Goal: Task Accomplishment & Management: Use online tool/utility

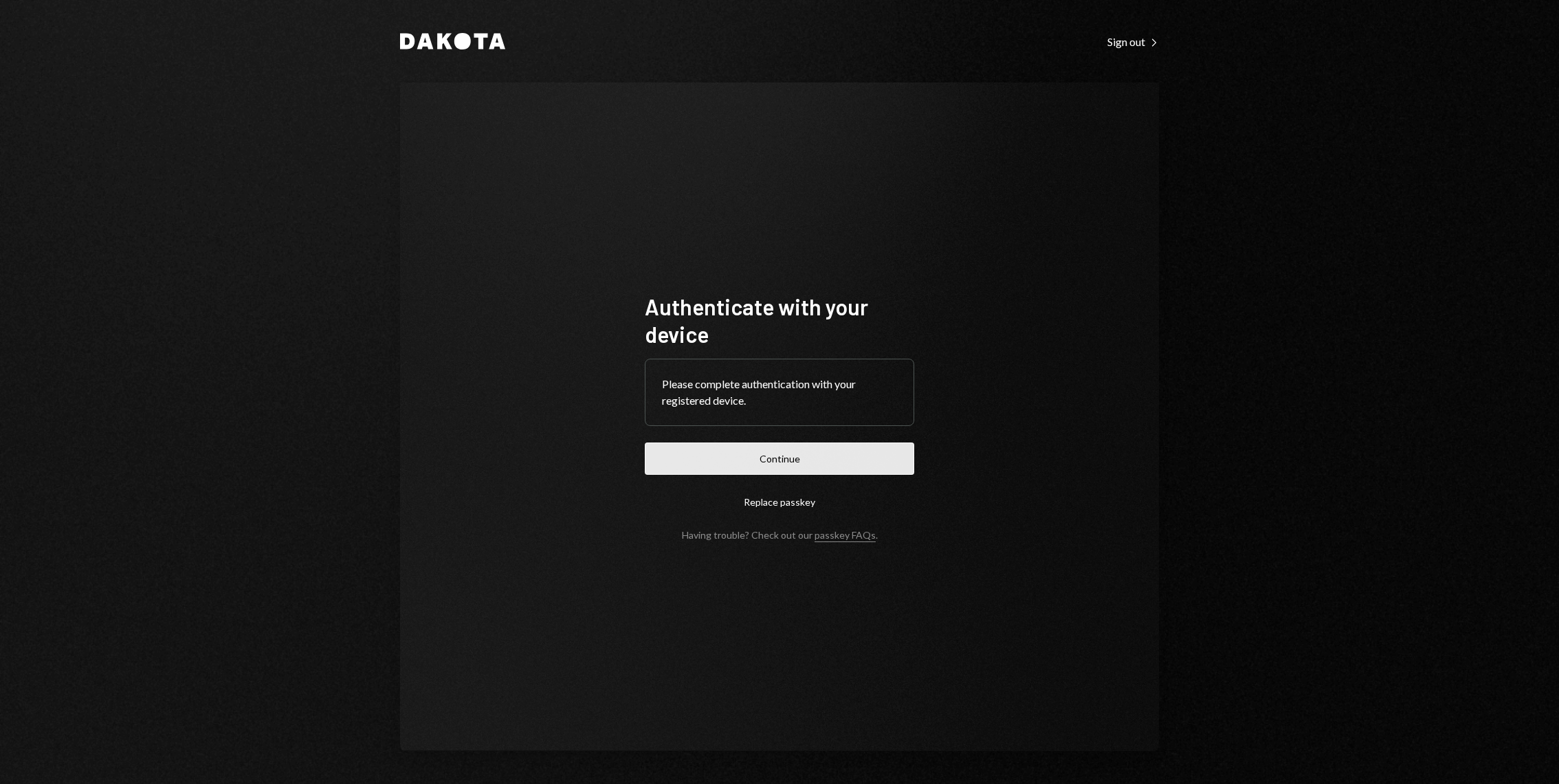
click at [765, 459] on button "Continue" at bounding box center [779, 458] width 269 height 33
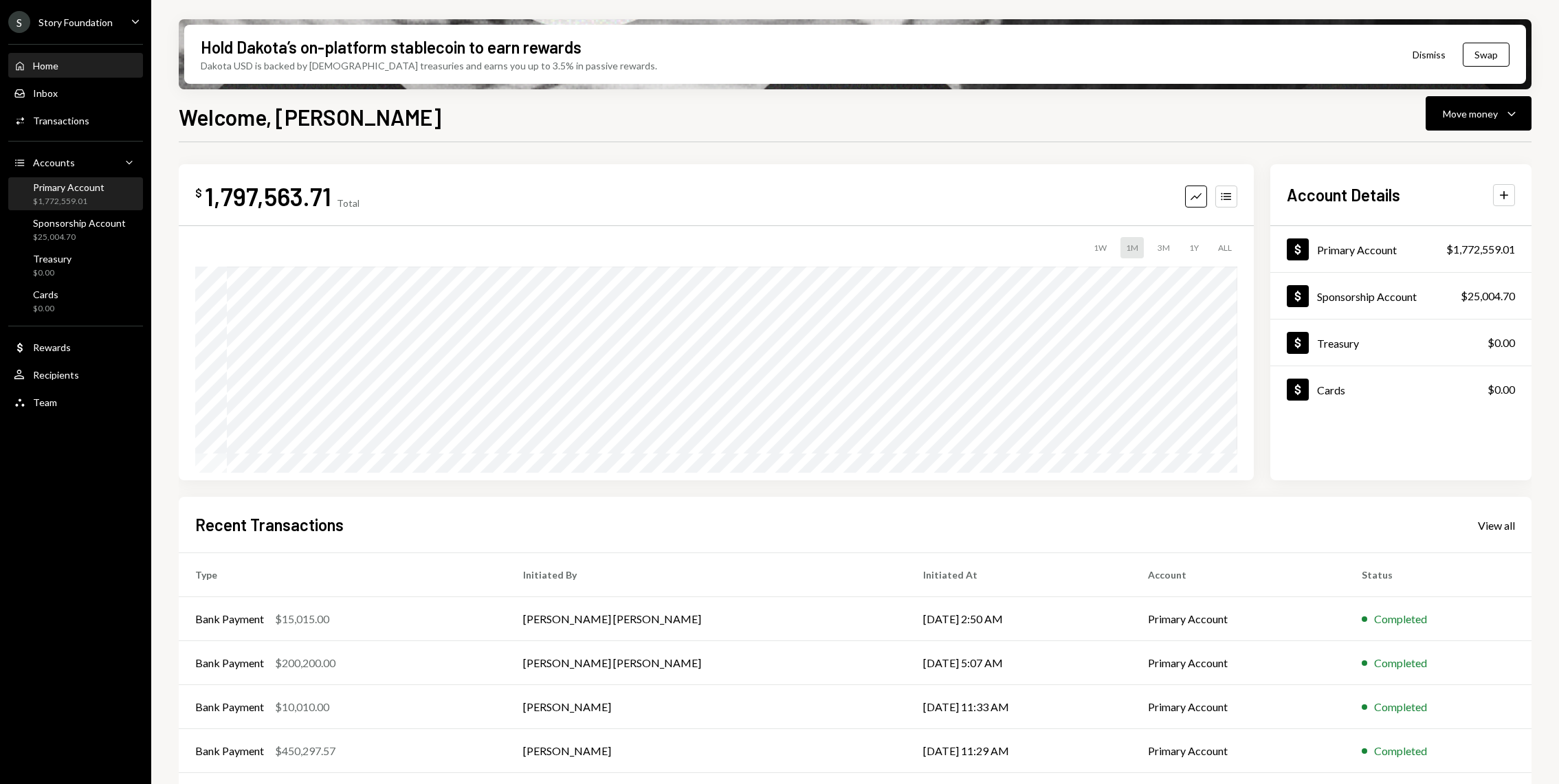
click at [95, 177] on link "Primary Account $1,772,559.01" at bounding box center [75, 194] width 135 height 33
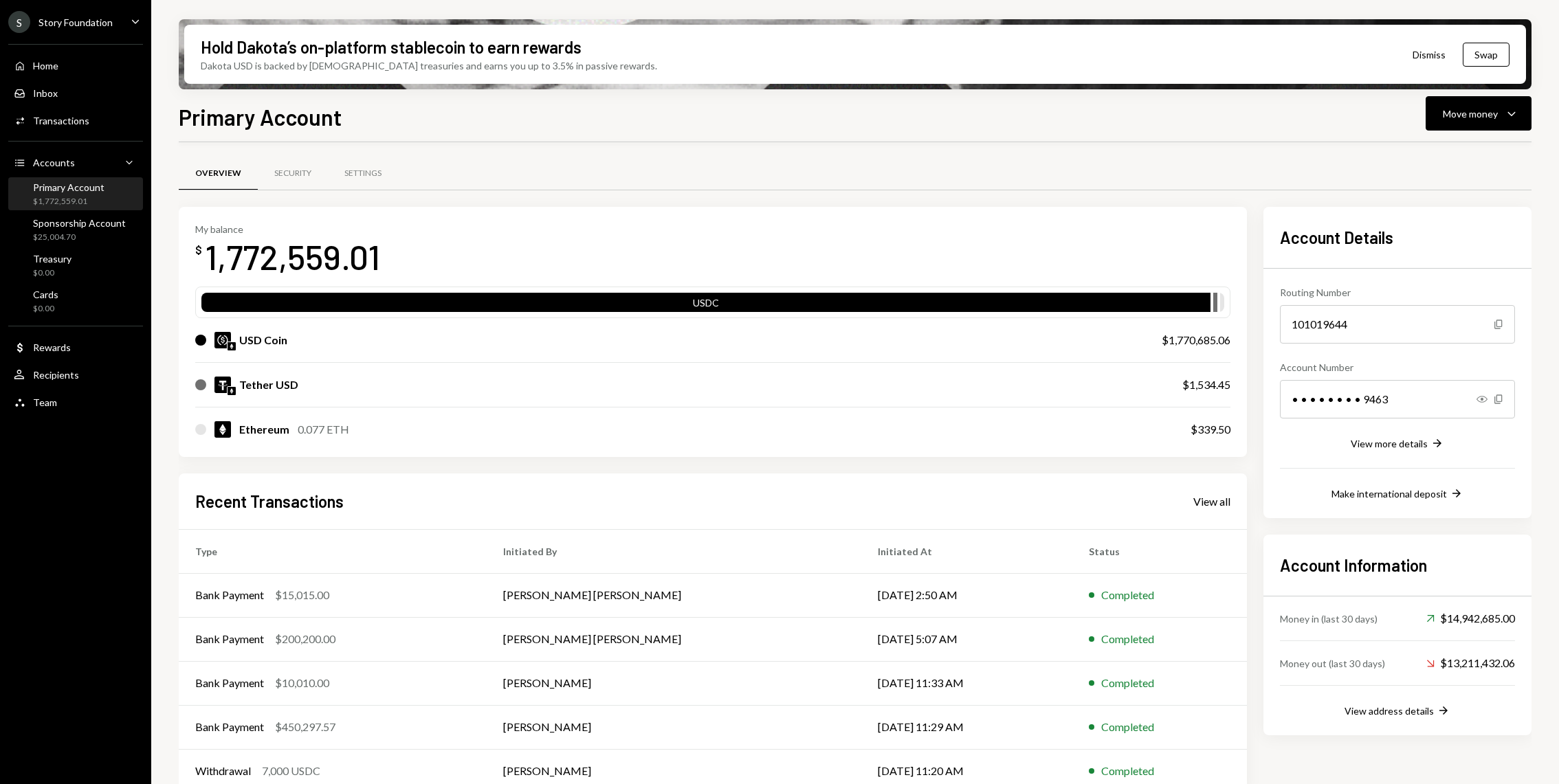
scroll to position [19, 0]
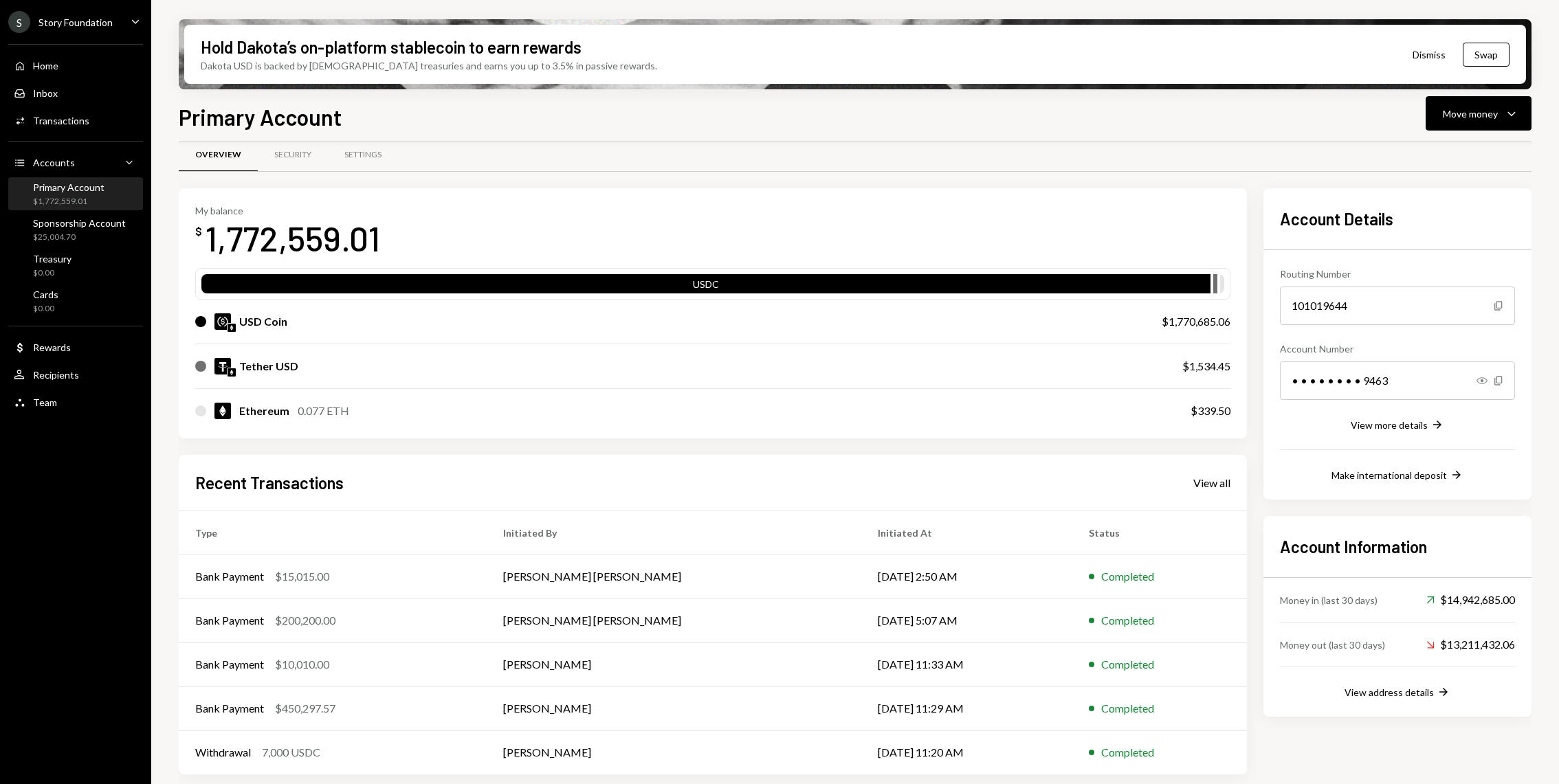
click at [1222, 475] on link "View all" at bounding box center [1212, 482] width 37 height 15
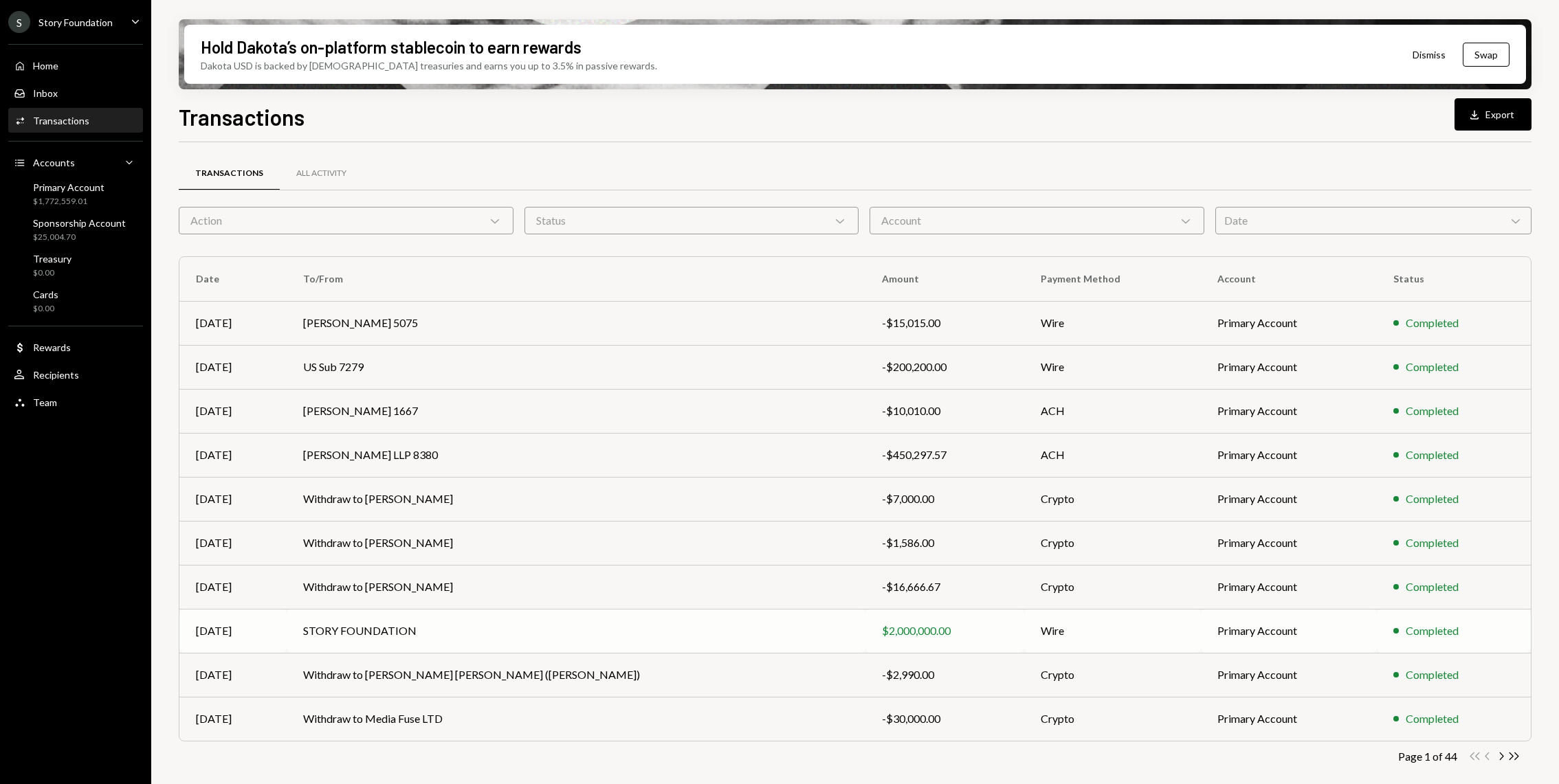
click at [675, 648] on td "STORY FOUNDATION" at bounding box center [575, 631] width 578 height 44
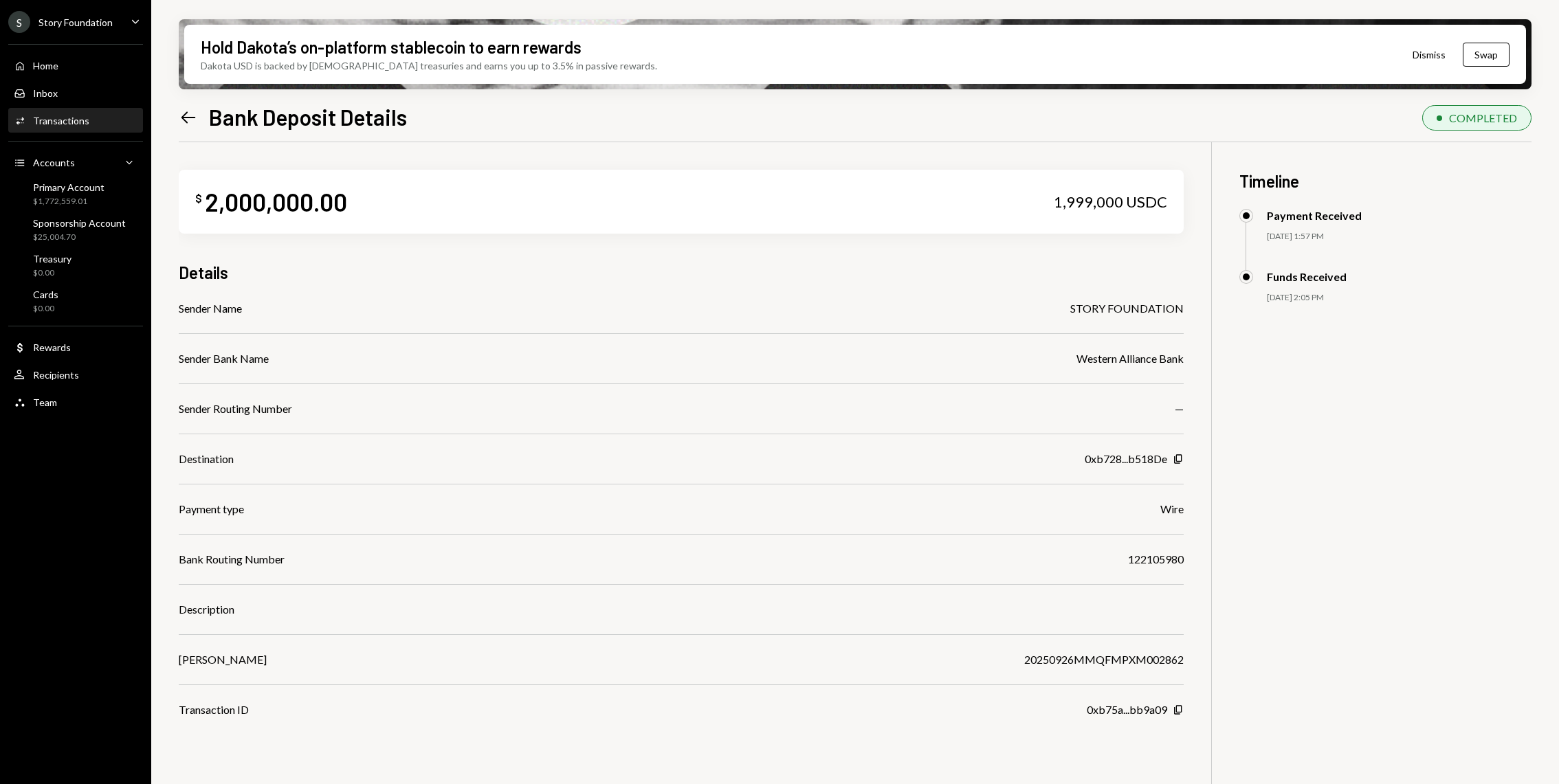
click at [185, 113] on icon at bounding box center [188, 117] width 15 height 12
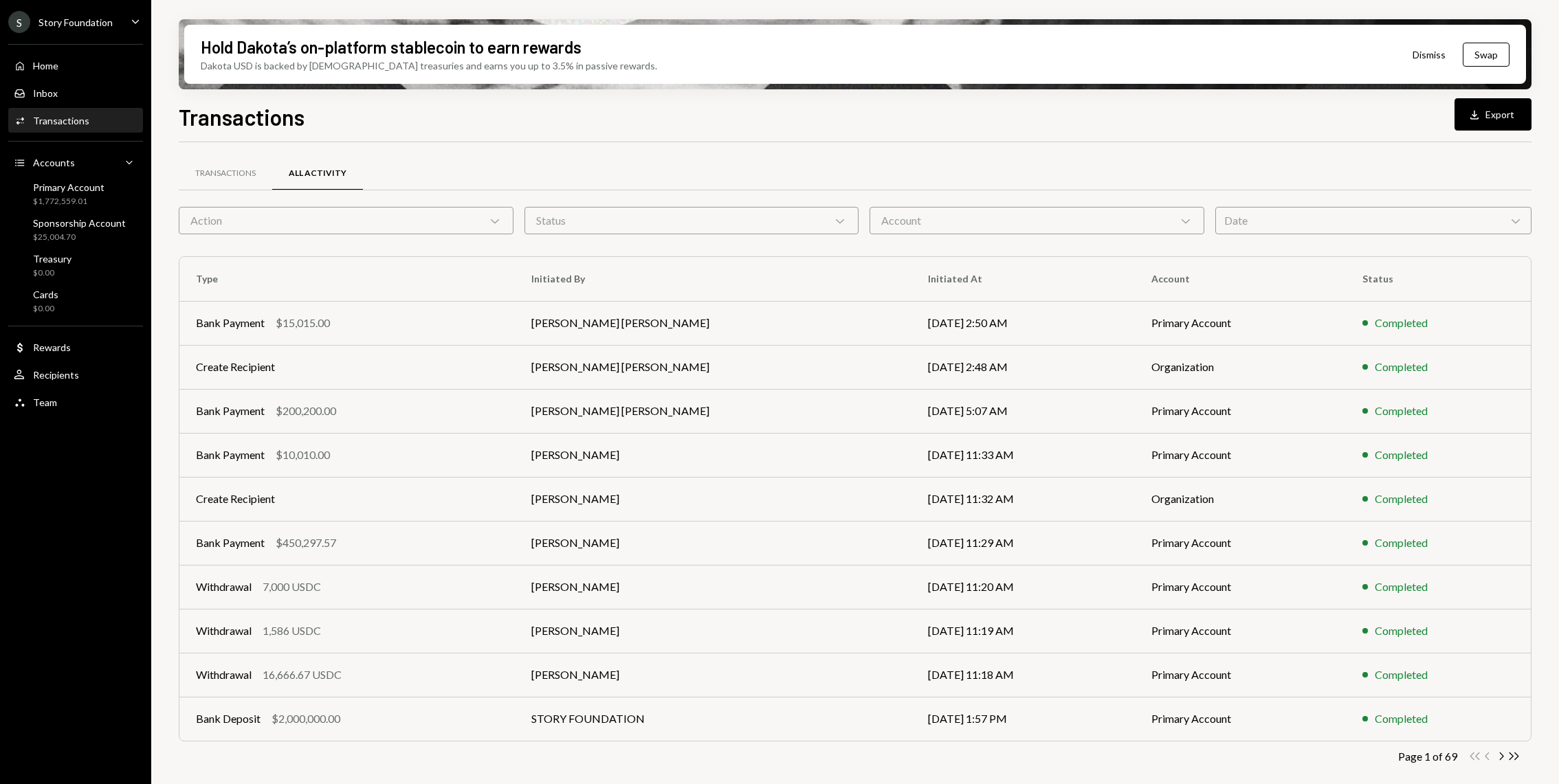
click at [61, 117] on div "Transactions" at bounding box center [61, 120] width 56 height 12
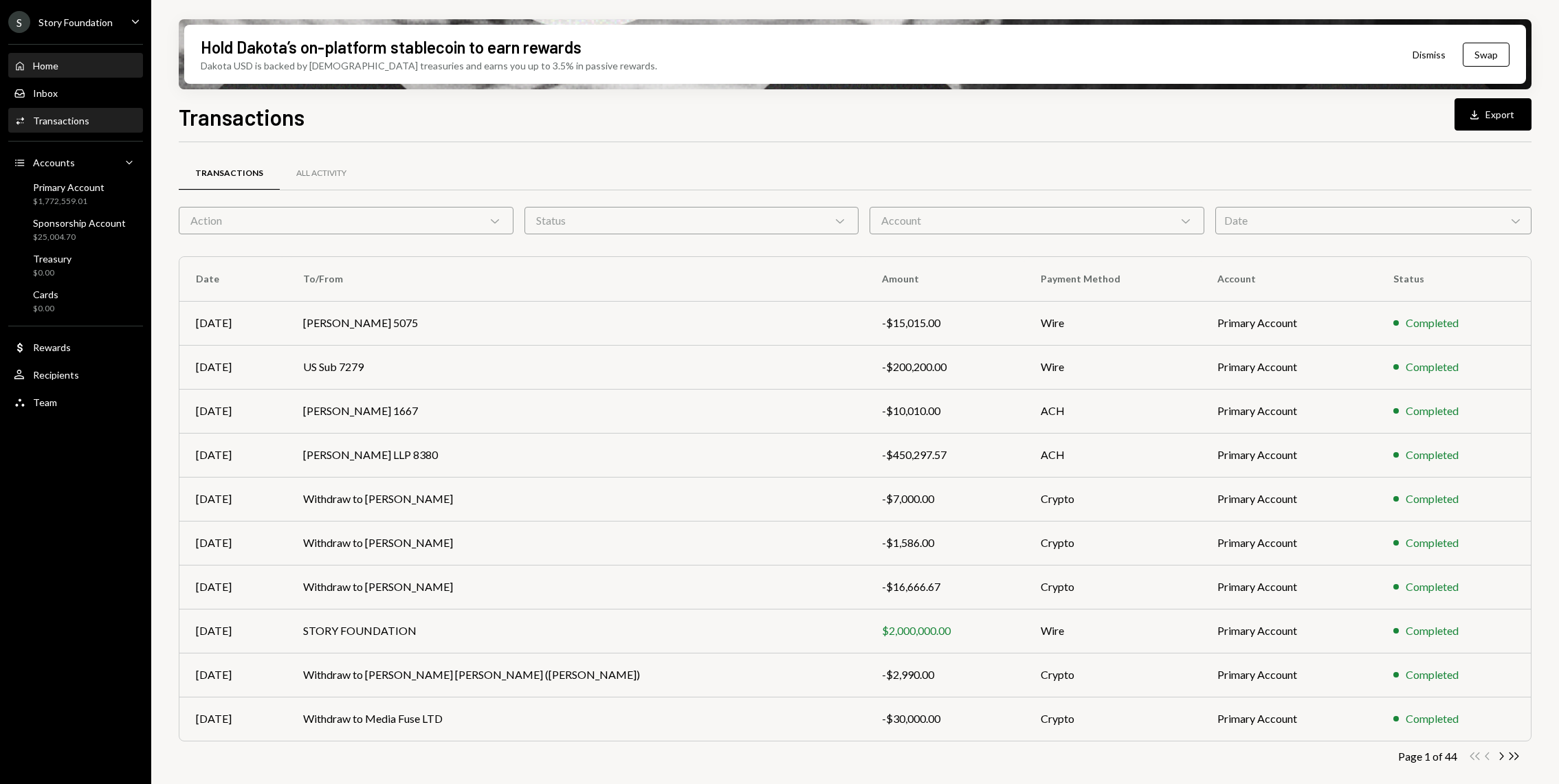
click at [107, 71] on div "Home Home" at bounding box center [75, 66] width 124 height 12
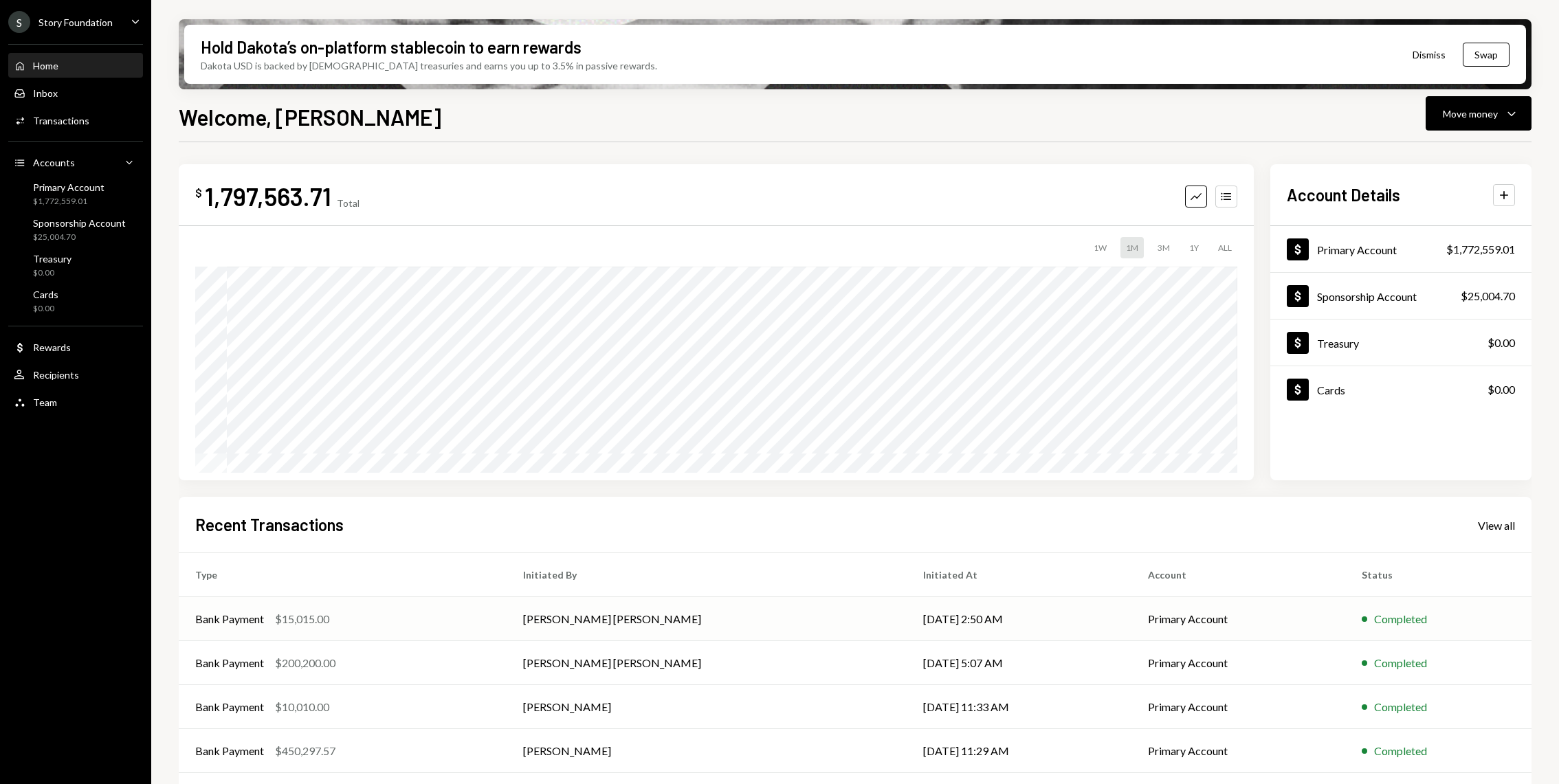
scroll to position [44, 0]
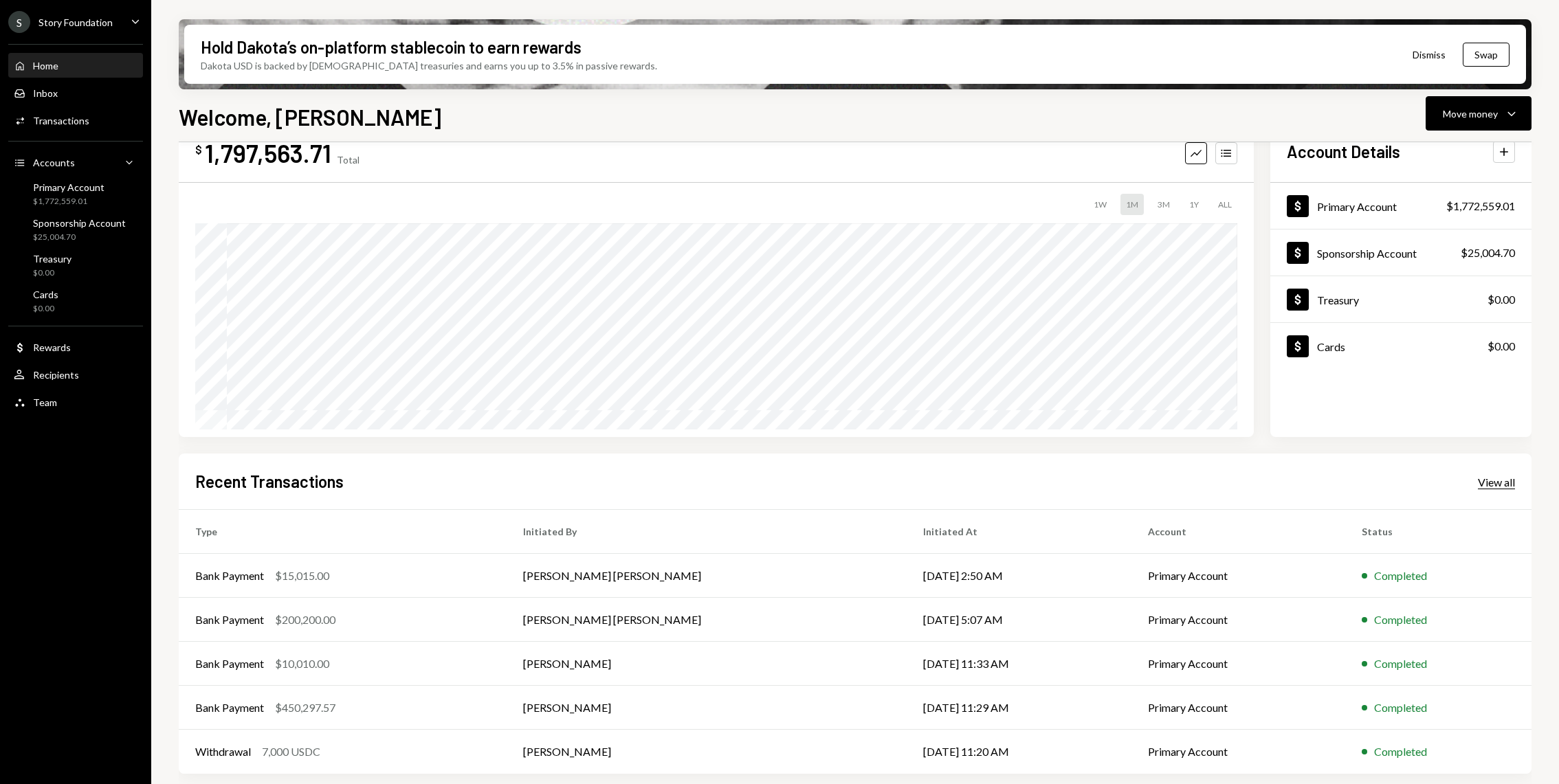
click at [1499, 485] on div "View all" at bounding box center [1497, 482] width 37 height 14
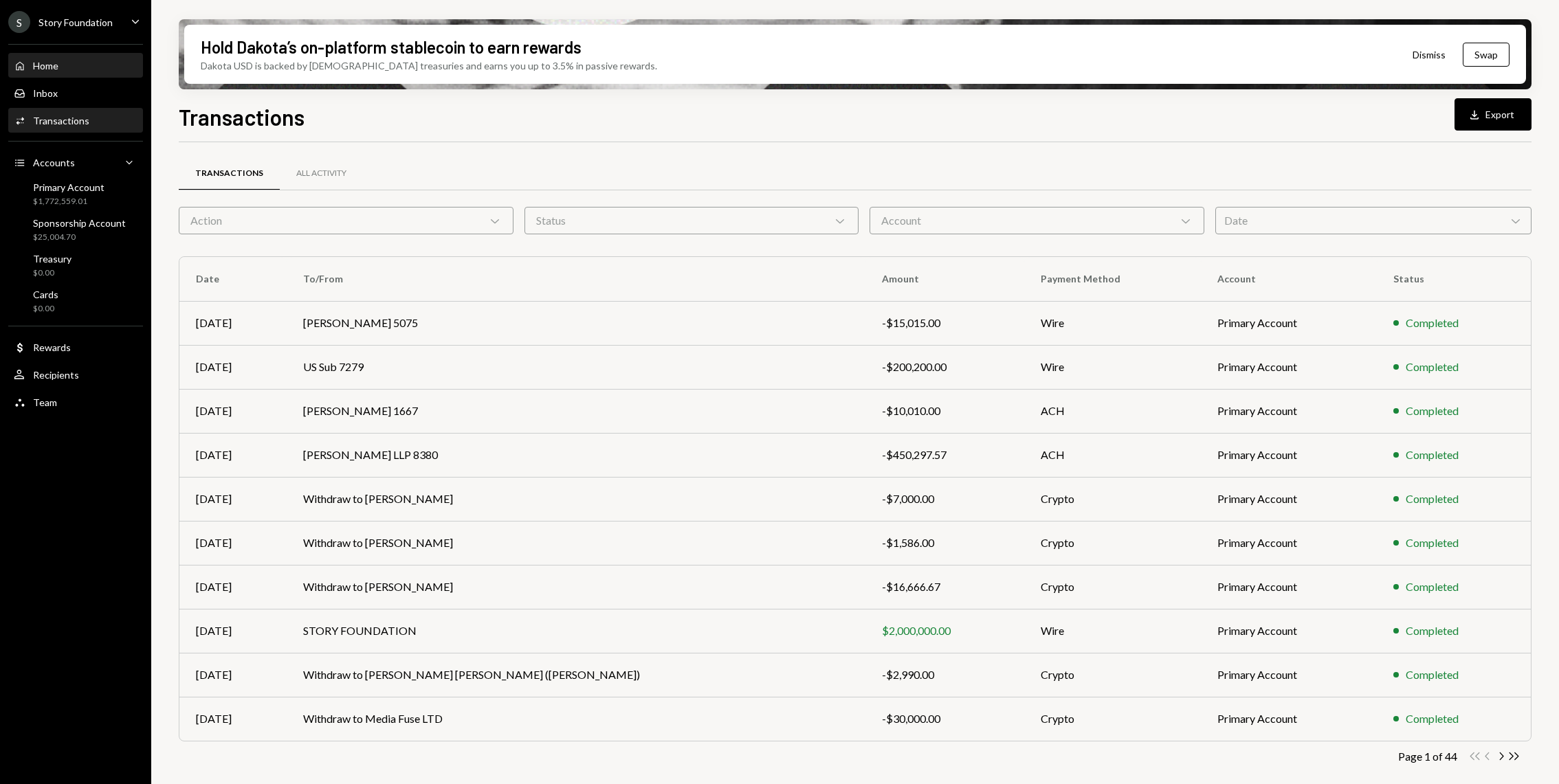
click at [117, 54] on div "Home Home" at bounding box center [75, 66] width 124 height 24
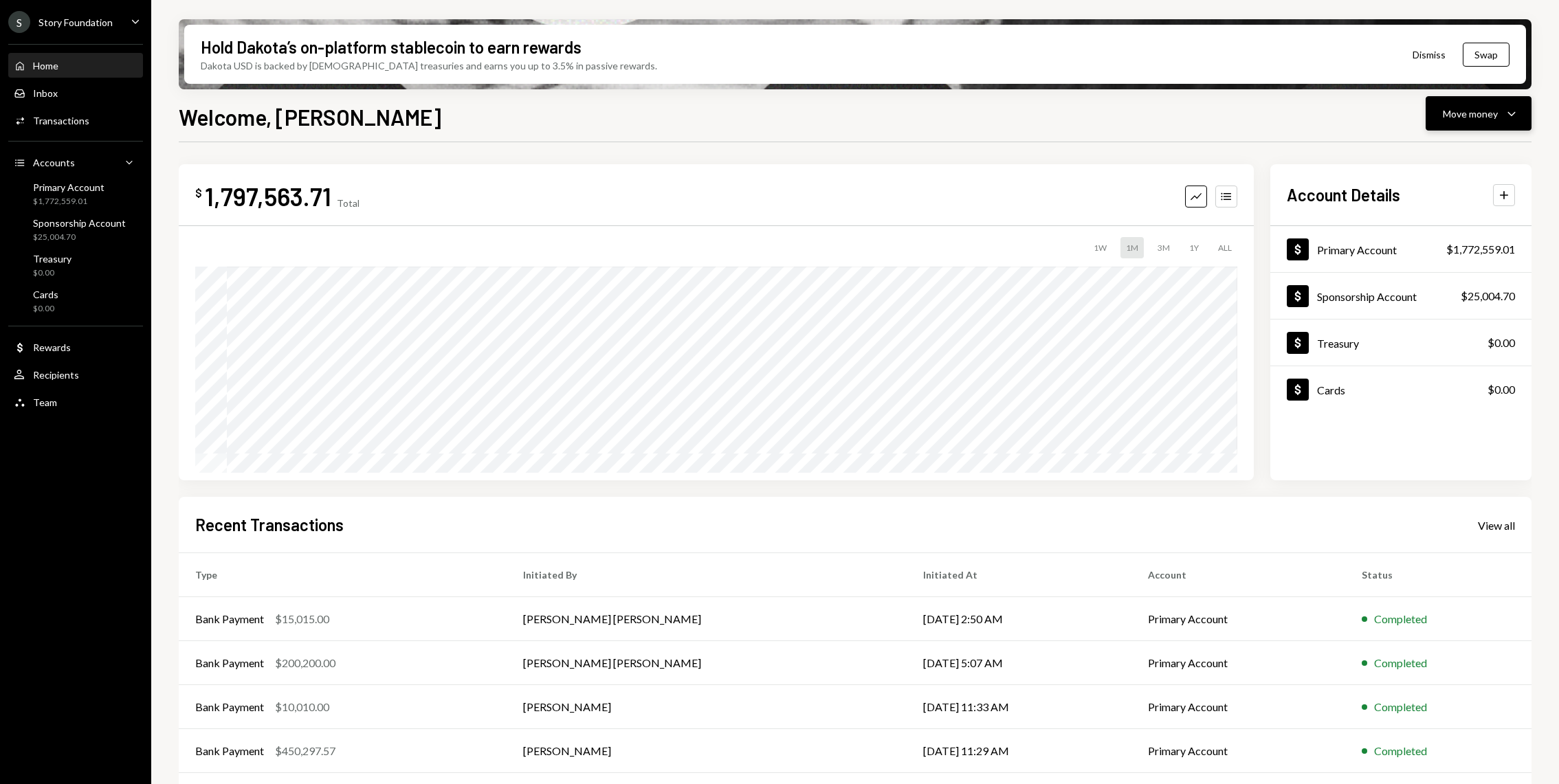
click at [1527, 125] on button "Move money Caret Down" at bounding box center [1478, 113] width 106 height 35
click at [1445, 158] on div "Send" at bounding box center [1467, 154] width 100 height 15
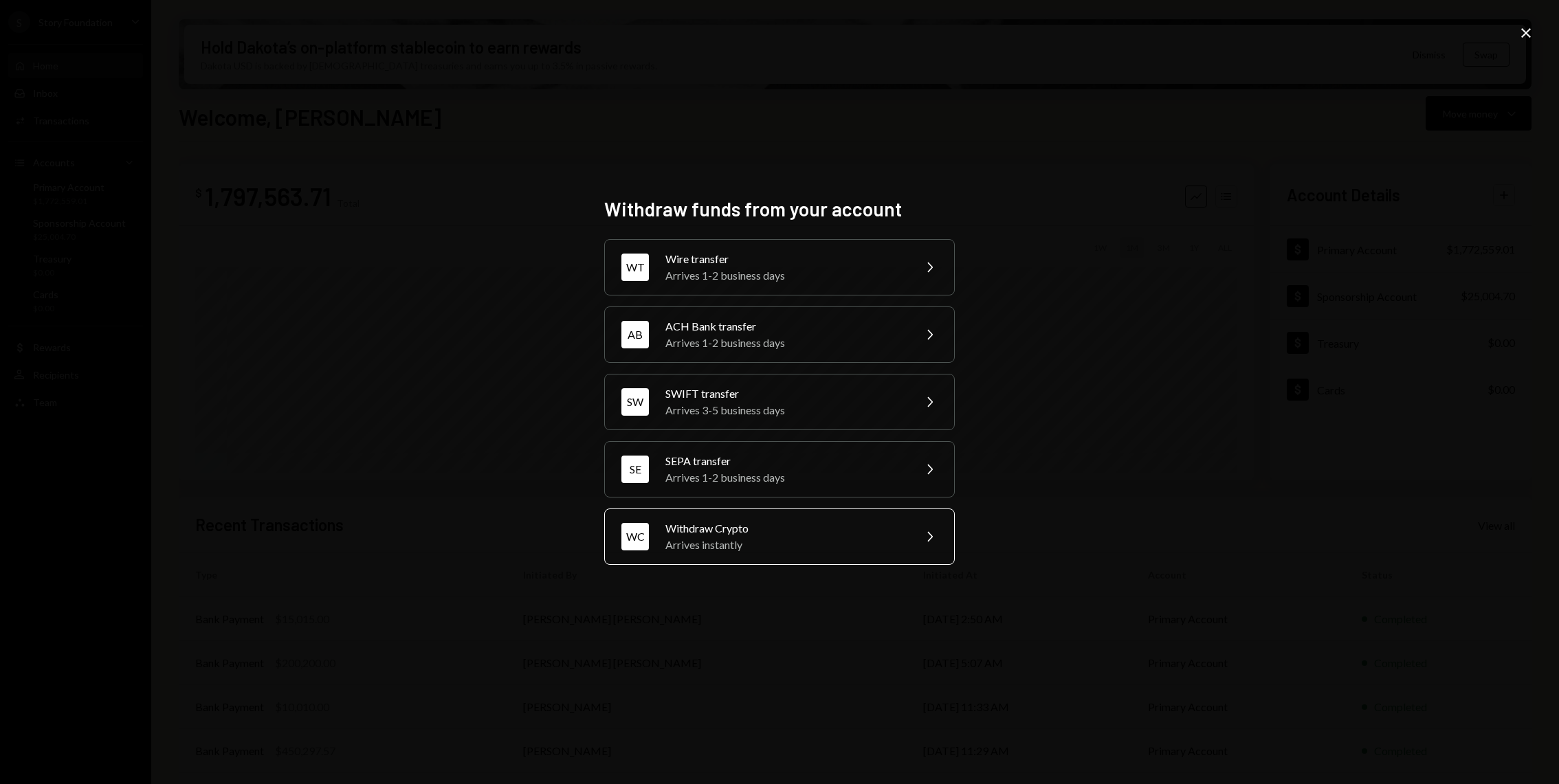
click at [806, 549] on div "Arrives instantly" at bounding box center [785, 545] width 240 height 17
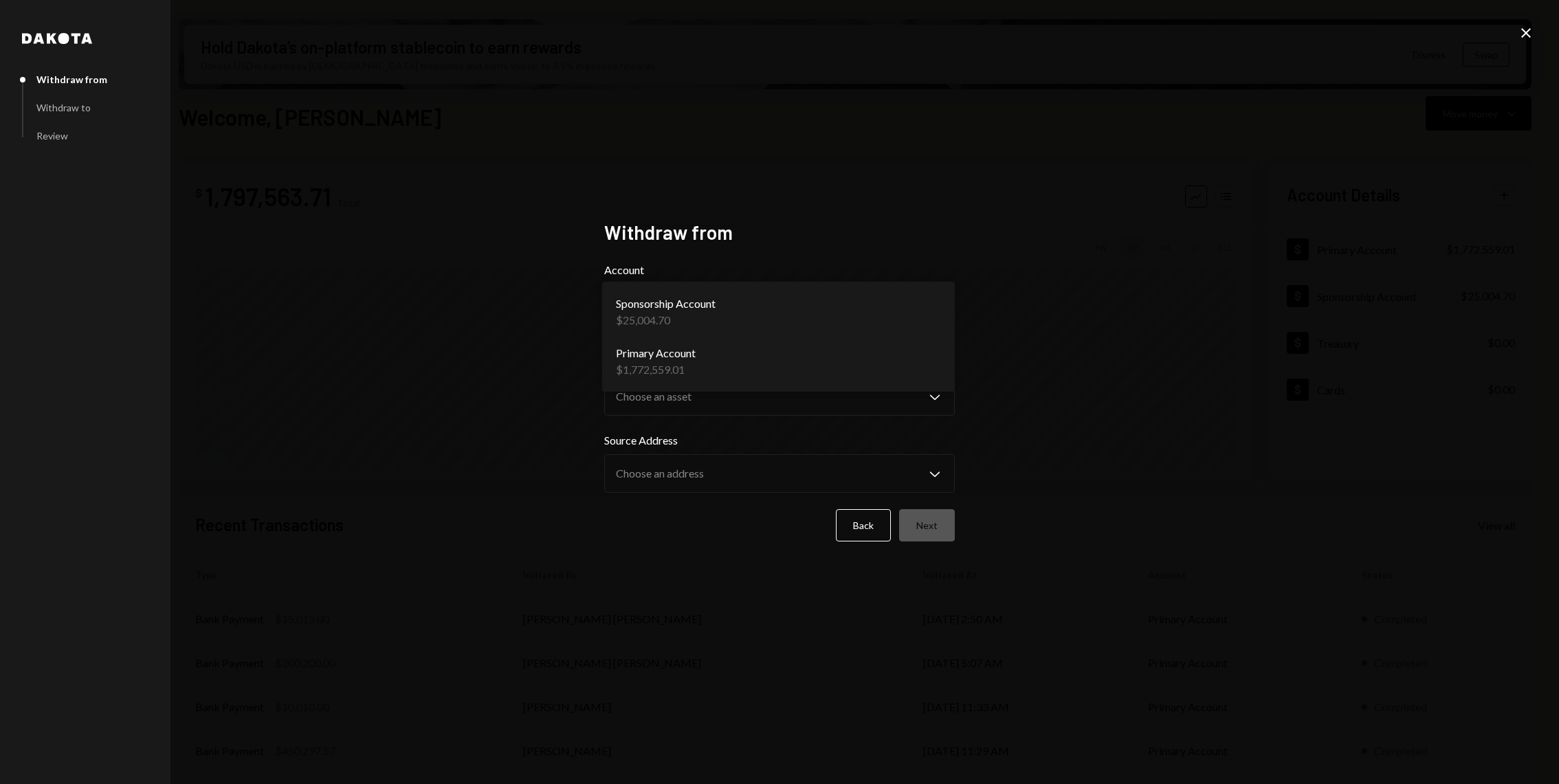
click at [704, 320] on body "S Story Foundation Caret Down Home Home Inbox Inbox Activities Transactions Acc…" at bounding box center [780, 392] width 1559 height 784
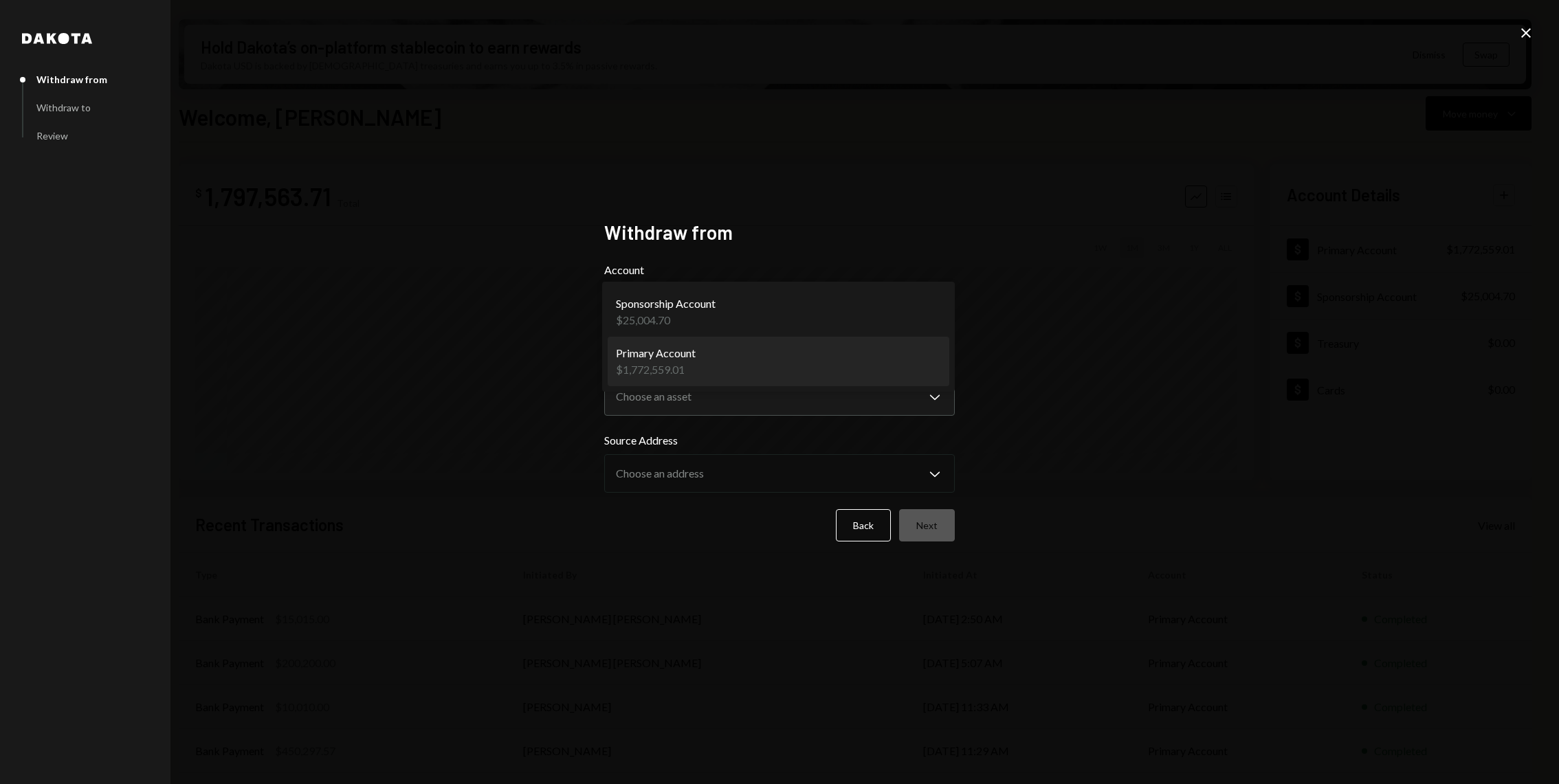
select select "**********"
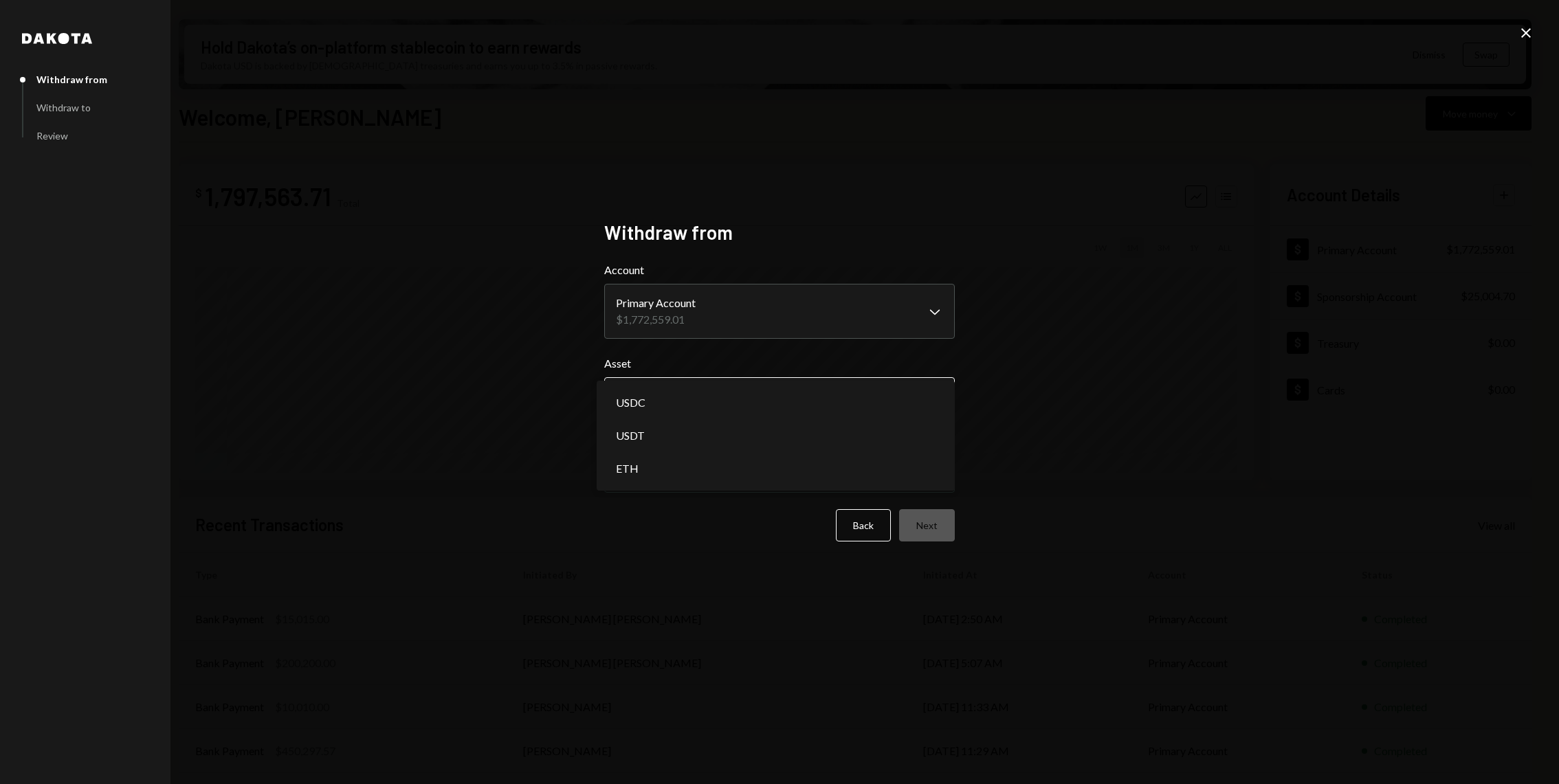
click at [691, 412] on body "S Story Foundation Caret Down Home Home Inbox Inbox Activities Transactions Acc…" at bounding box center [780, 392] width 1559 height 784
select select "****"
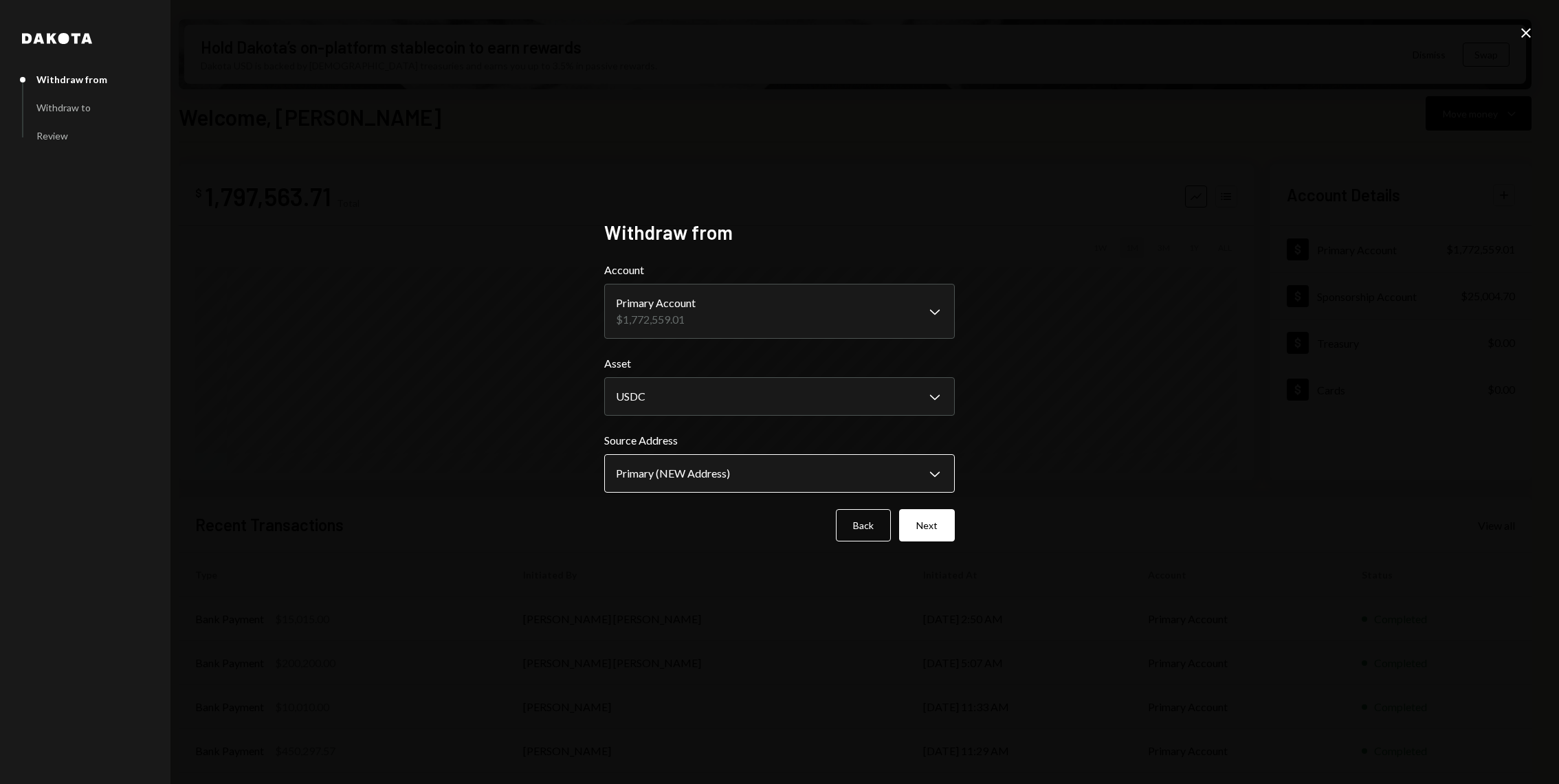
click at [675, 464] on body "S Story Foundation Caret Down Home Home Inbox Inbox Activities Transactions Acc…" at bounding box center [780, 392] width 1559 height 784
click at [942, 531] on button "Next" at bounding box center [927, 525] width 55 height 33
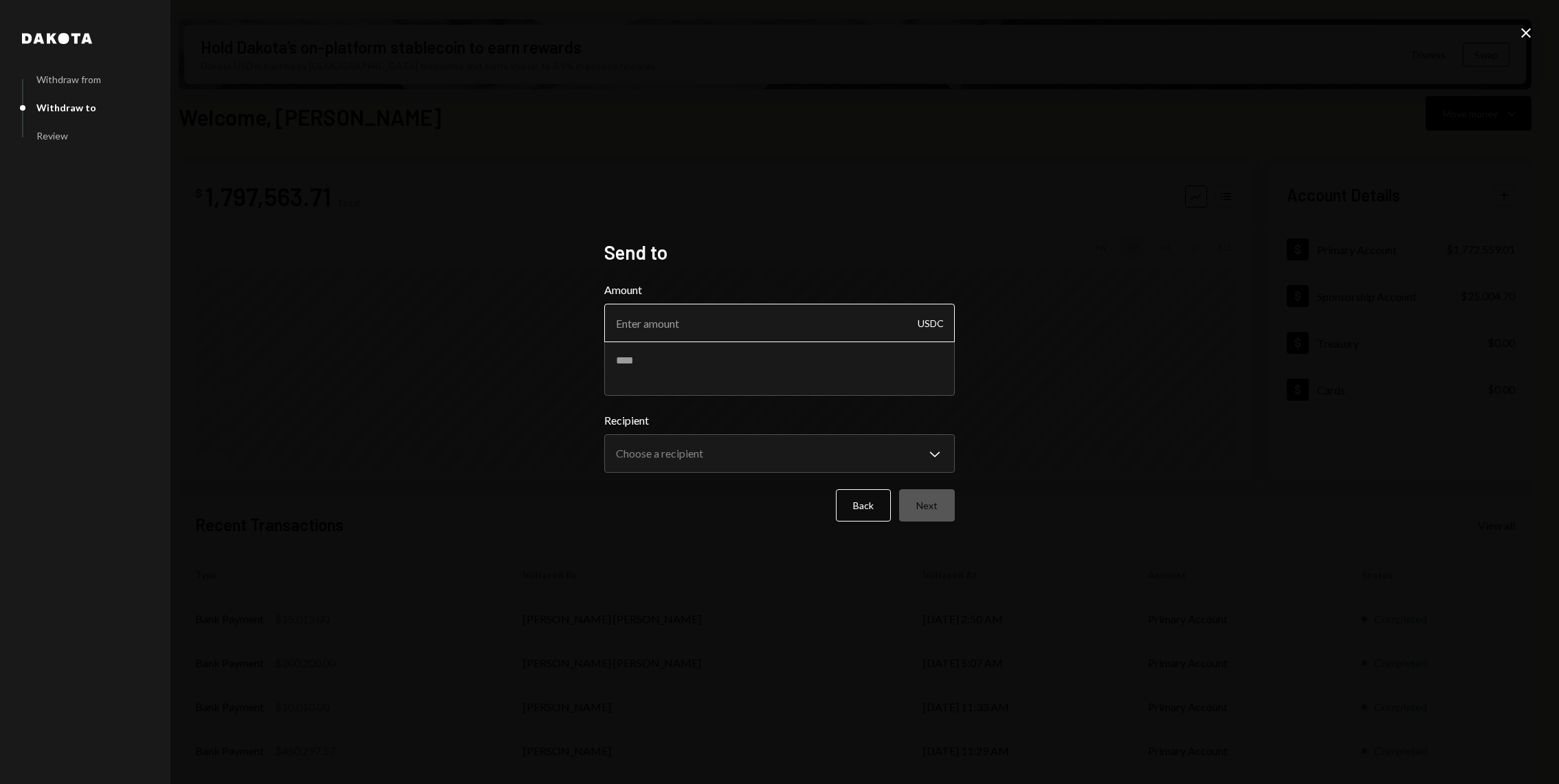
click at [698, 313] on input "Amount" at bounding box center [780, 323] width 350 height 39
type input "6000"
click at [696, 358] on textarea at bounding box center [780, 367] width 350 height 55
paste textarea "**********"
drag, startPoint x: 776, startPoint y: 361, endPoint x: 692, endPoint y: 357, distance: 84.1
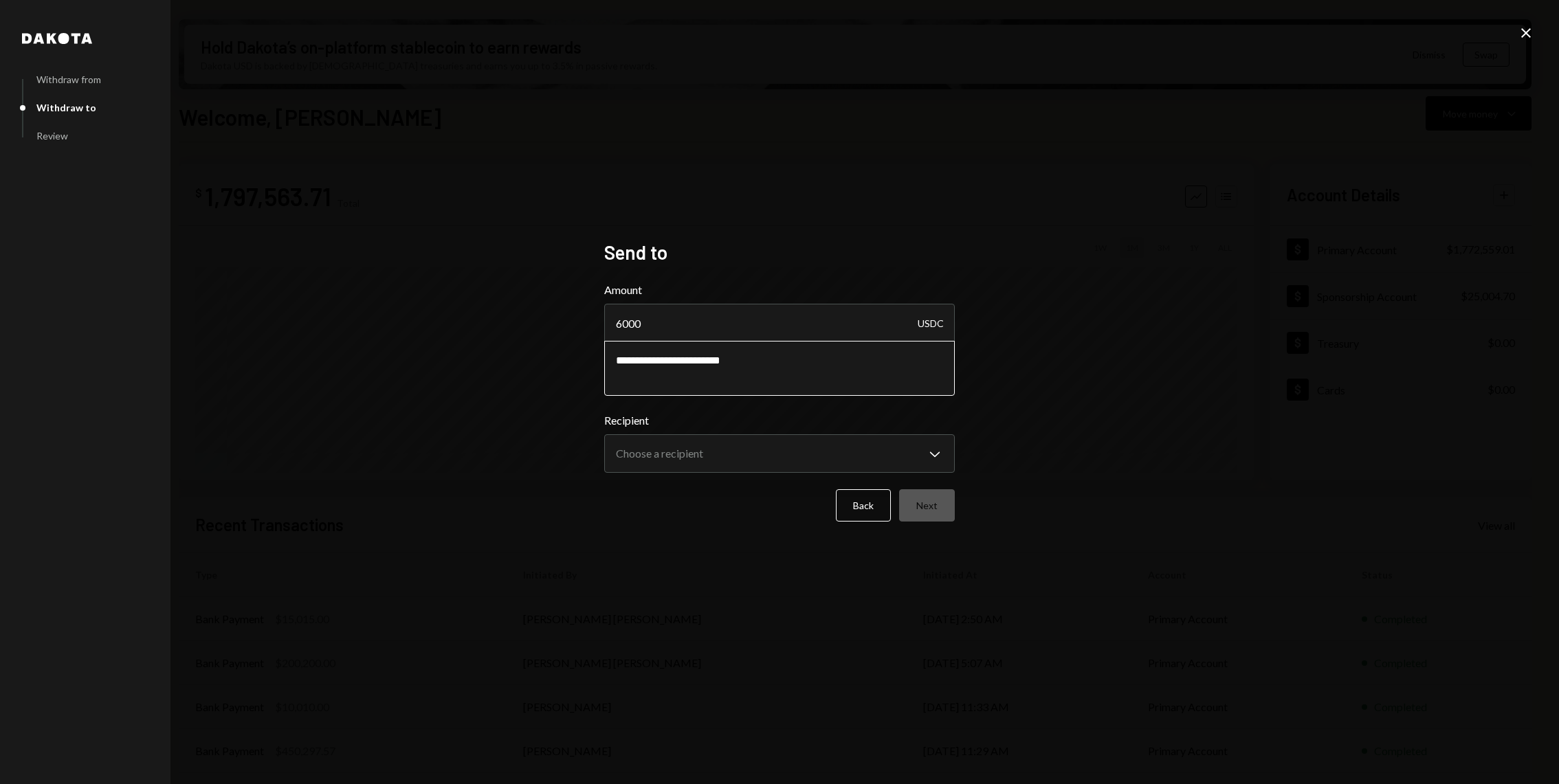
click at [692, 357] on textarea "**********" at bounding box center [780, 367] width 350 height 55
paste textarea
type textarea "**********"
click at [710, 327] on input "6000" at bounding box center [780, 323] width 350 height 39
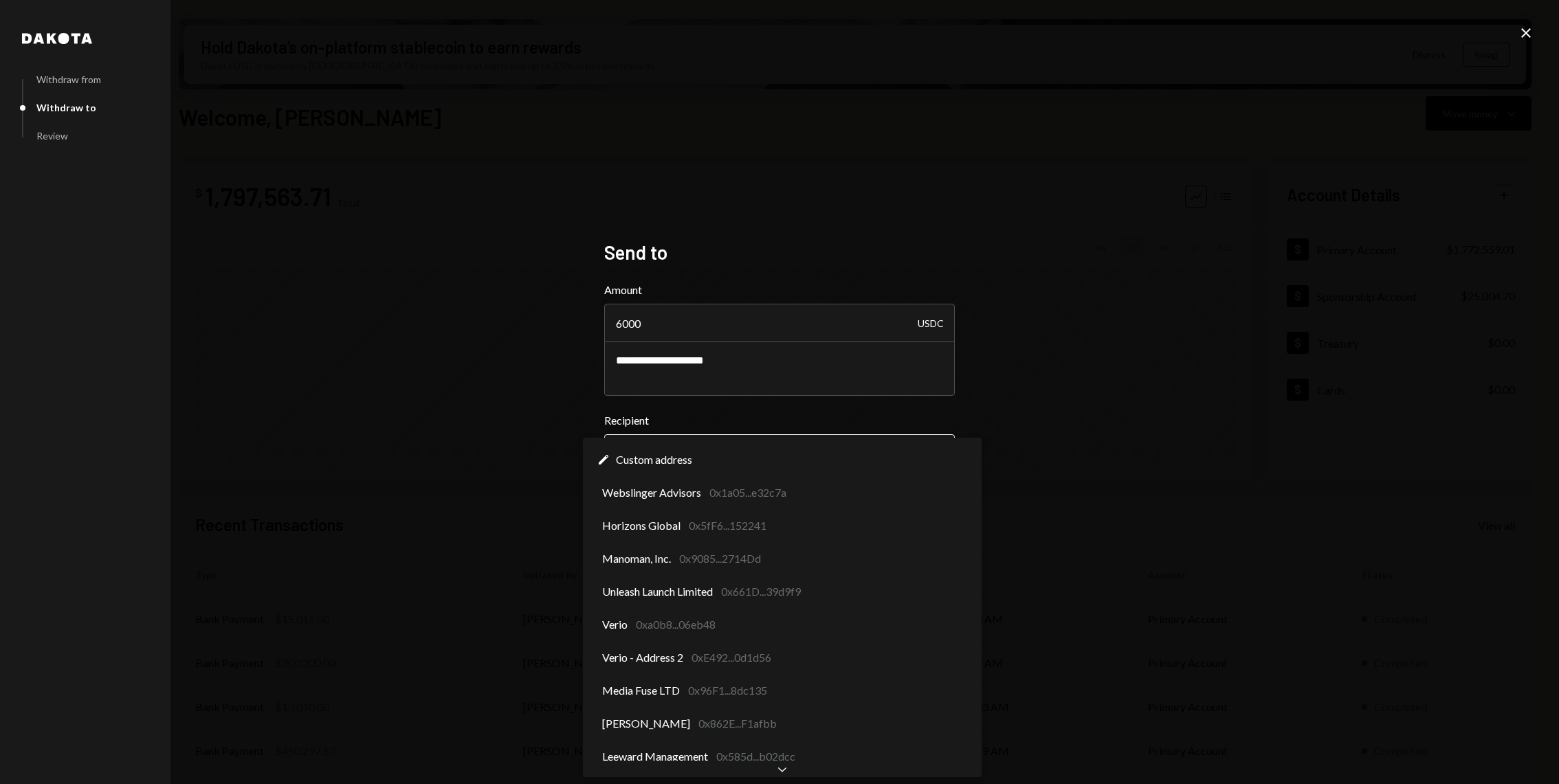
click at [741, 470] on body "S Story Foundation Caret Down Home Home Inbox Inbox Activities Transactions Acc…" at bounding box center [780, 392] width 1559 height 784
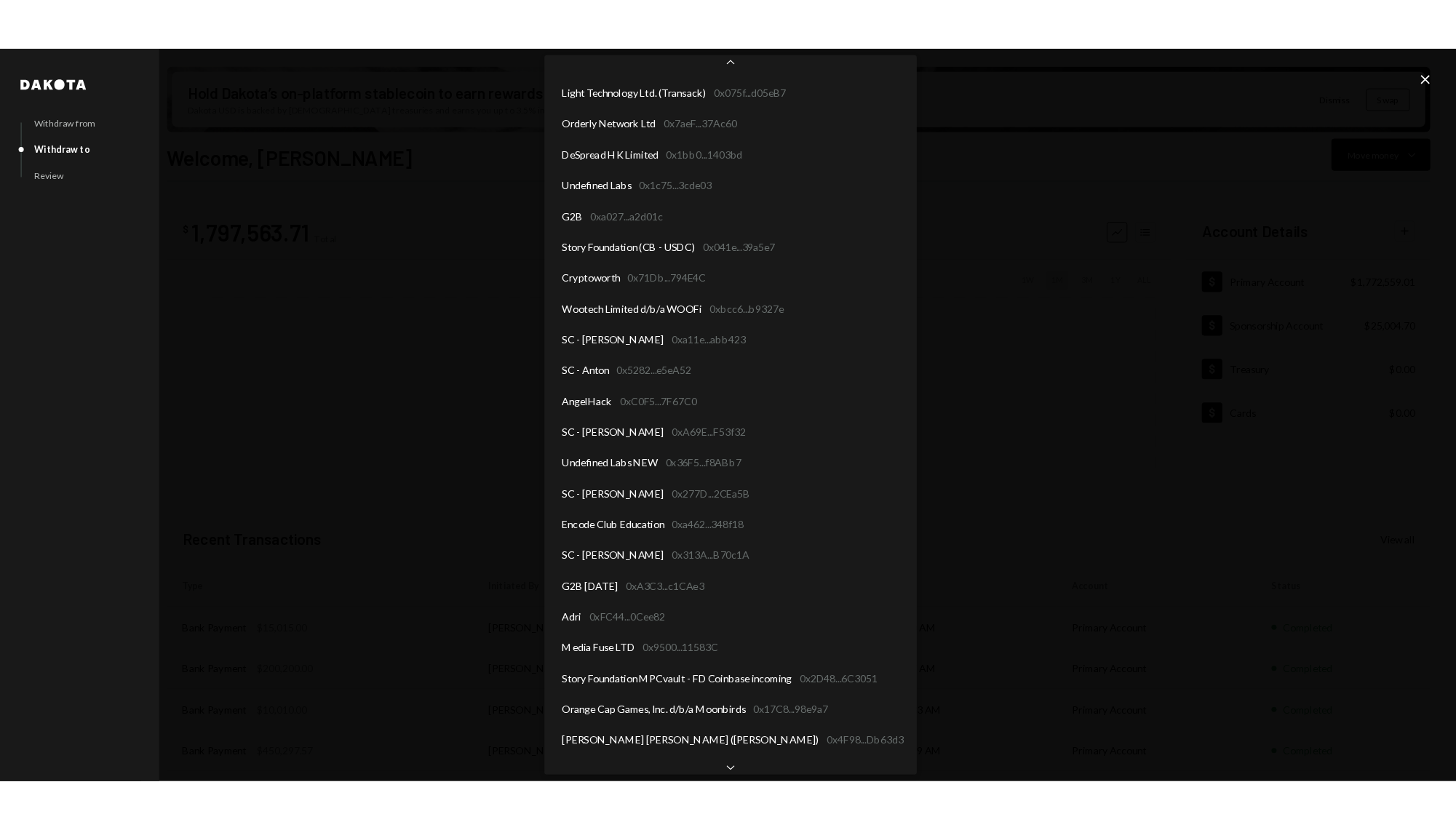
scroll to position [2076, 0]
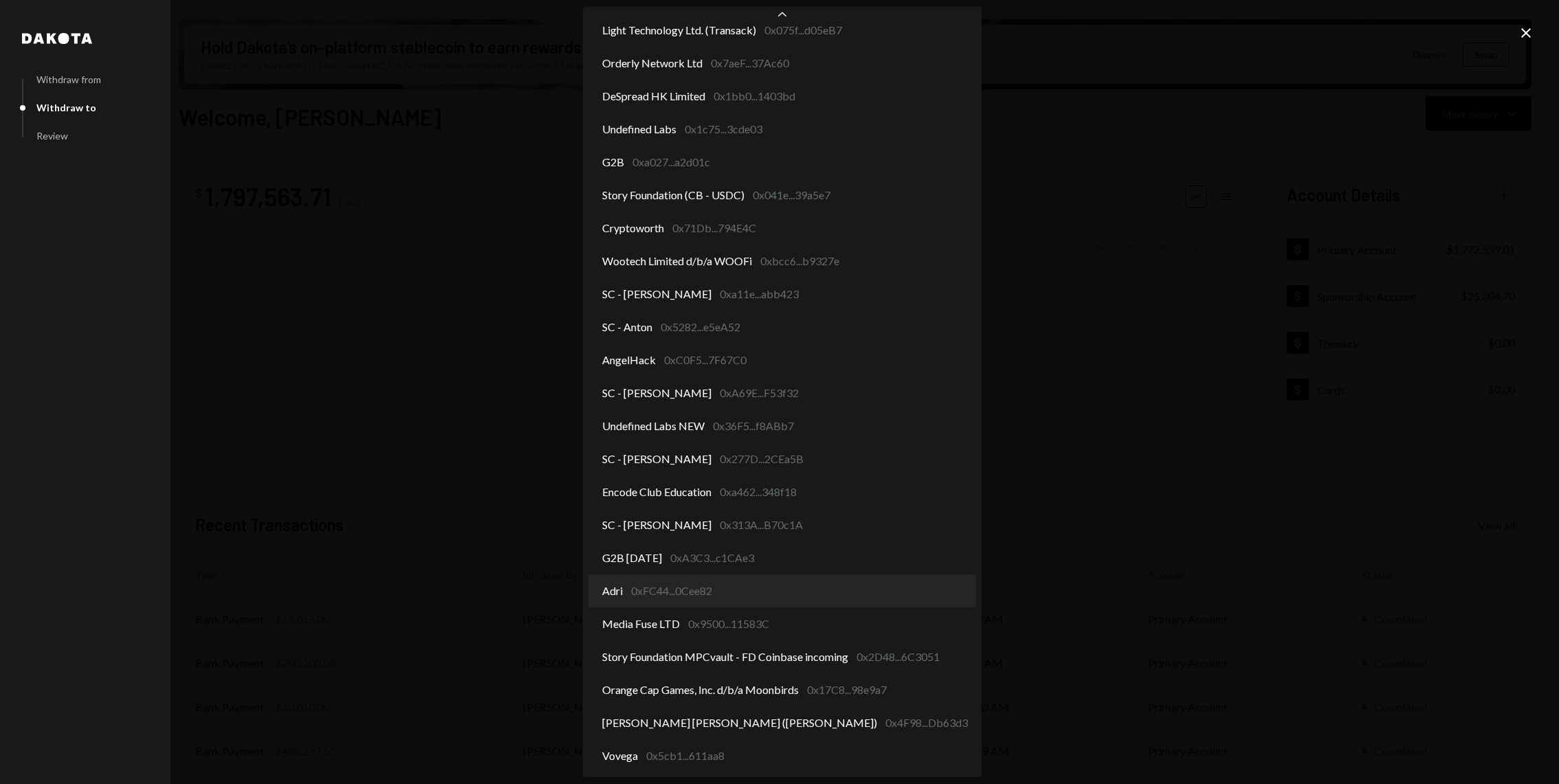
select select "**********"
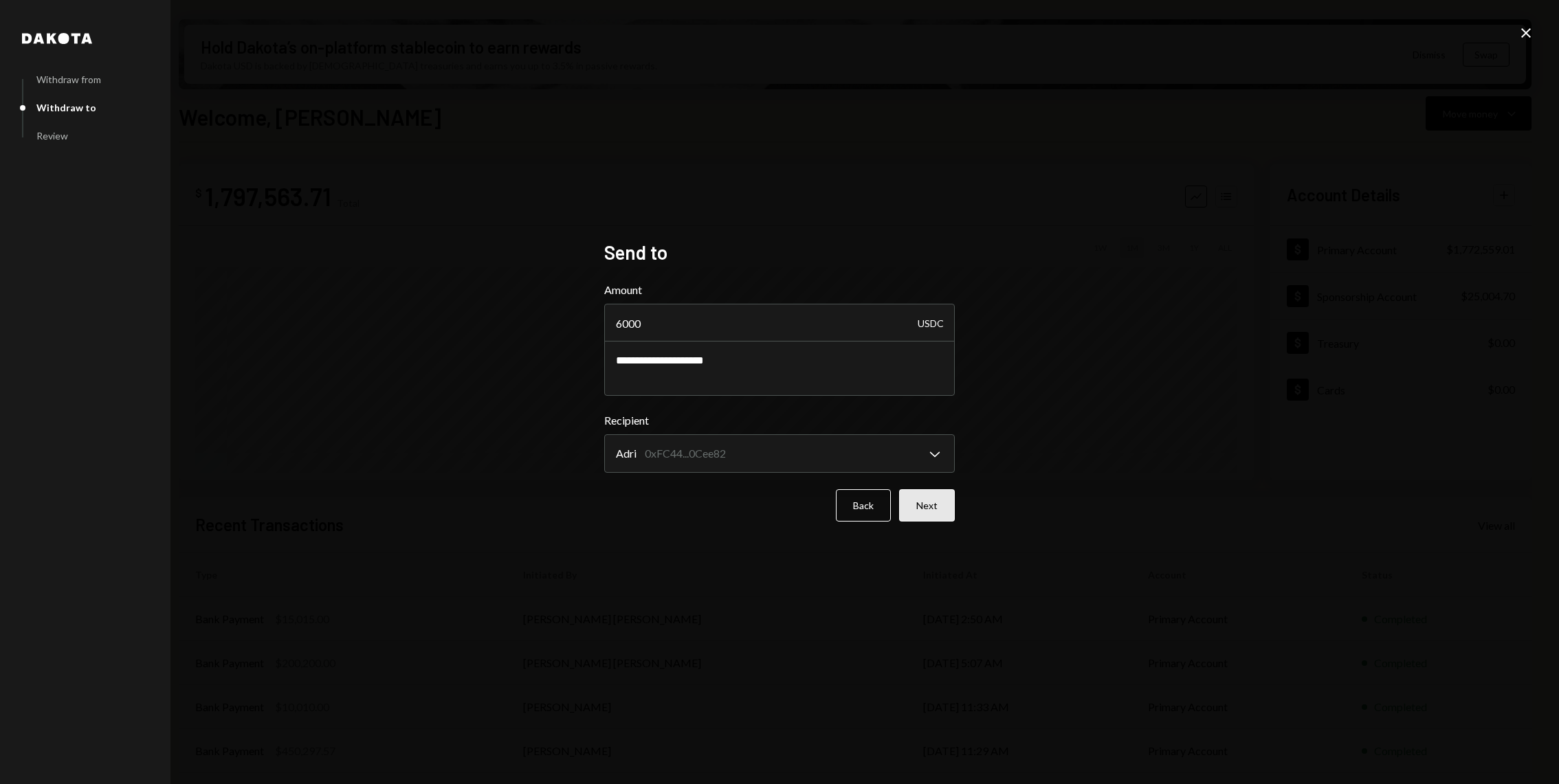
click at [952, 508] on button "Next" at bounding box center [927, 505] width 55 height 33
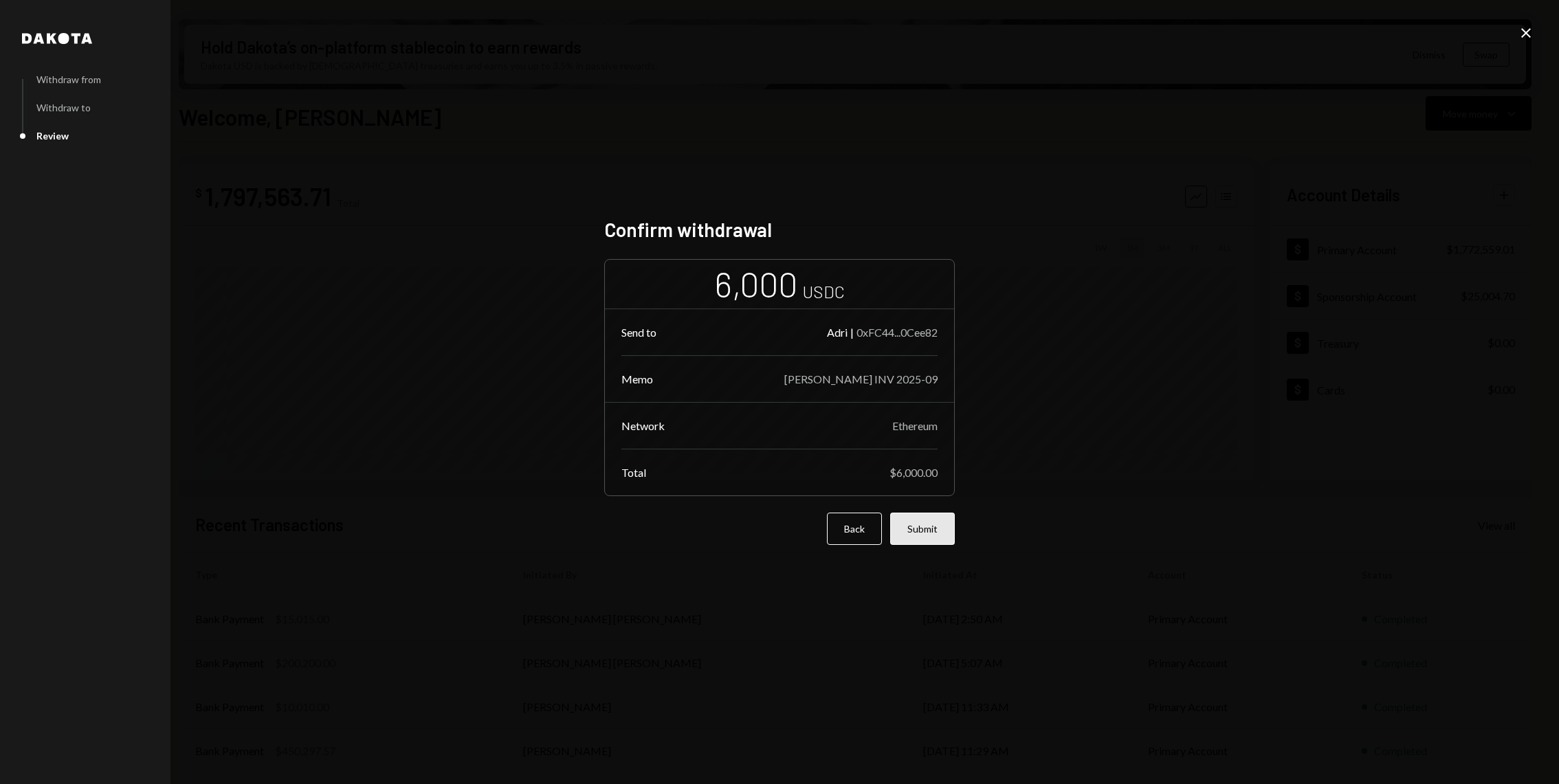
click at [934, 523] on button "Submit" at bounding box center [922, 529] width 64 height 33
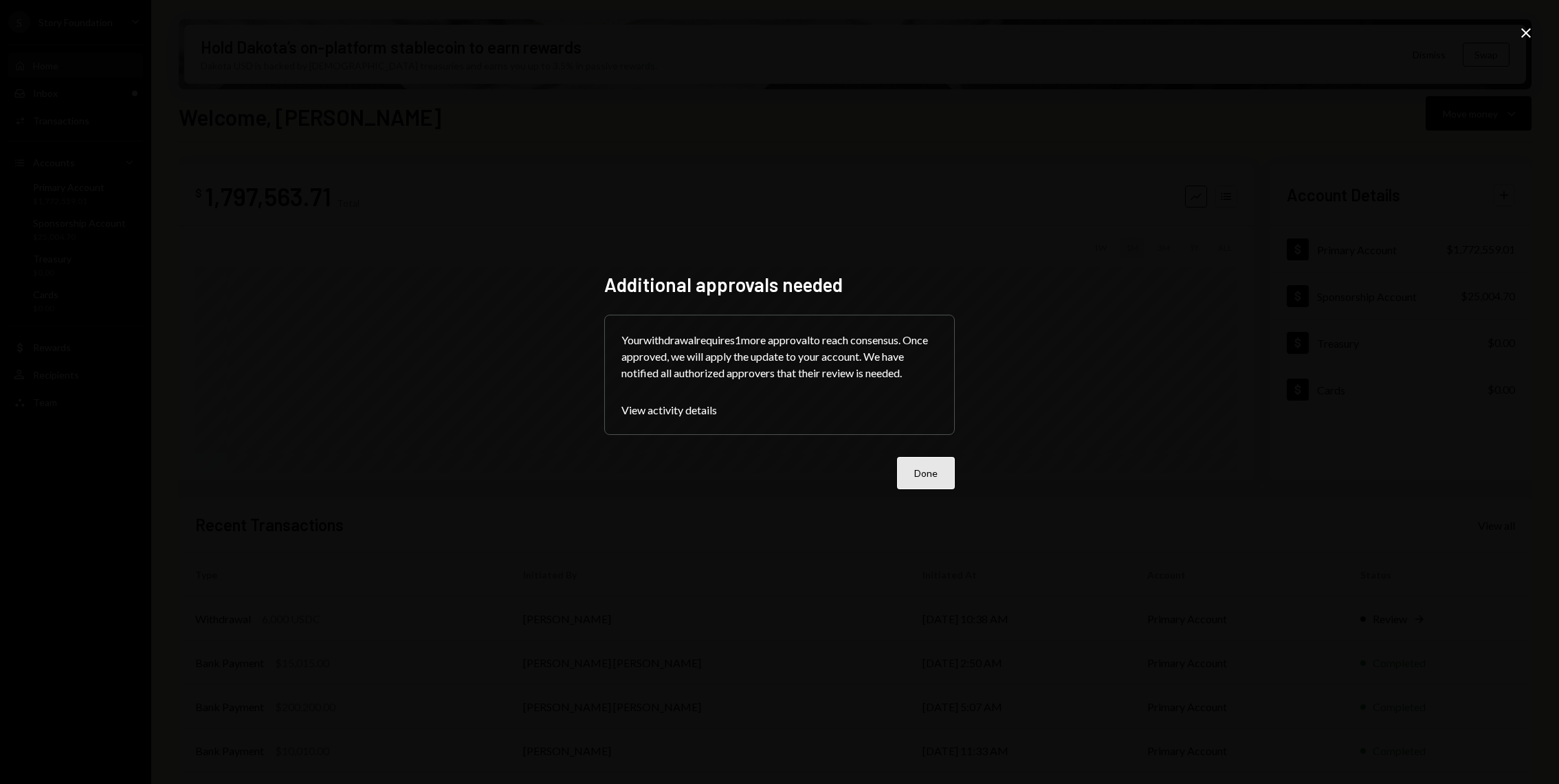
click at [941, 466] on button "Done" at bounding box center [926, 473] width 57 height 33
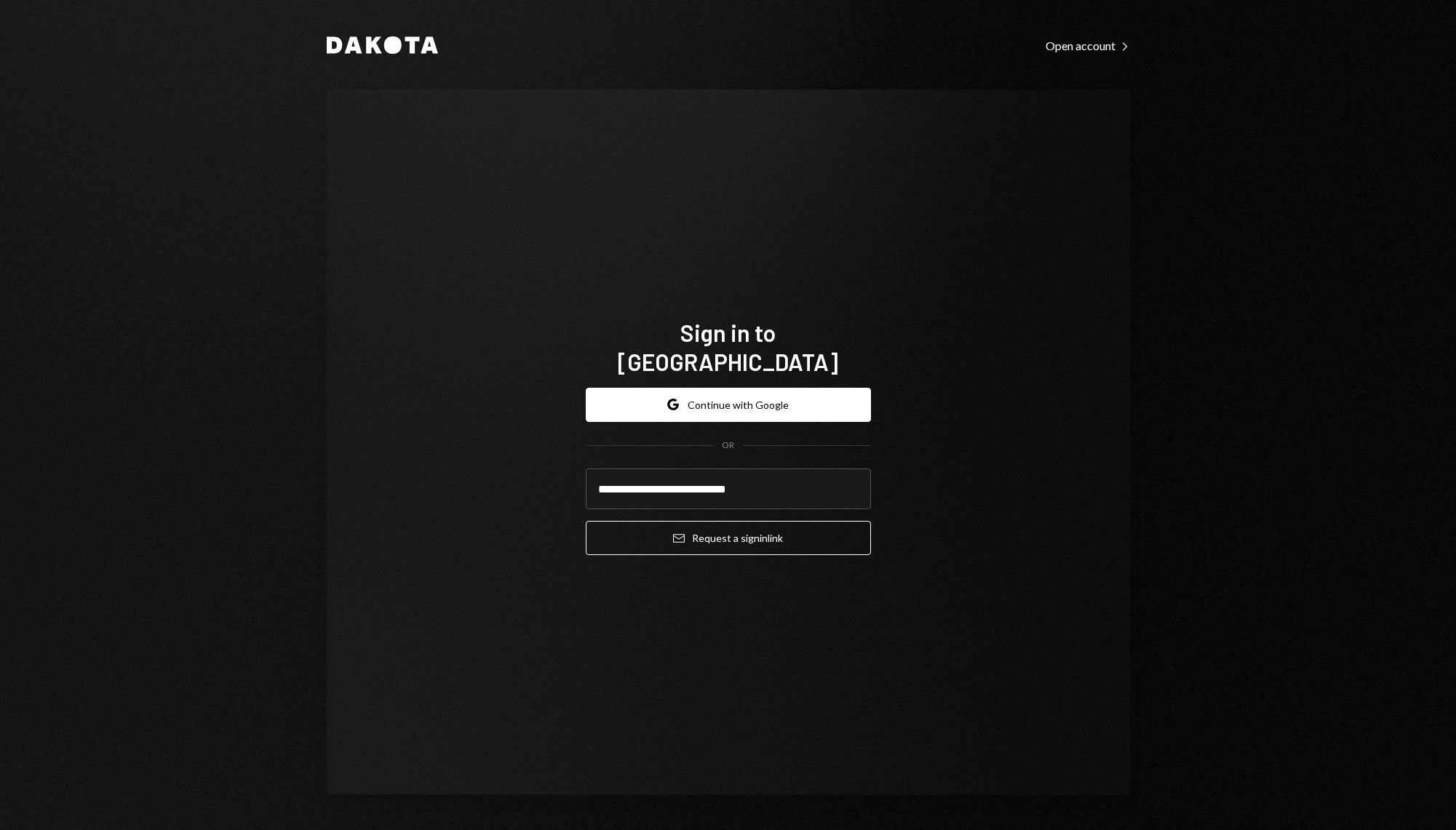
type input "**********"
click at [585, 521] on button "Email Request a sign in link" at bounding box center [728, 538] width 285 height 34
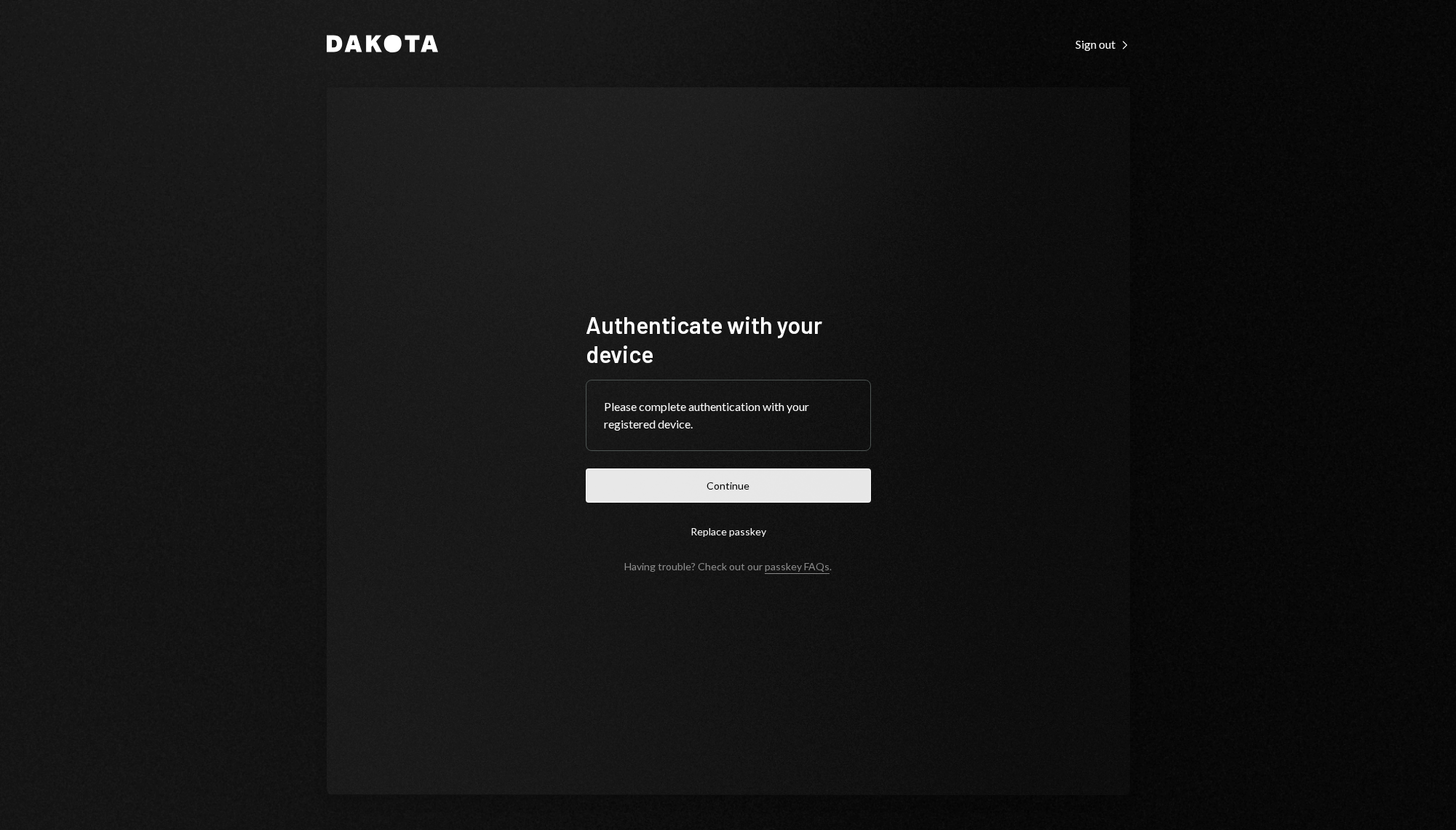
click at [691, 473] on button "Continue" at bounding box center [728, 485] width 285 height 34
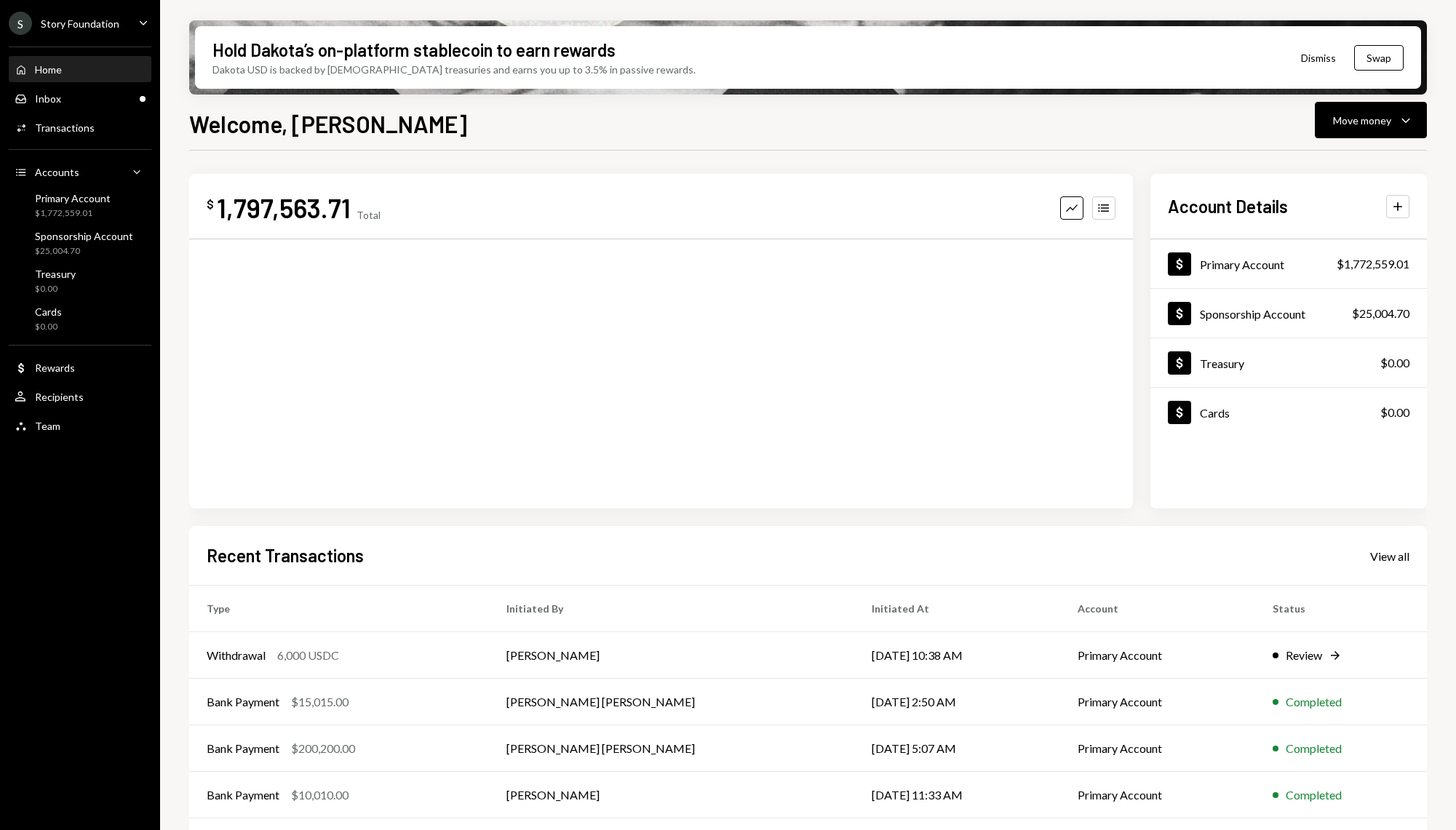
click at [73, 113] on div "Home Home Inbox Inbox Activities Transactions Accounts Accounts Caret Down Prim…" at bounding box center [80, 240] width 160 height 404
click at [70, 94] on div "Inbox Inbox" at bounding box center [80, 99] width 131 height 13
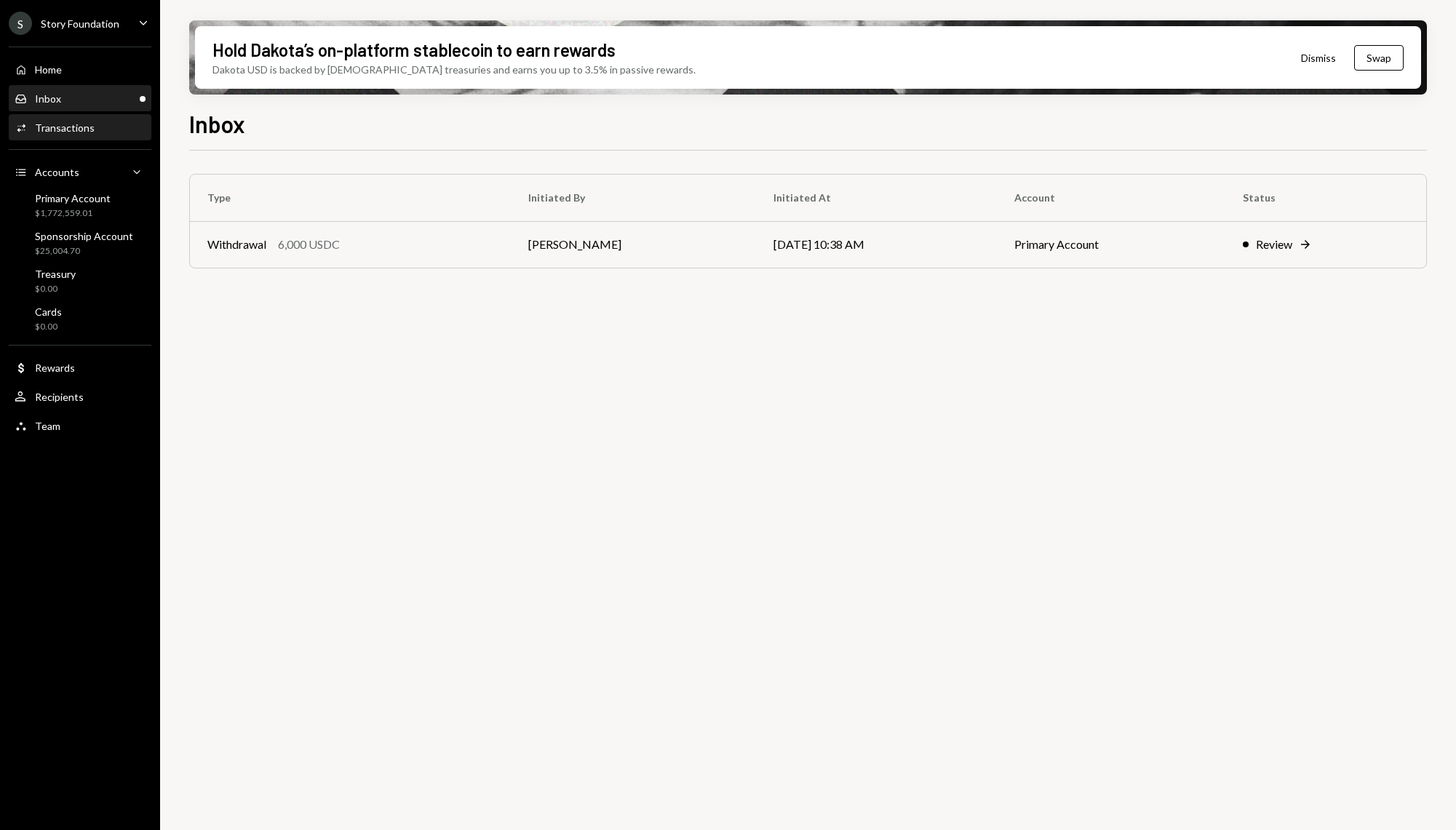
click at [125, 126] on div "Activities Transactions" at bounding box center [80, 128] width 131 height 13
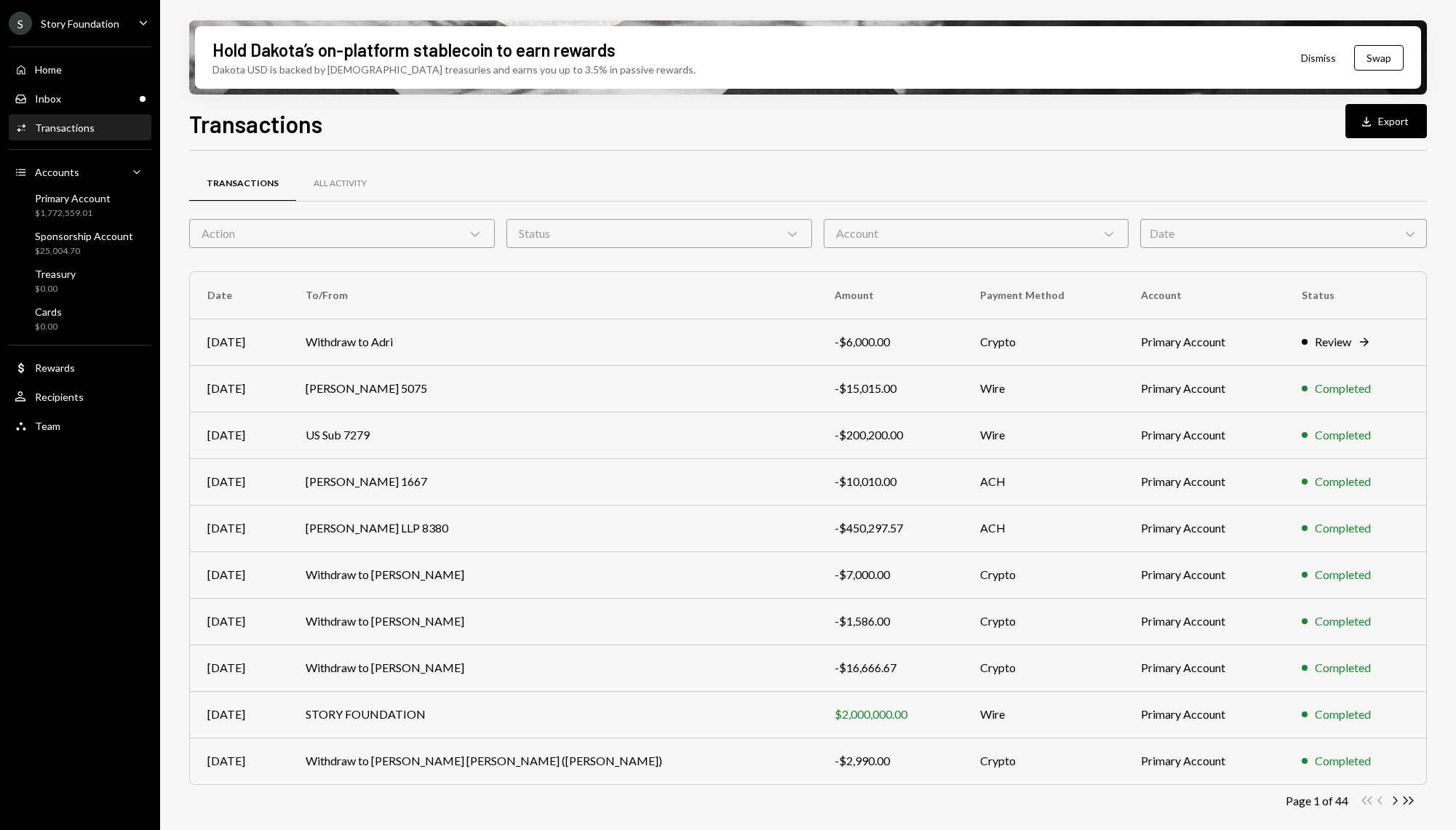
click at [391, 237] on div "Action Chevron Down" at bounding box center [341, 234] width 306 height 29
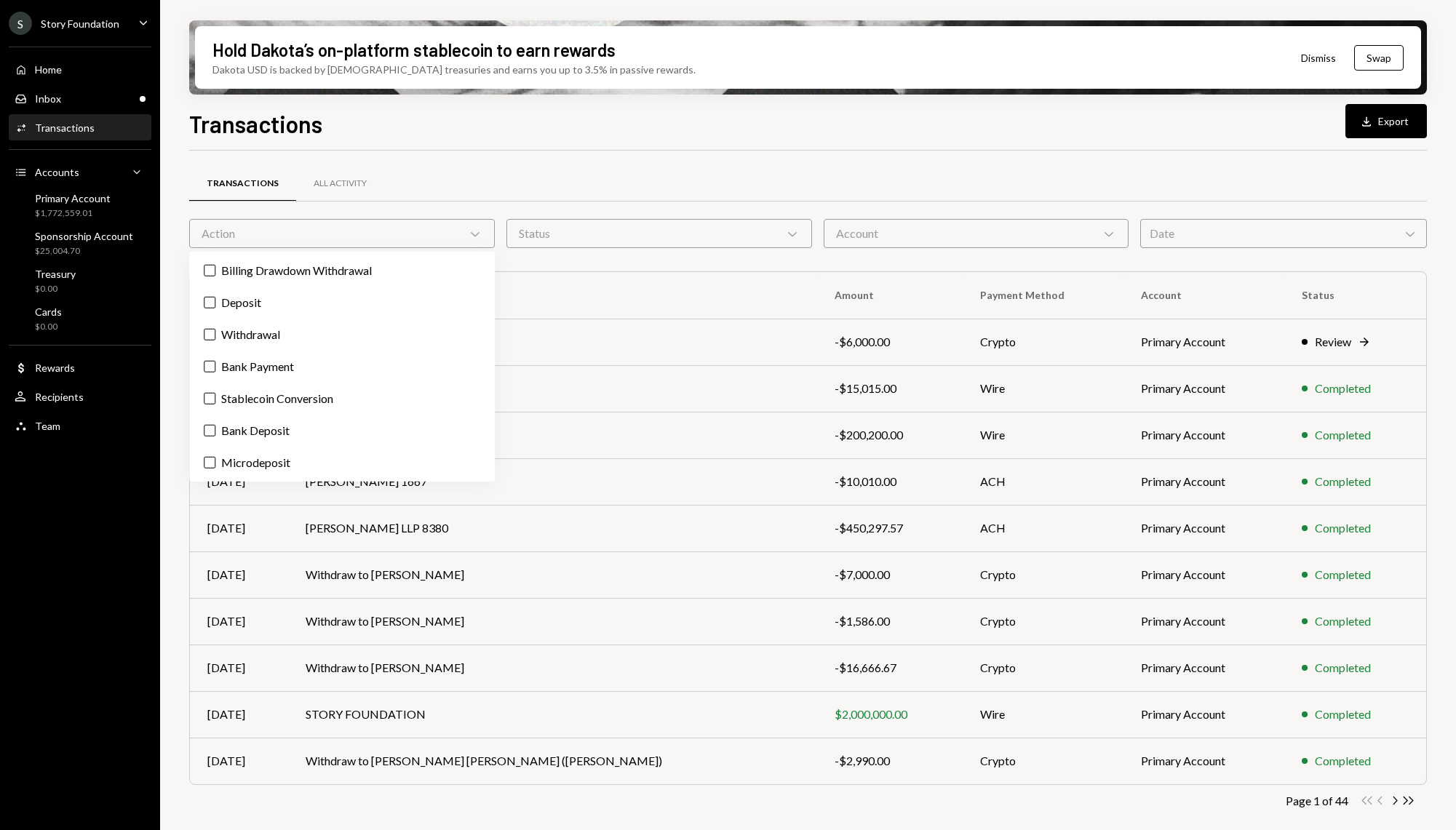
click at [391, 237] on div "Action Chevron Down" at bounding box center [341, 234] width 306 height 29
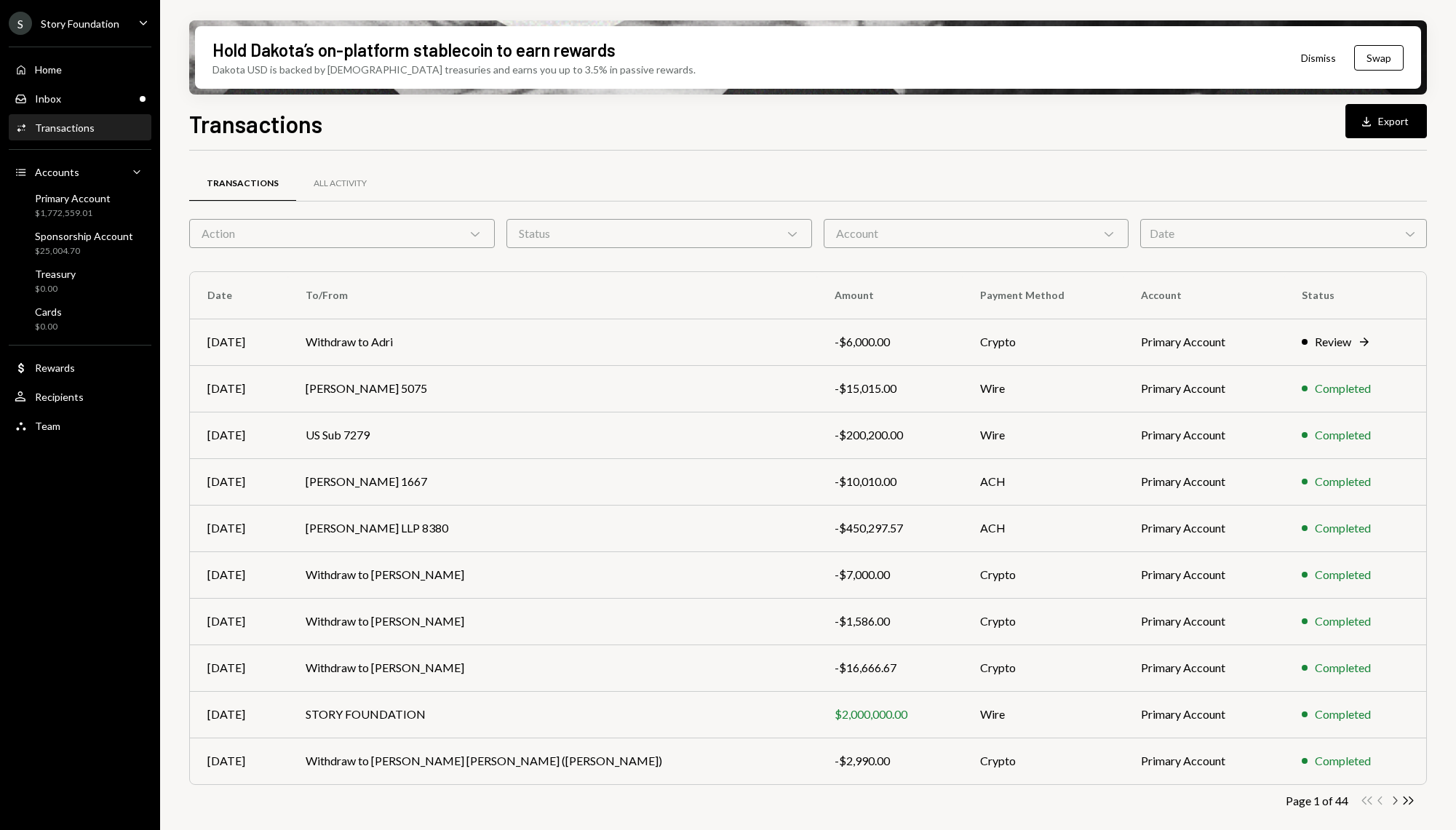
click at [1397, 793] on div "Double Arrow Left Chevron Left Chevron Right Double Arrow Right" at bounding box center [1387, 800] width 55 height 14
click at [1394, 804] on icon "Chevron Right" at bounding box center [1394, 800] width 14 height 14
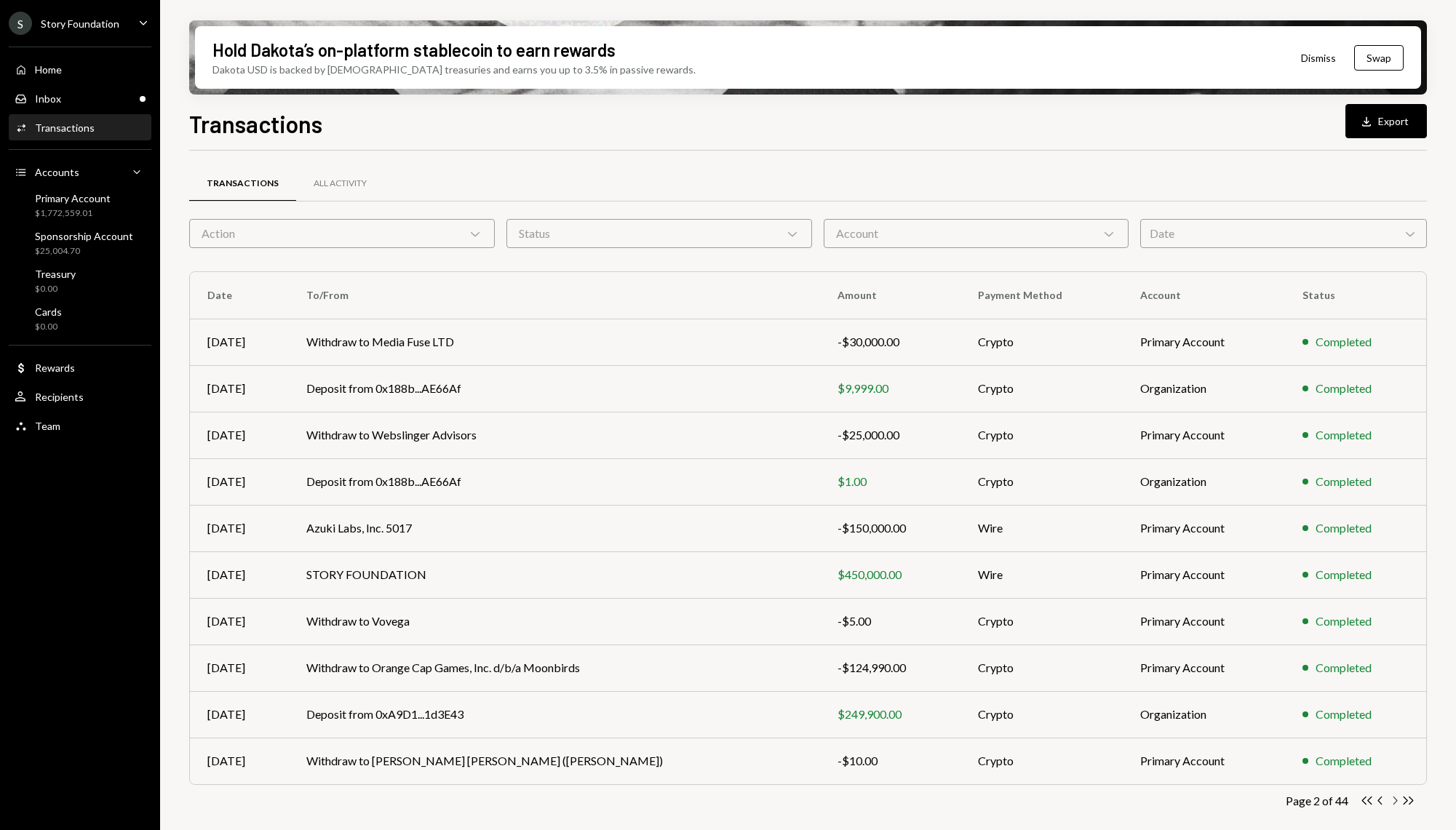
click at [1394, 805] on icon "Chevron Right" at bounding box center [1394, 800] width 14 height 14
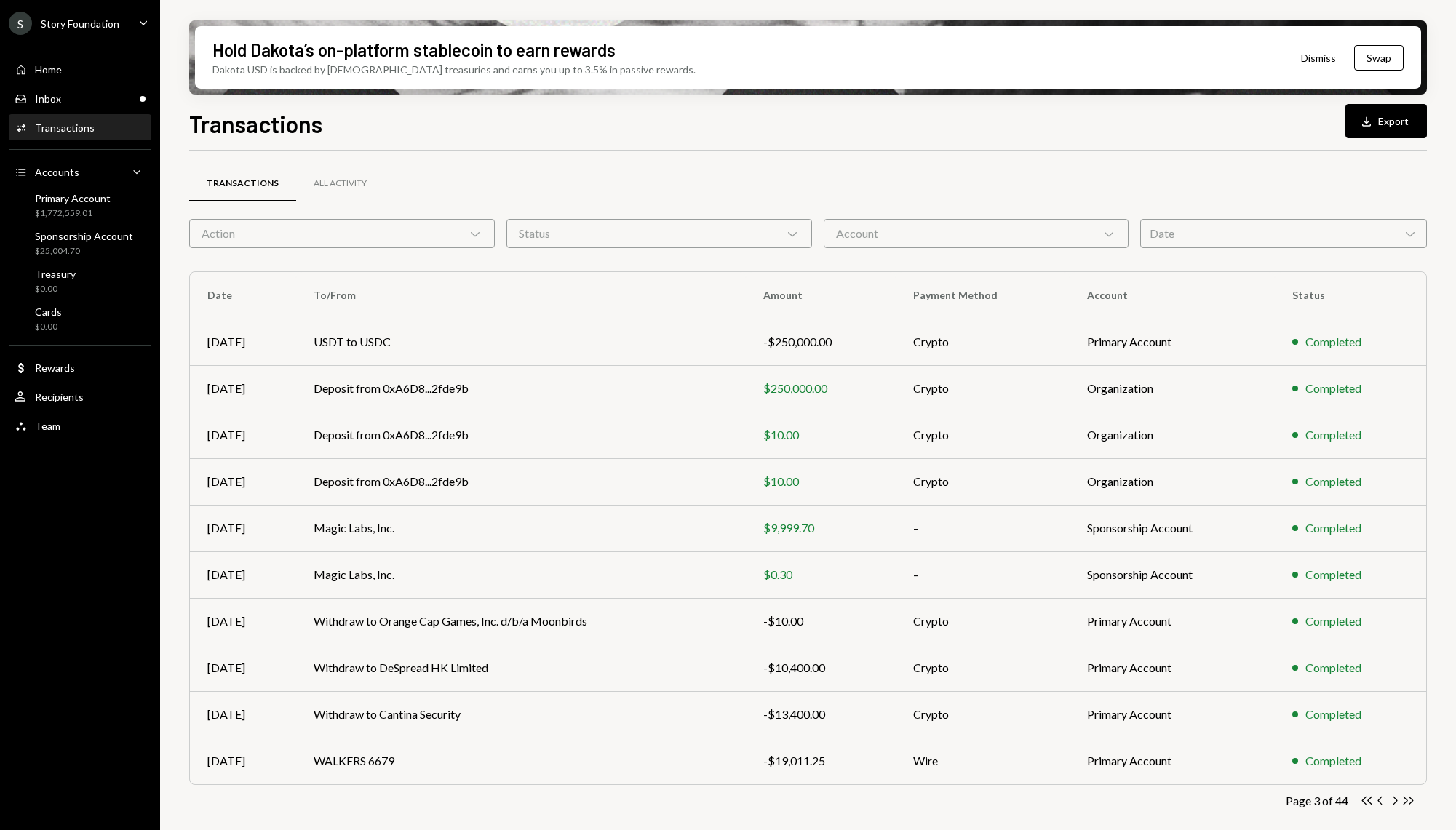
click at [430, 237] on div "Action Chevron Down" at bounding box center [341, 234] width 306 height 29
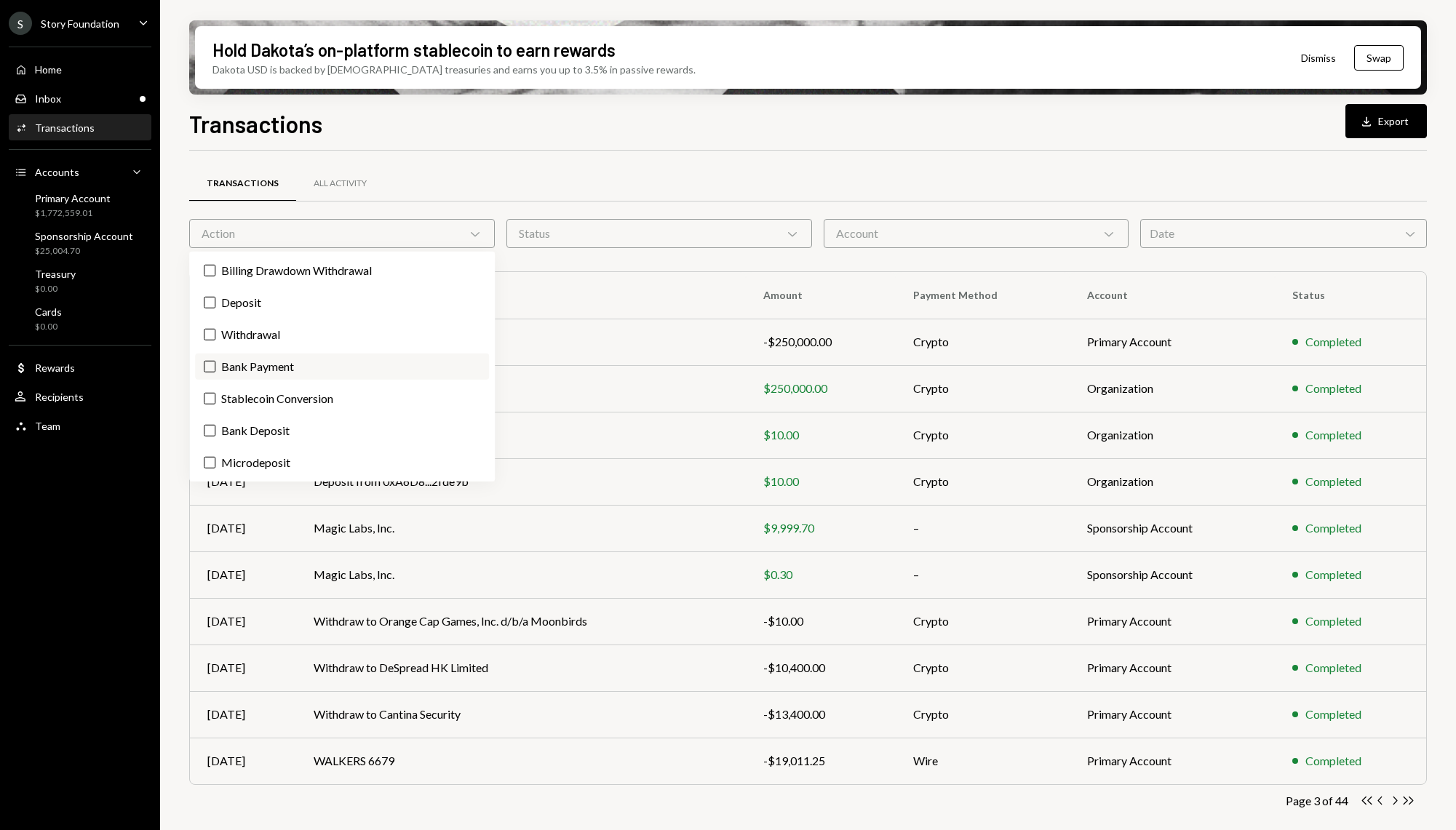
click at [216, 368] on label "Bank Payment" at bounding box center [341, 367] width 294 height 26
click at [215, 368] on button "Bank Payment" at bounding box center [210, 366] width 12 height 12
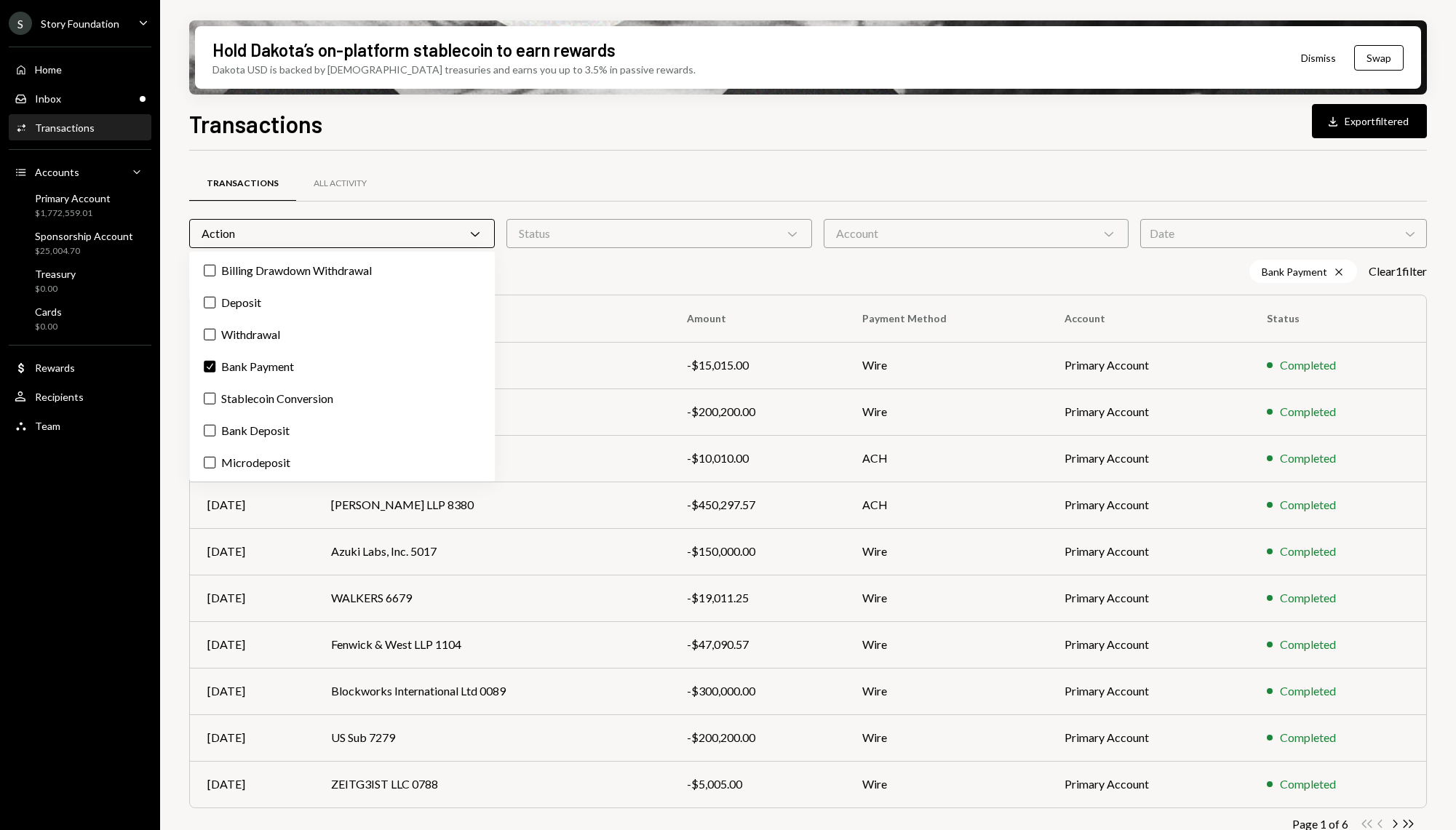
click at [527, 169] on div "Transactions All Activity" at bounding box center [808, 183] width 1238 height 37
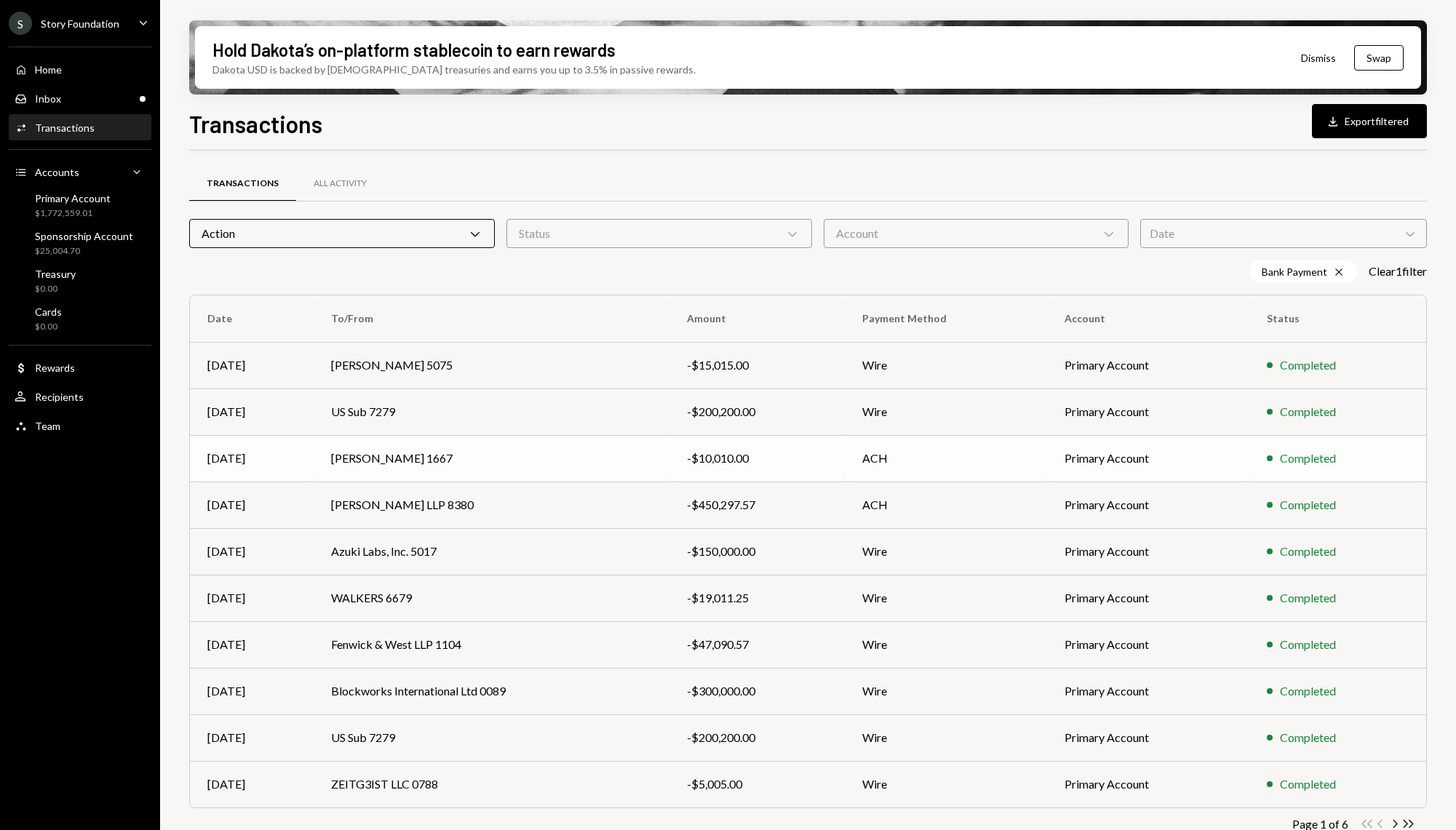
scroll to position [21, 0]
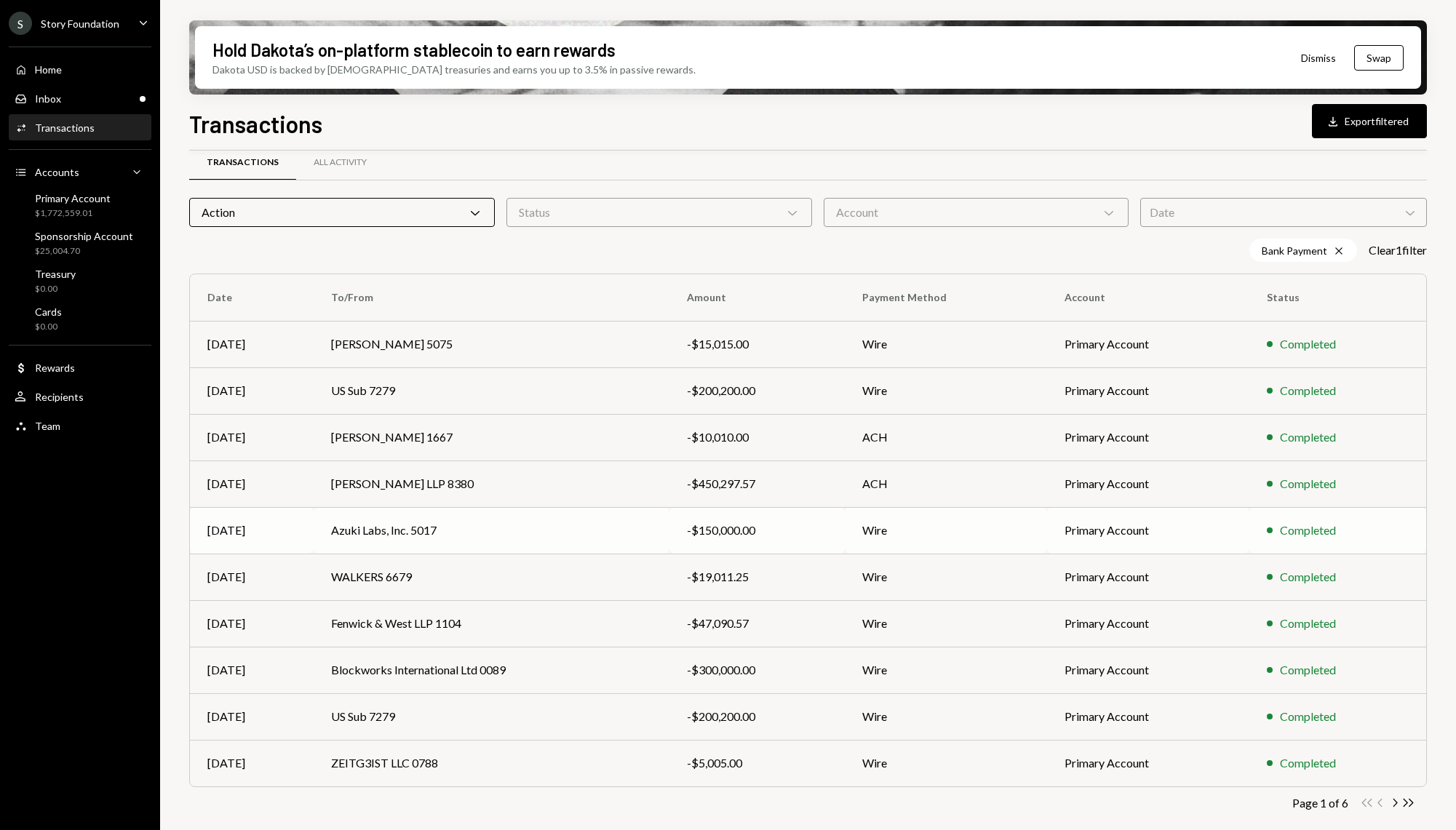
click at [528, 532] on td "Azuki Labs, Inc. 5017" at bounding box center [491, 530] width 355 height 47
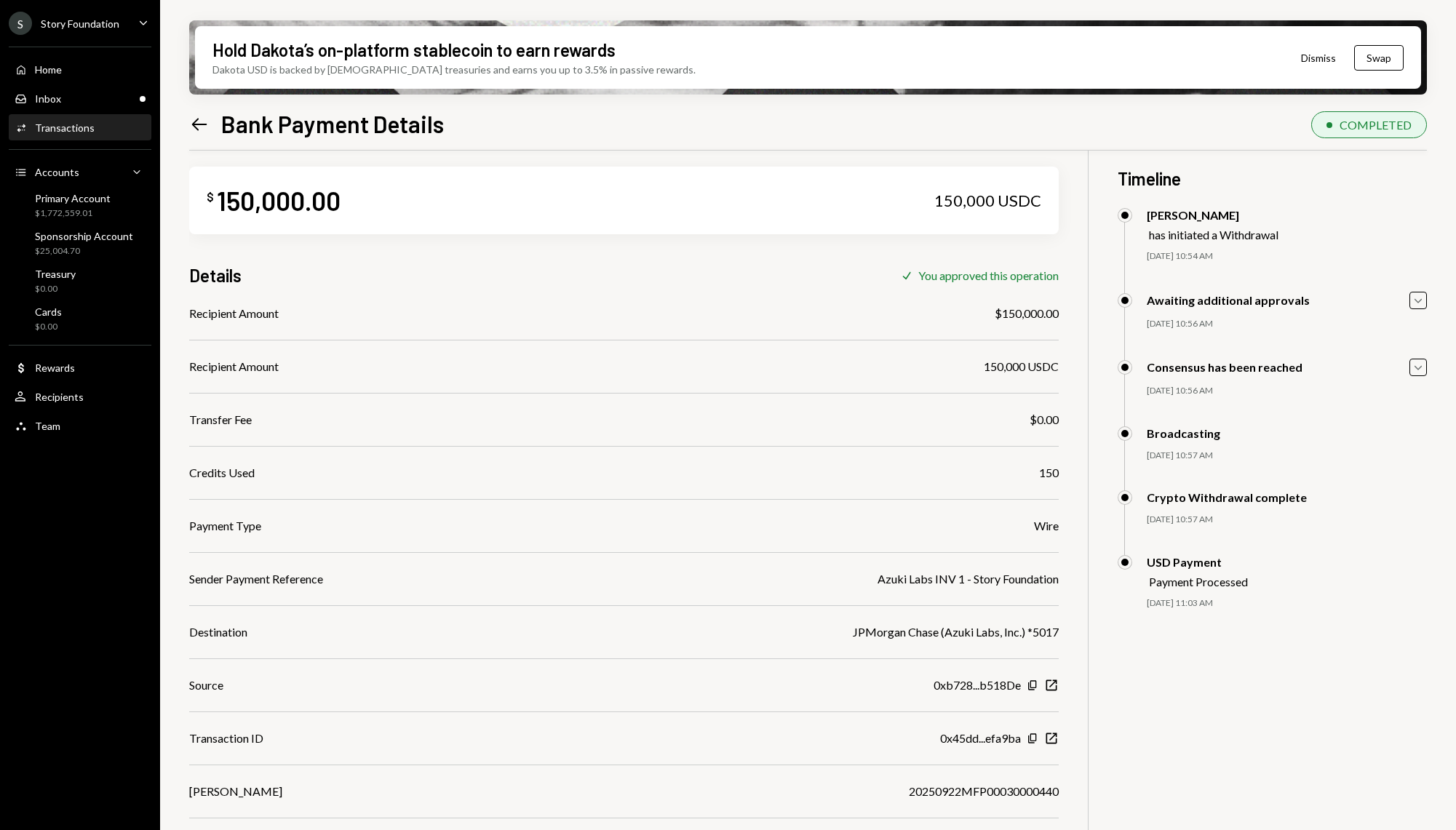
scroll to position [116, 0]
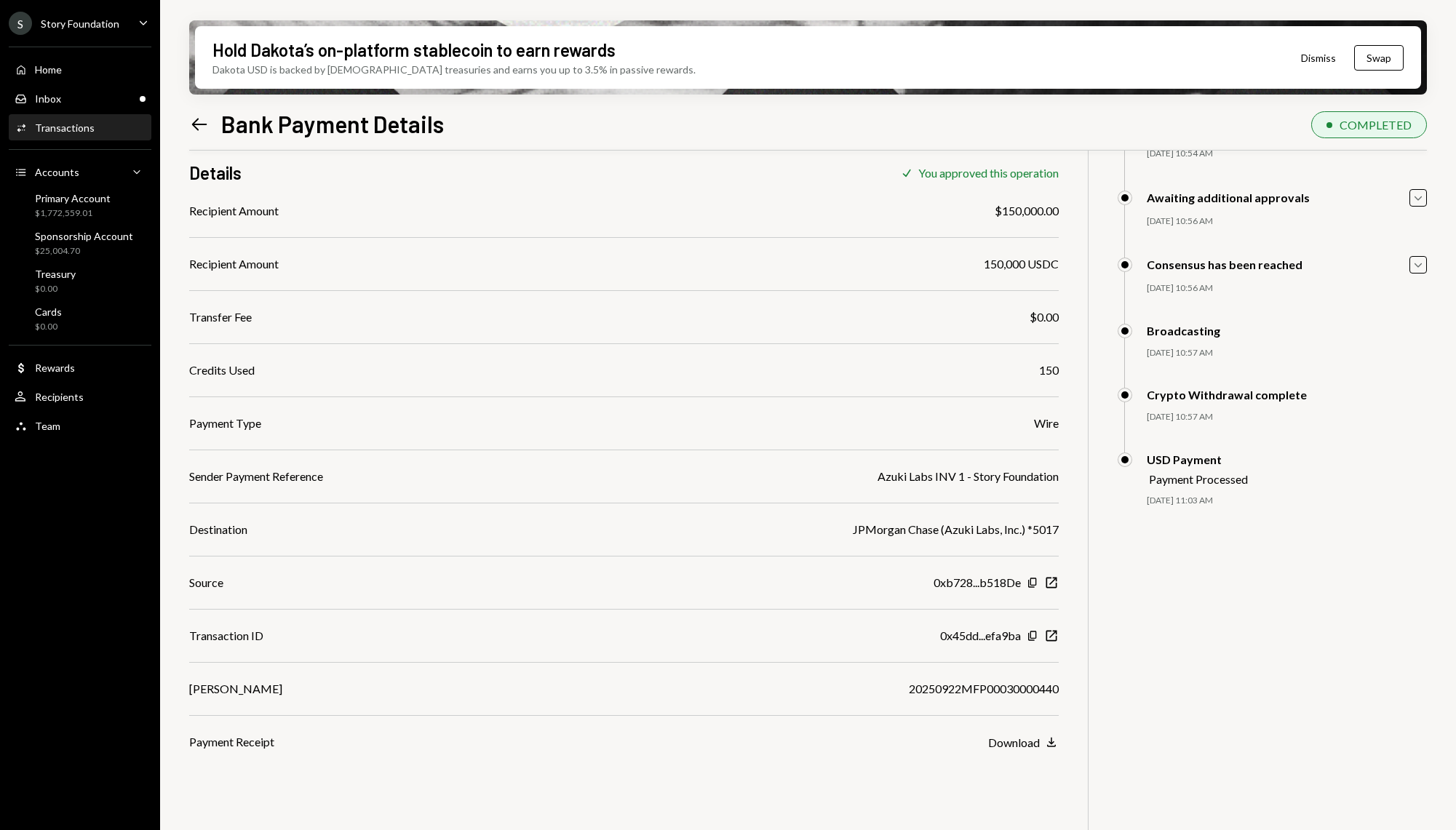
click at [942, 478] on div "Azuki Labs INV 1 - Story Foundation" at bounding box center [967, 476] width 181 height 18
copy div "Azuki Labs INV 1 - Story Foundation"
click at [48, 75] on div "Home Home" at bounding box center [38, 70] width 48 height 13
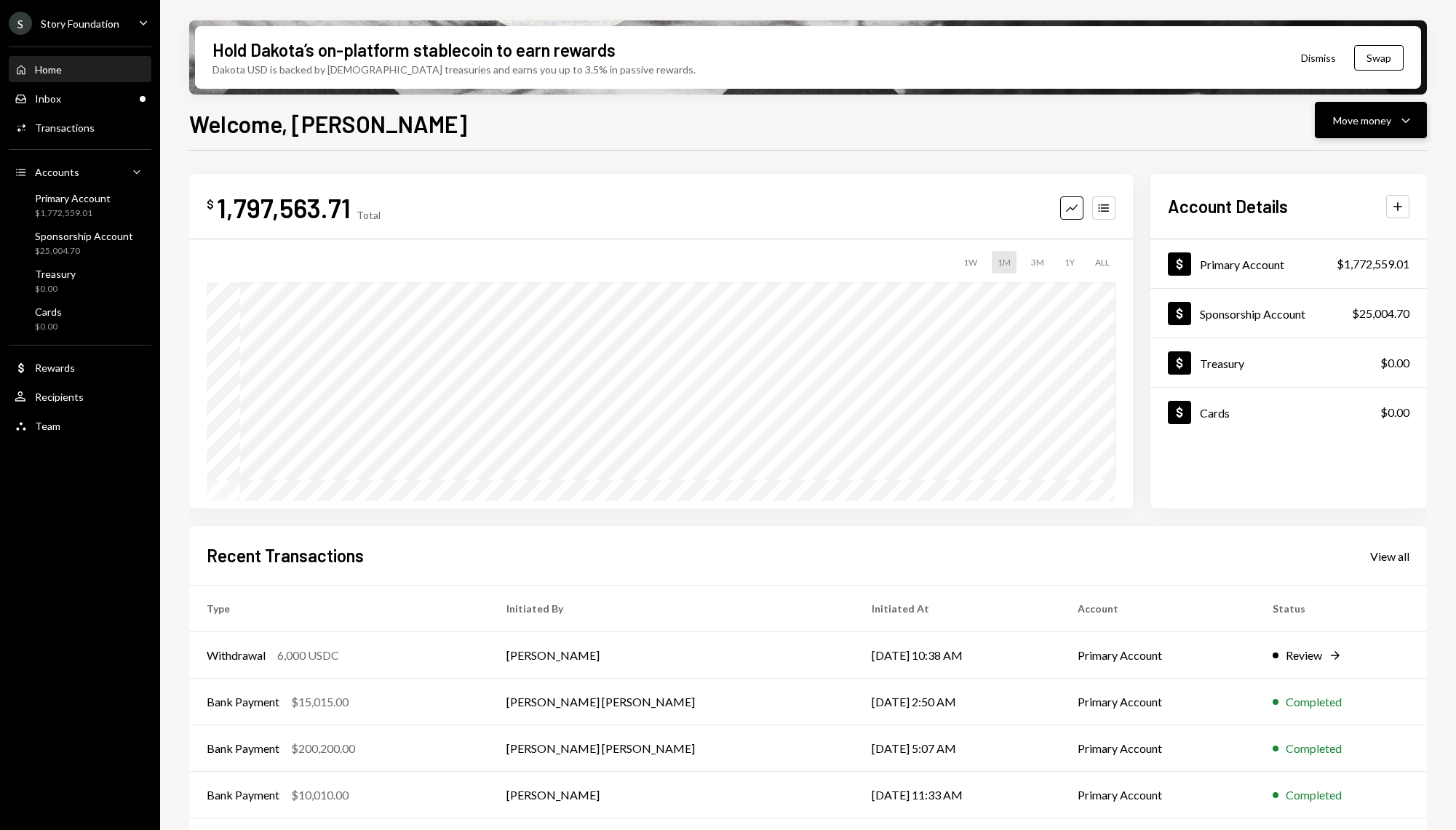
click at [1419, 123] on button "Move money Caret Down" at bounding box center [1370, 120] width 112 height 37
click at [1334, 157] on div "Send" at bounding box center [1359, 163] width 106 height 15
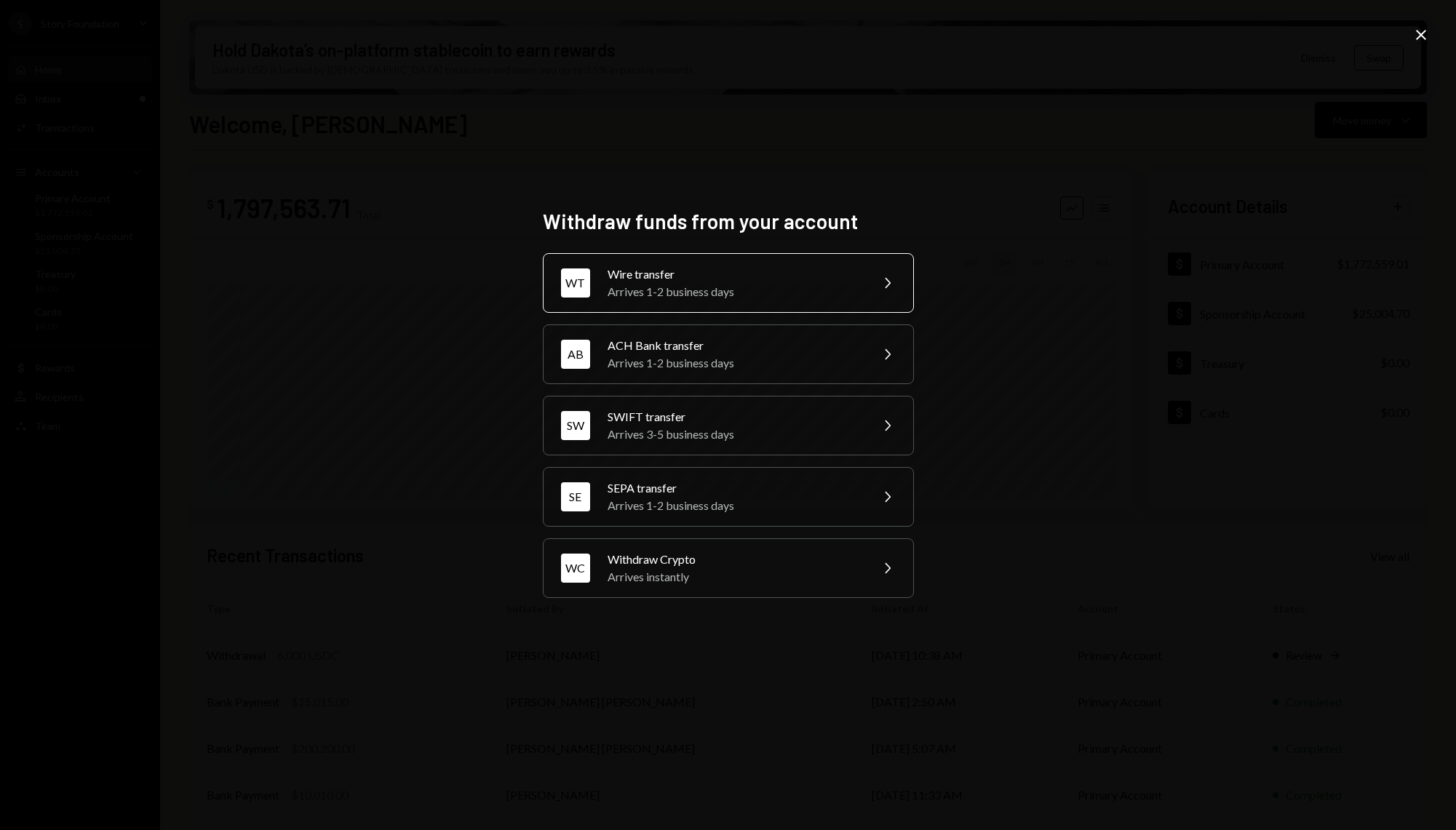
click at [721, 257] on div "WT Wire transfer Arrives 1-2 business days Chevron Right" at bounding box center [728, 283] width 371 height 59
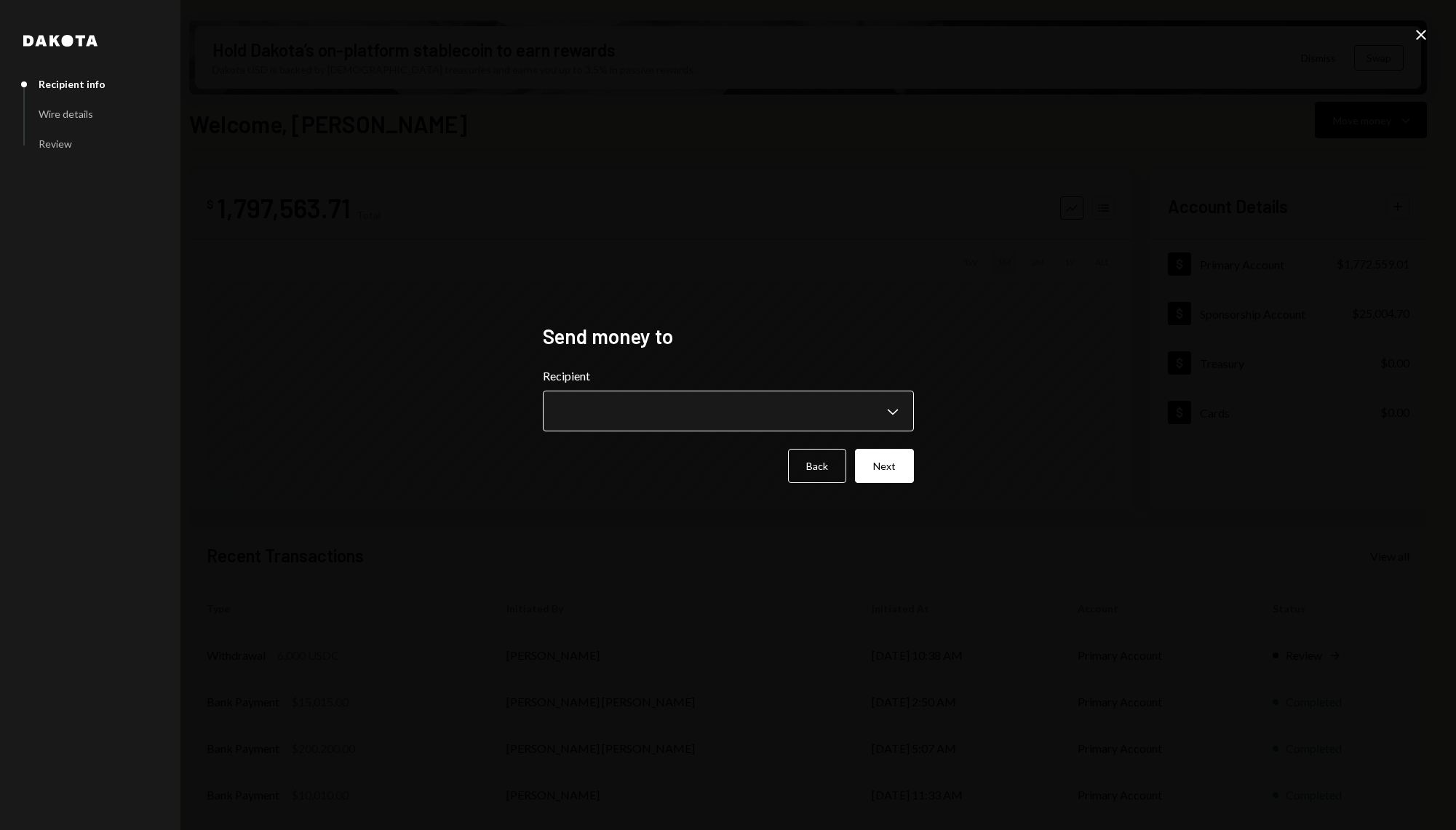
click at [681, 419] on body "S Story Foundation Caret Down Home Home Inbox Inbox Activities Transactions Acc…" at bounding box center [728, 415] width 1456 height 830
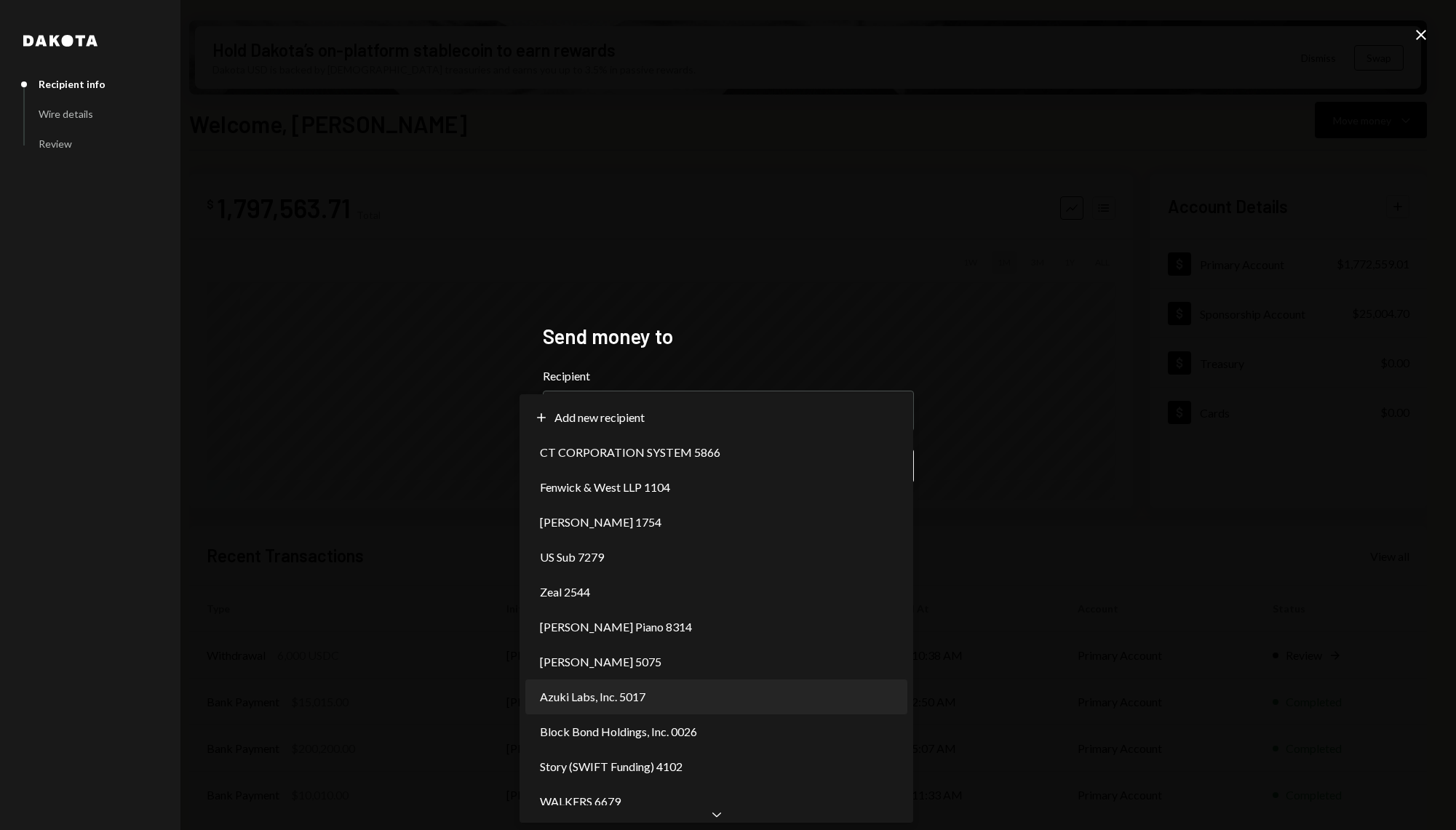
select select "**********"
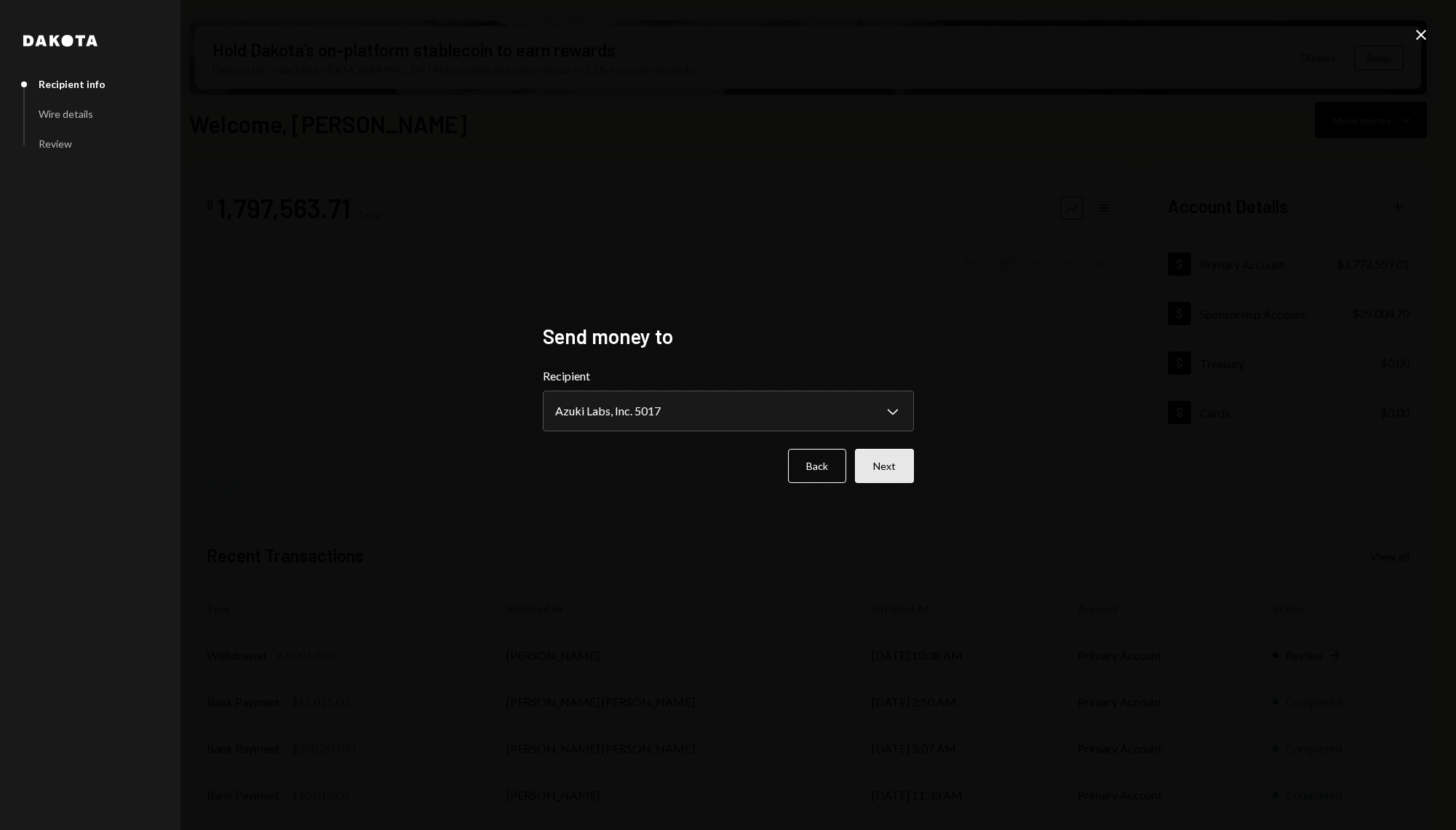
click at [901, 469] on button "Next" at bounding box center [884, 466] width 59 height 34
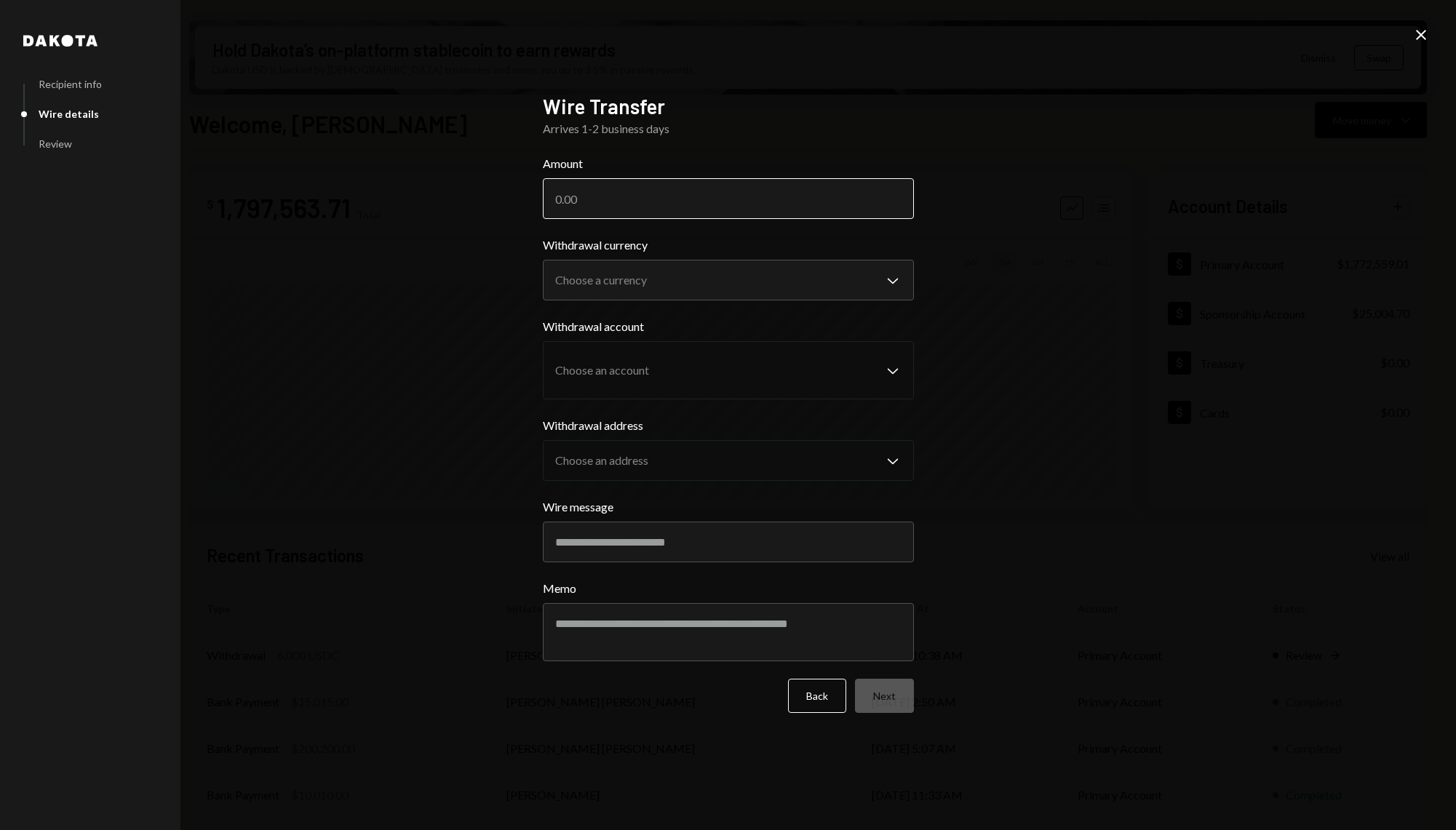
click at [706, 206] on input "Amount" at bounding box center [728, 199] width 371 height 41
click at [582, 201] on input "150000" at bounding box center [728, 199] width 371 height 41
click at [627, 201] on input "150000" at bounding box center [728, 199] width 371 height 41
type input "150000"
click at [640, 286] on body "S Story Foundation Caret Down Home Home Inbox Inbox Activities Transactions Acc…" at bounding box center [728, 415] width 1456 height 830
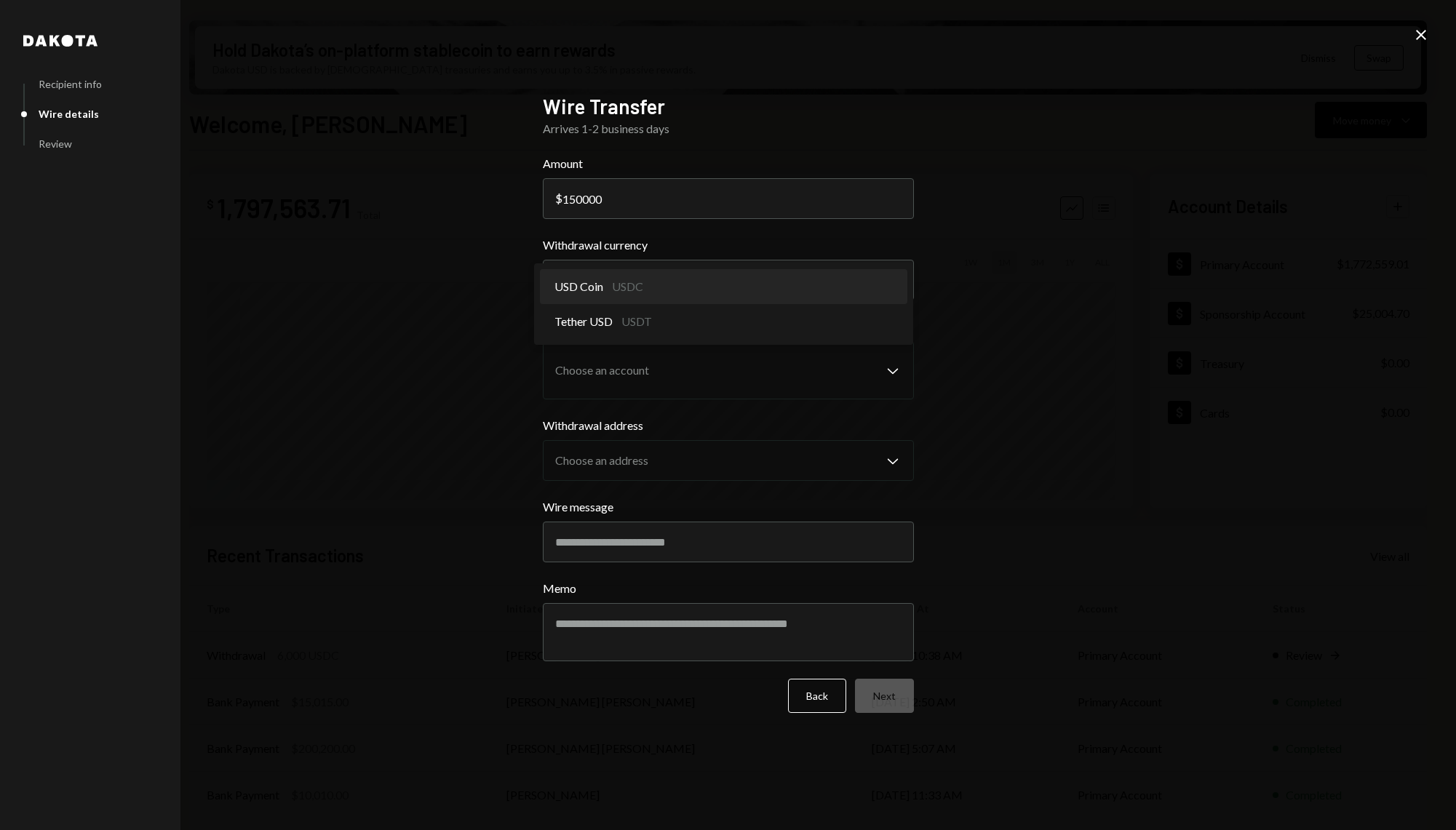
select select "****"
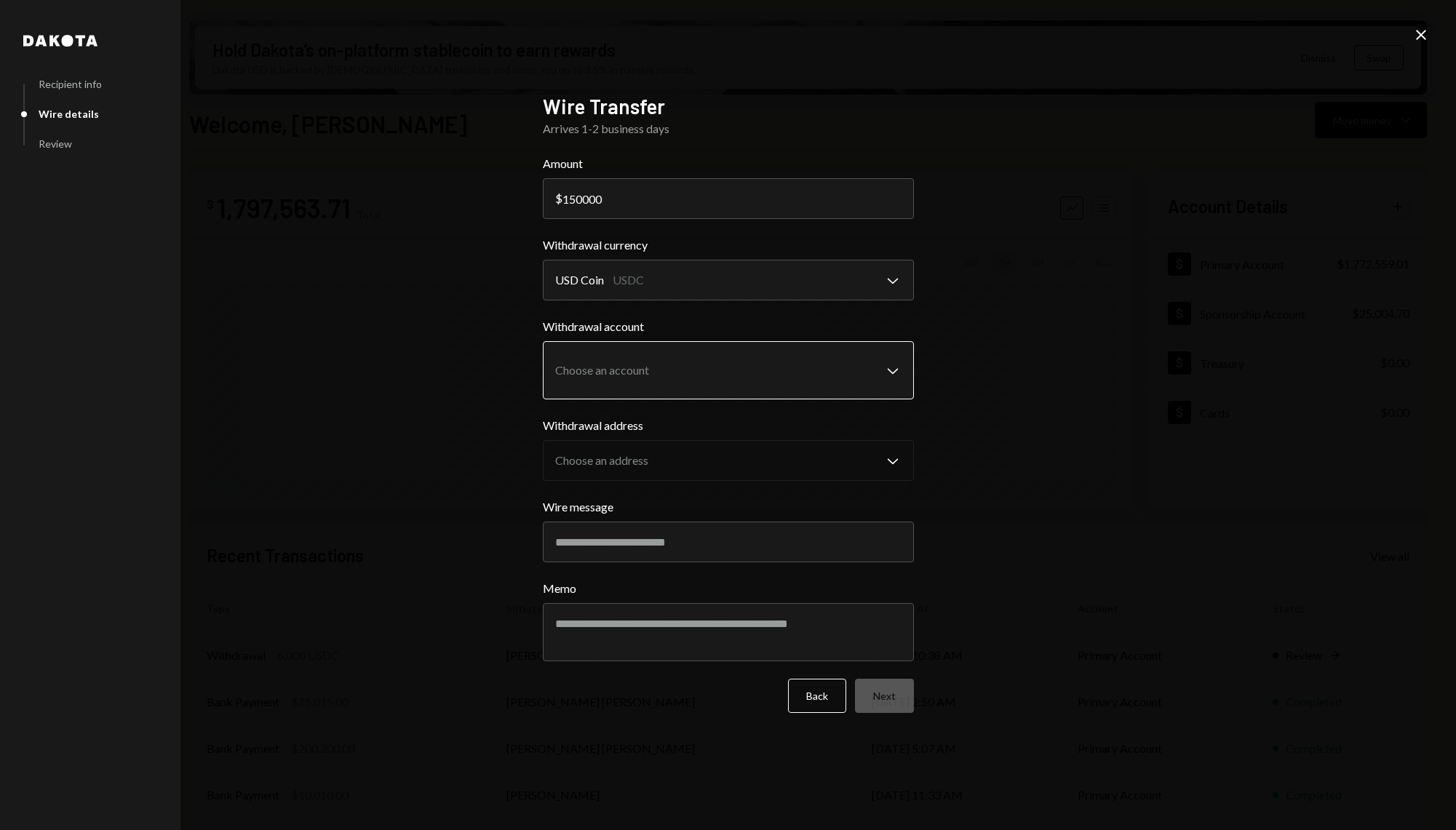
click at [673, 349] on body "S Story Foundation Caret Down Home Home Inbox Inbox Activities Transactions Acc…" at bounding box center [728, 415] width 1456 height 830
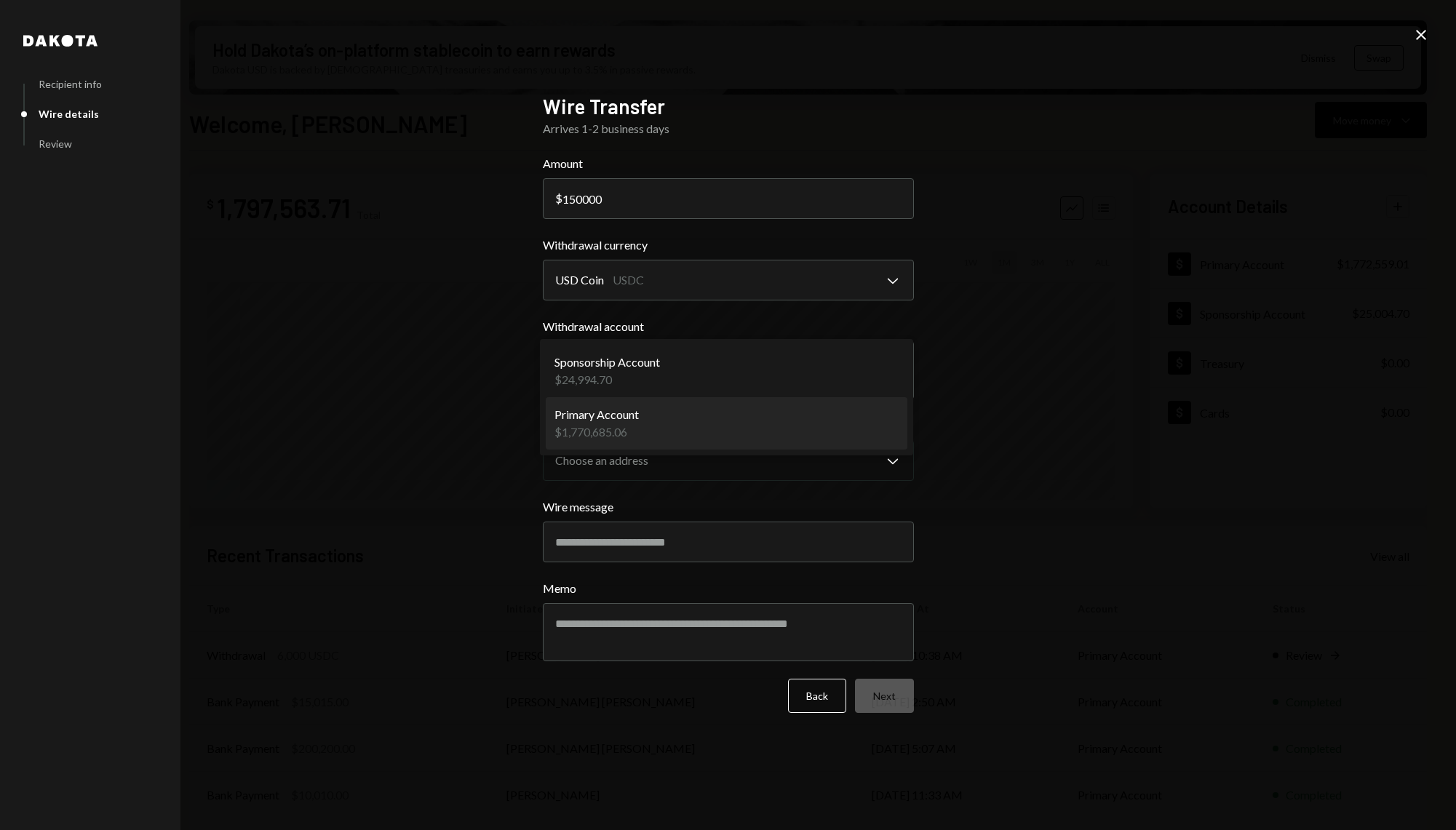
select select "**********"
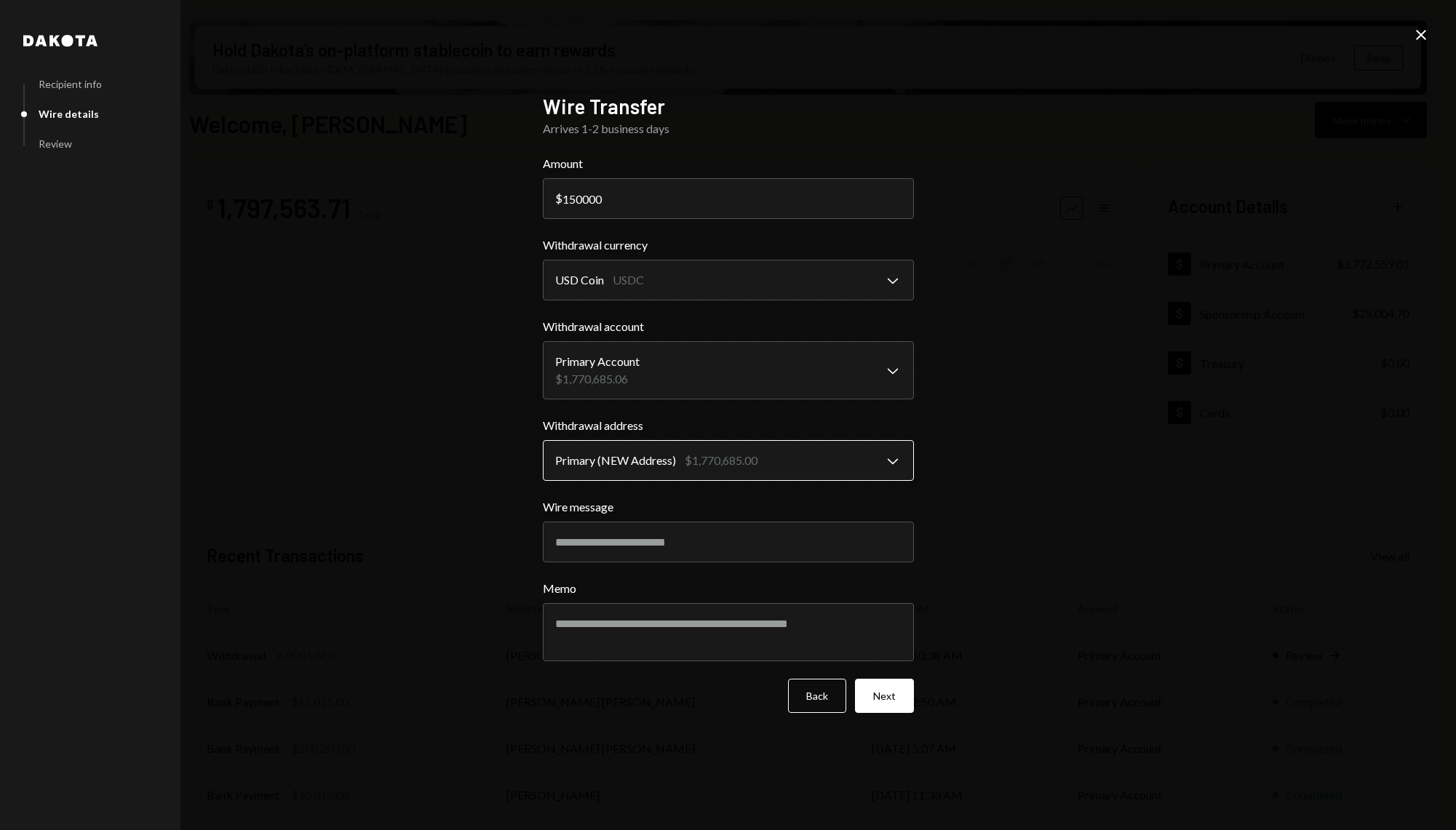
click at [685, 476] on body "S Story Foundation Caret Down Home Home Inbox Inbox Activities Transactions Acc…" at bounding box center [728, 415] width 1456 height 830
click at [730, 552] on input "Wire message" at bounding box center [728, 542] width 371 height 41
paste input "**********"
click at [643, 538] on input "**********" at bounding box center [728, 542] width 371 height 41
type input "**********"
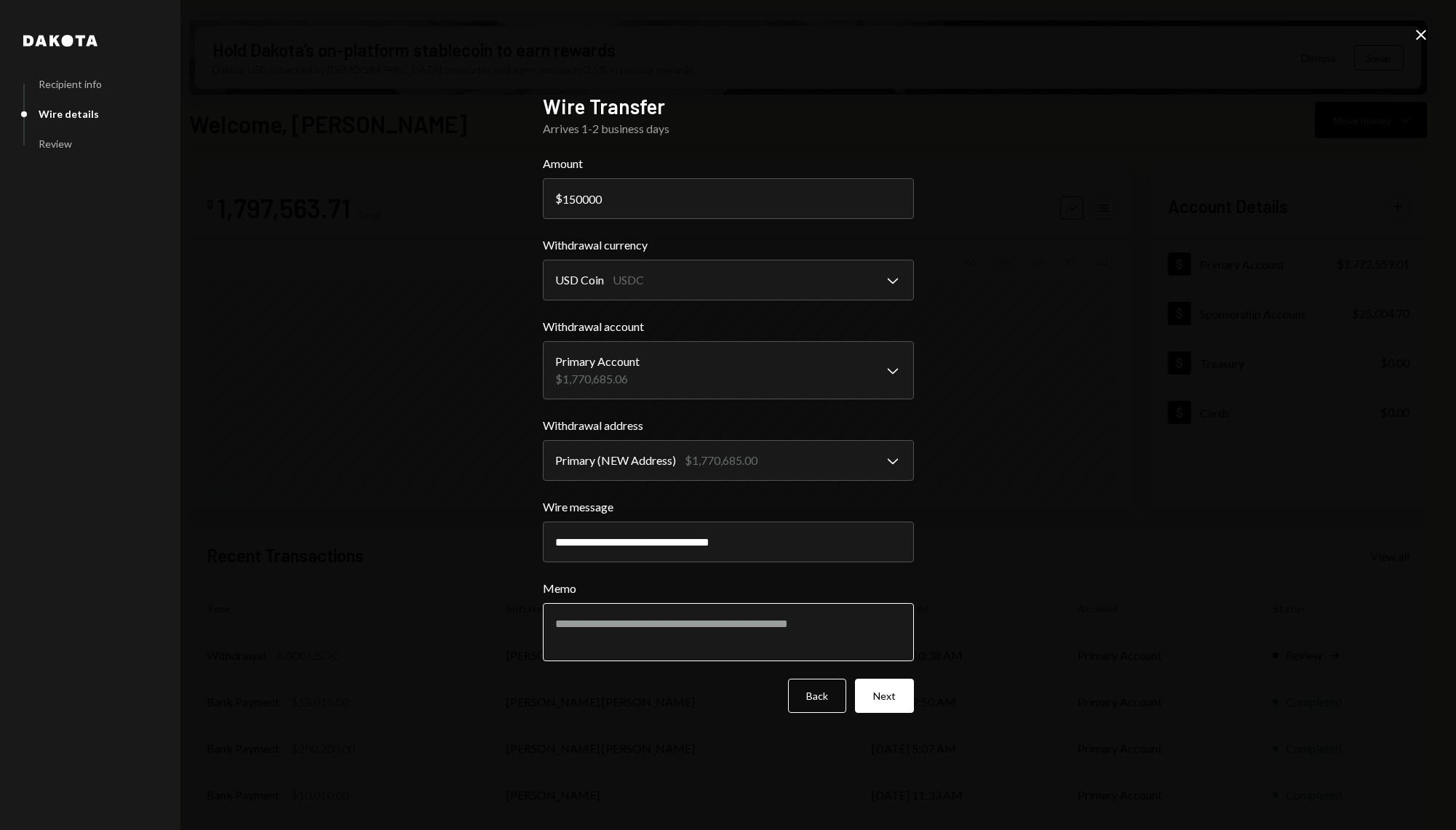
click at [664, 632] on textarea "Memo" at bounding box center [728, 631] width 371 height 58
paste textarea "**********"
type textarea "**********"
click at [890, 697] on button "Next" at bounding box center [884, 695] width 59 height 34
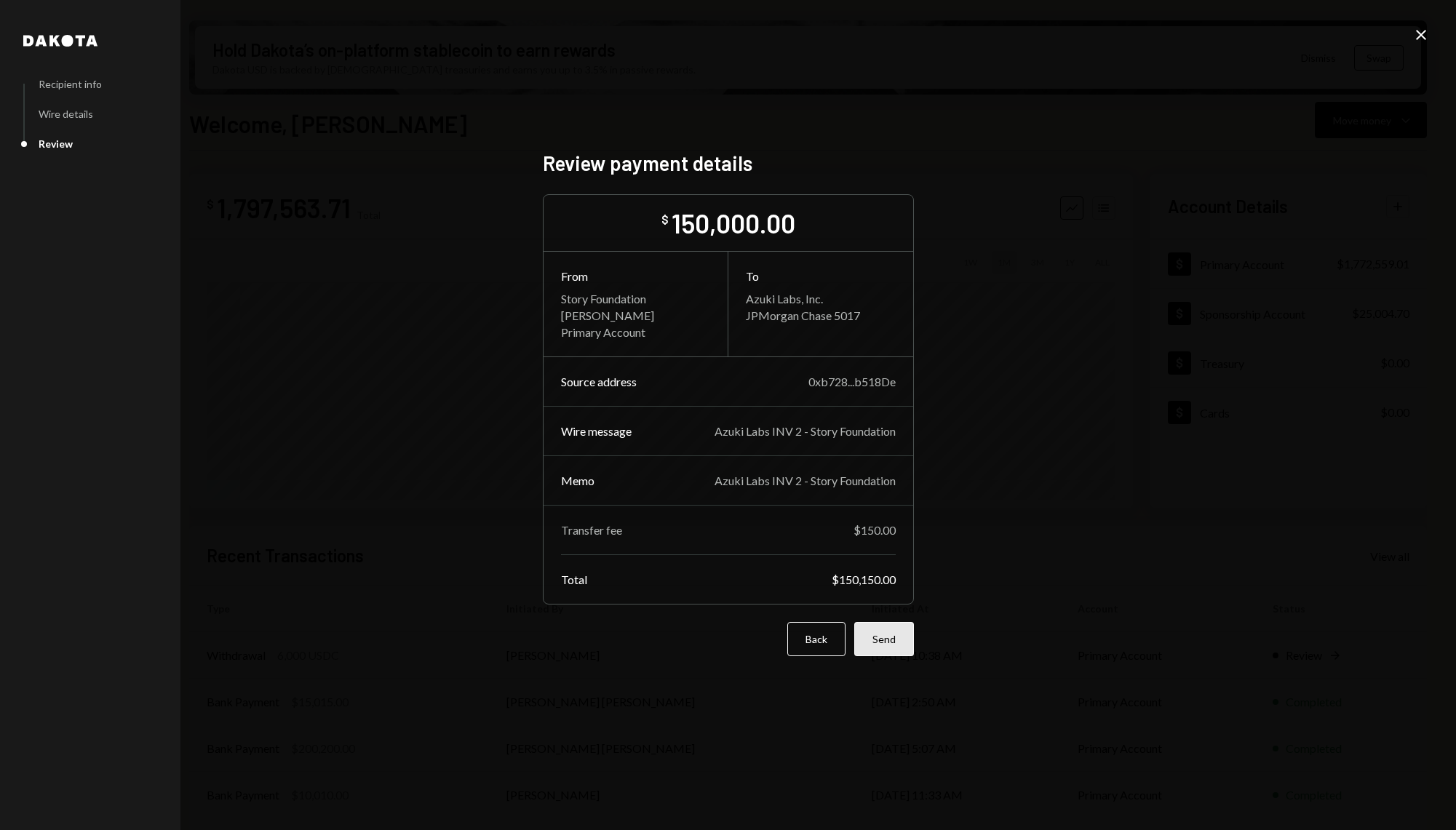
click at [898, 648] on button "Send" at bounding box center [884, 639] width 59 height 34
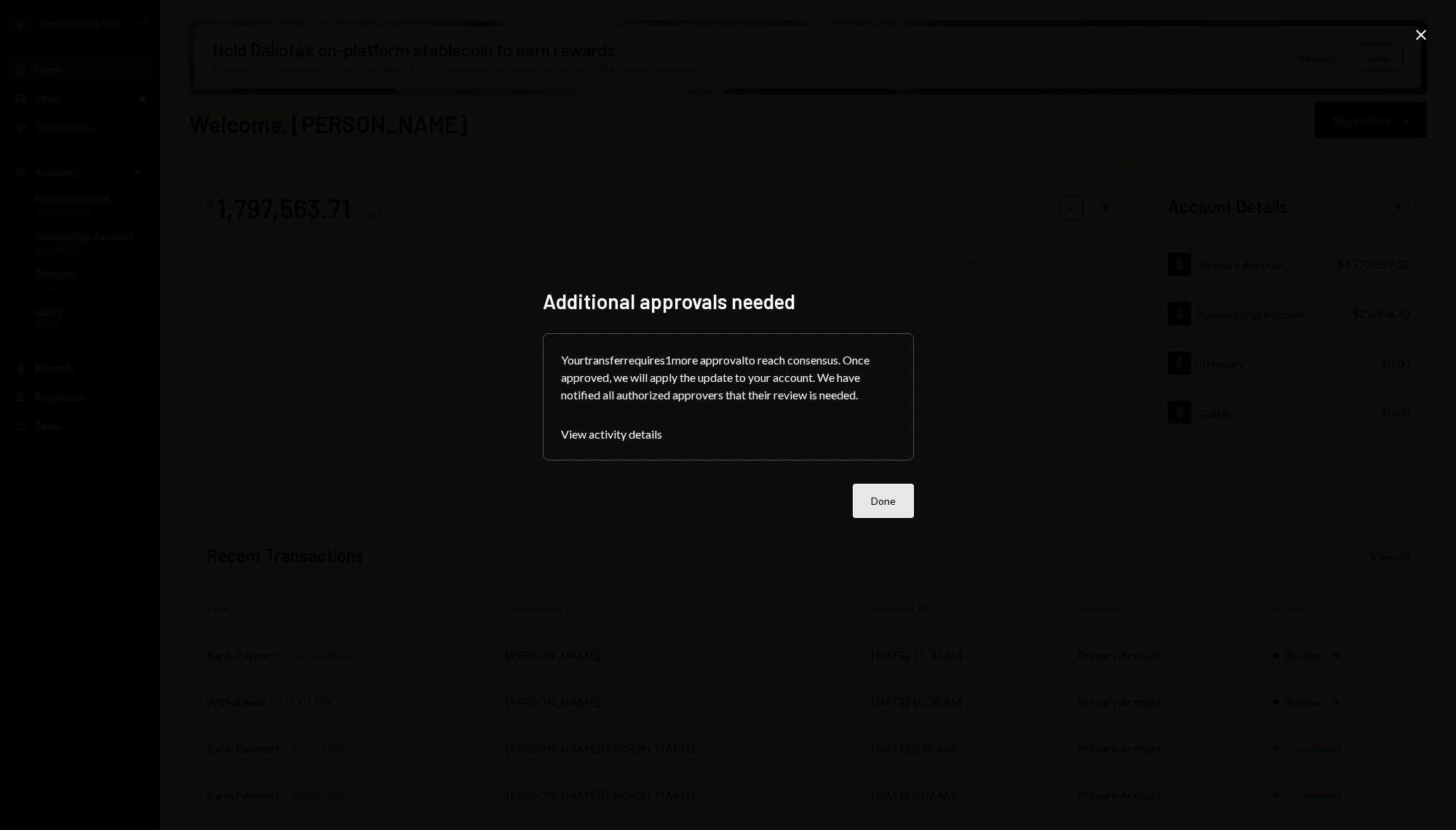
click at [872, 498] on button "Done" at bounding box center [883, 500] width 61 height 34
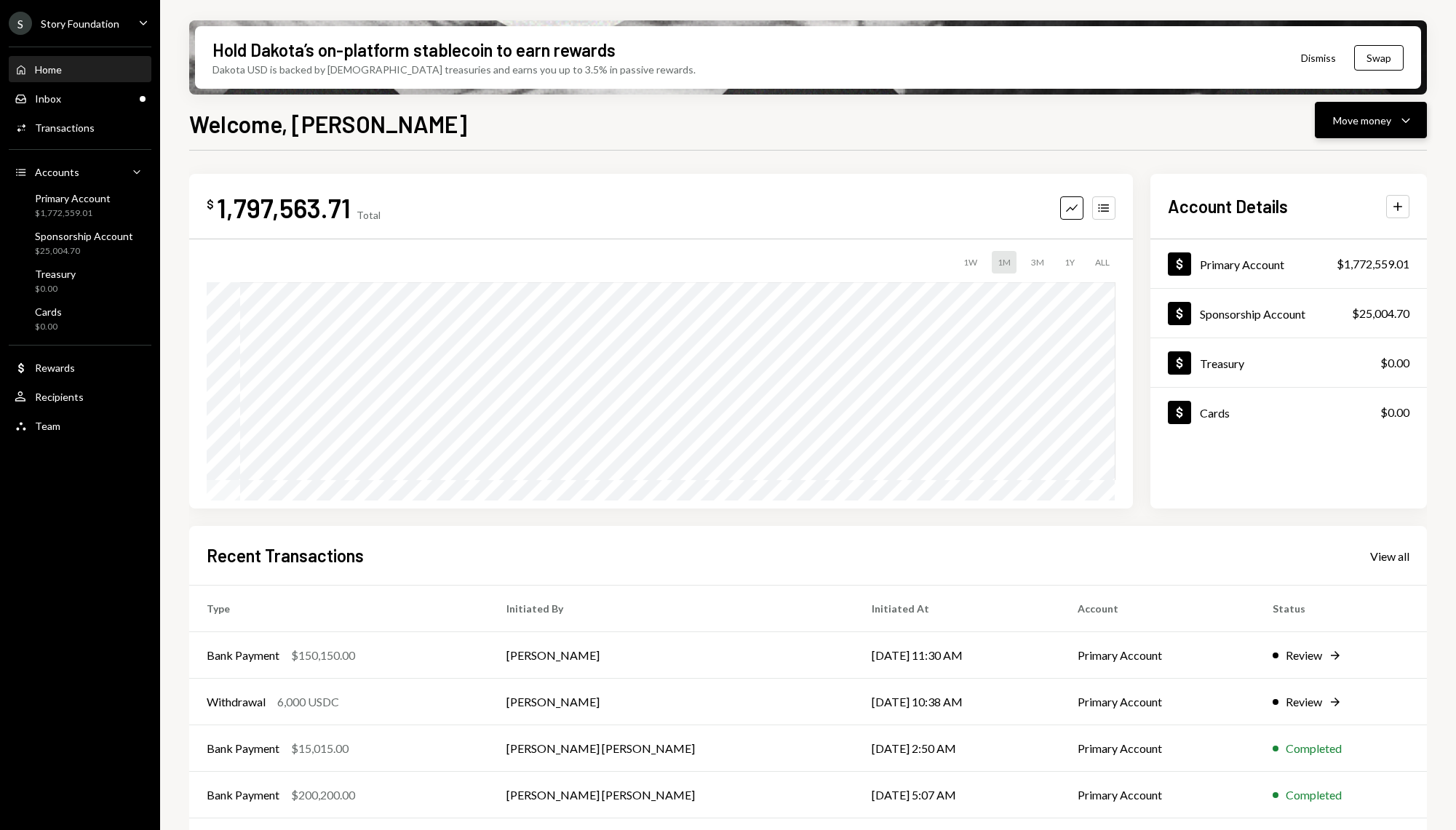
click at [1415, 131] on button "Move money Caret Down" at bounding box center [1370, 120] width 112 height 37
click at [1388, 156] on div "Send" at bounding box center [1359, 163] width 106 height 15
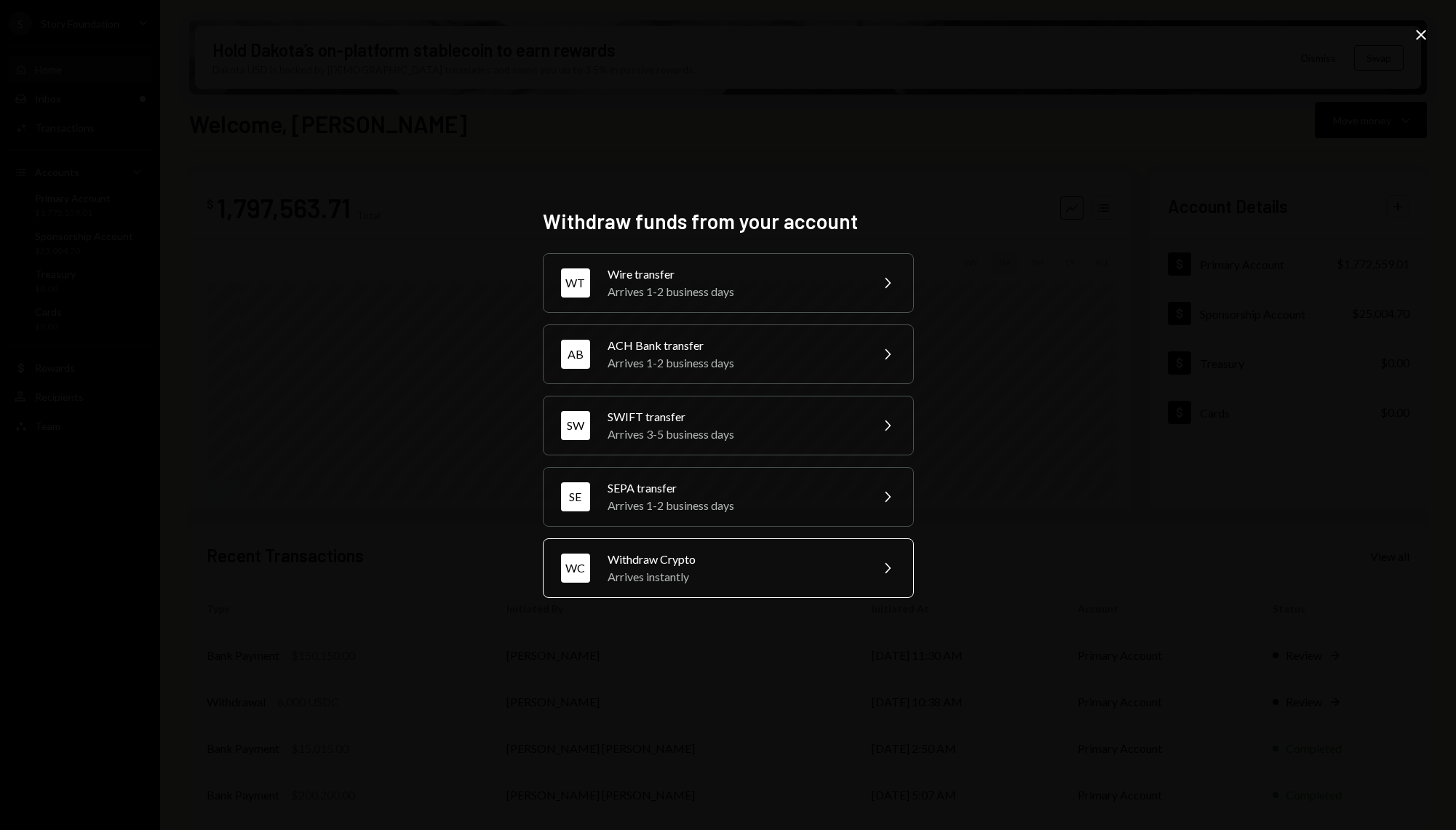
click at [764, 584] on div "Arrives instantly" at bounding box center [734, 577] width 254 height 18
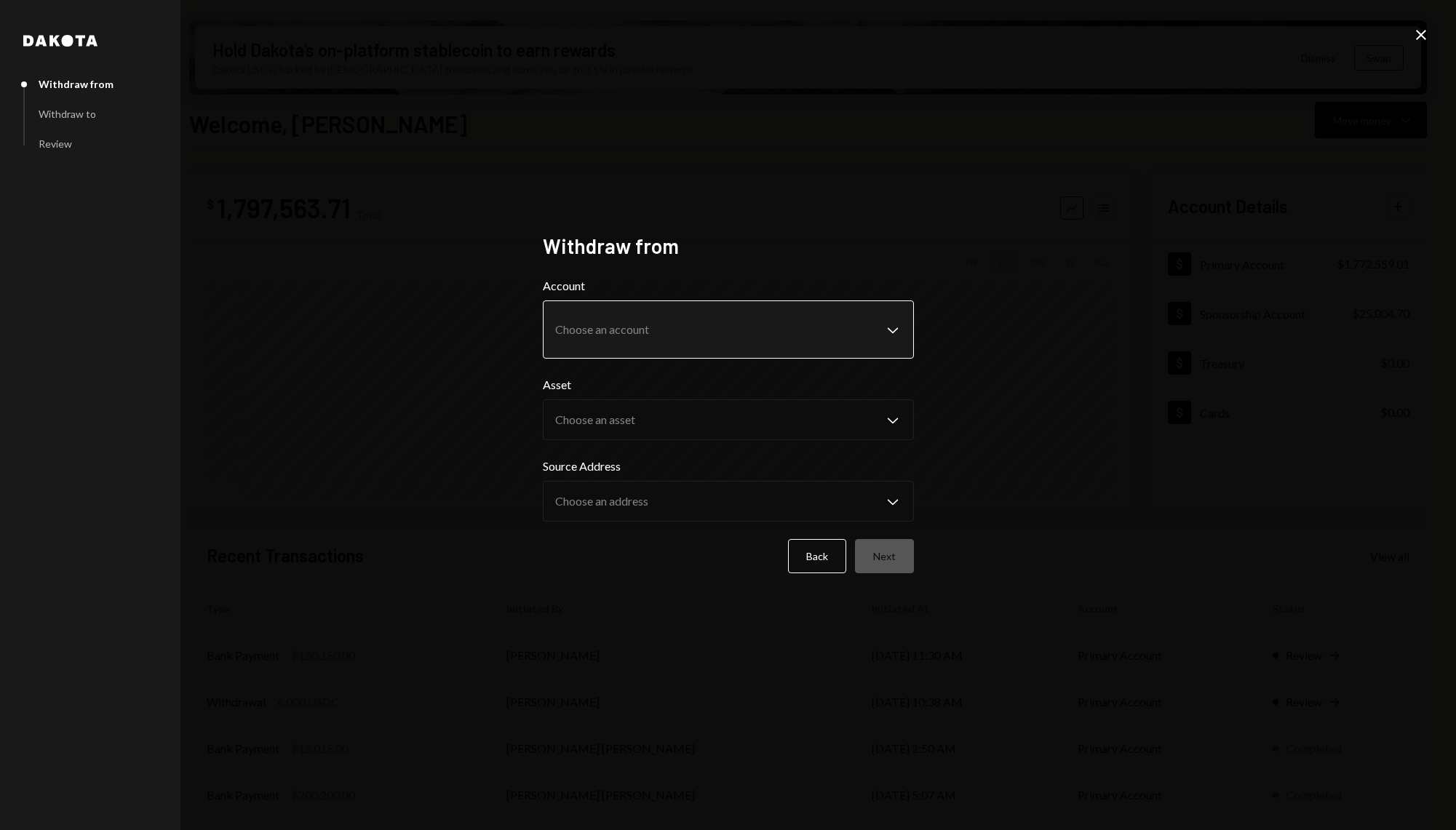
click at [769, 323] on body "S Story Foundation Caret Down Home Home Inbox Inbox Activities Transactions Acc…" at bounding box center [728, 415] width 1456 height 830
select select "**********"
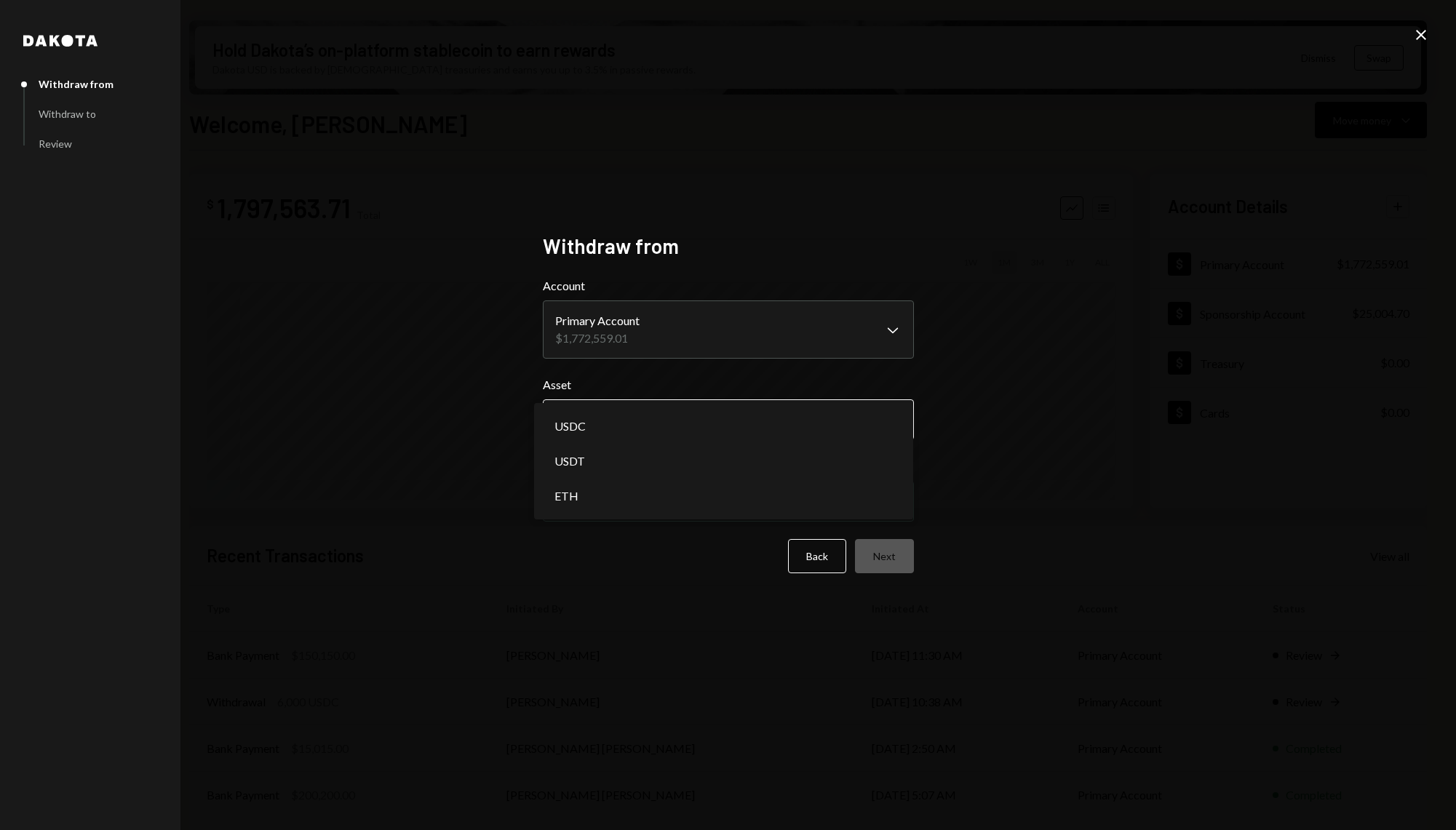
click at [681, 425] on body "S Story Foundation Caret Down Home Home Inbox Inbox Activities Transactions Acc…" at bounding box center [728, 415] width 1456 height 830
select select "****"
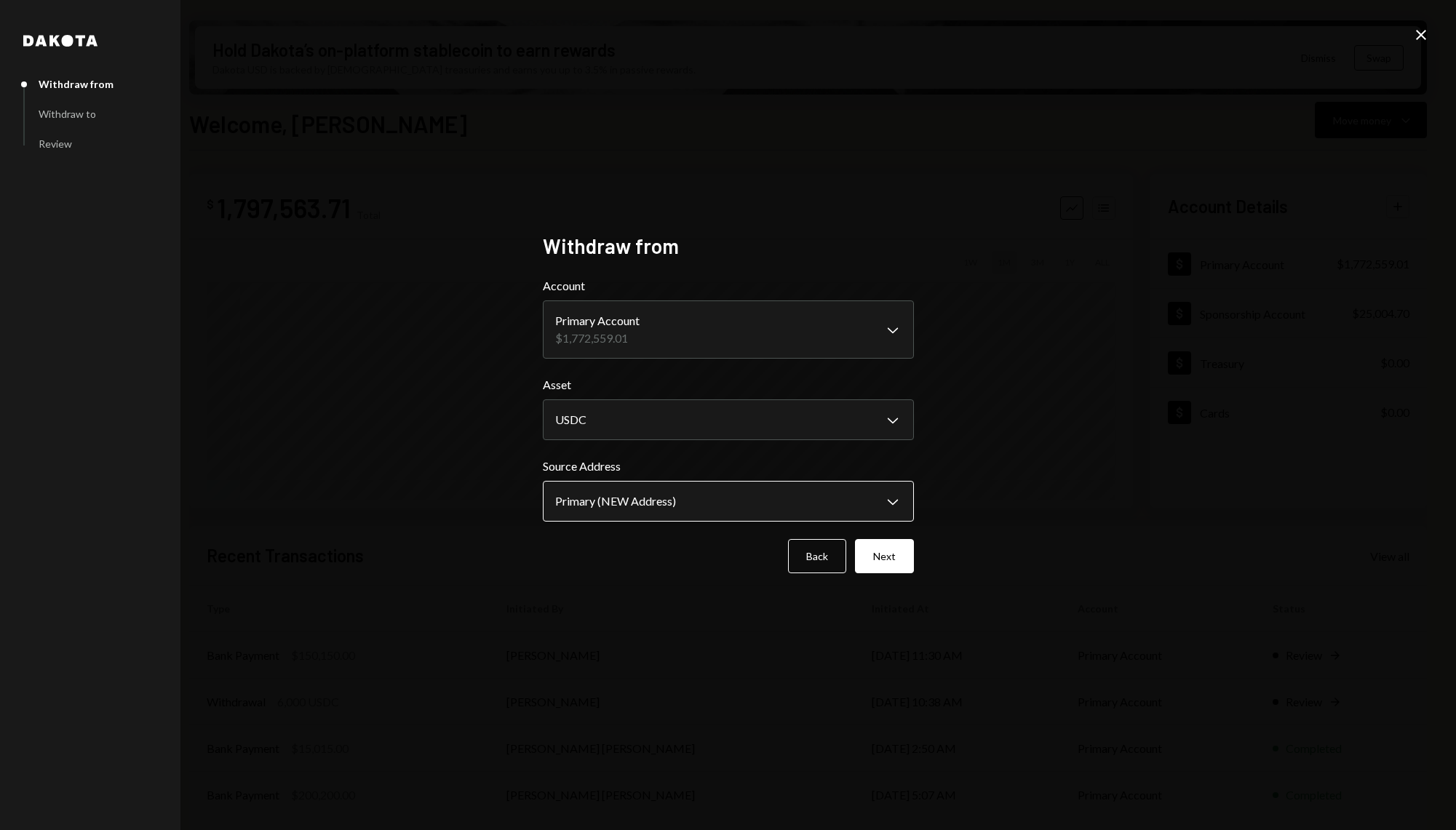
click at [687, 500] on body "S Story Foundation Caret Down Home Home Inbox Inbox Activities Transactions Acc…" at bounding box center [728, 415] width 1456 height 830
click at [894, 563] on button "Next" at bounding box center [884, 556] width 59 height 34
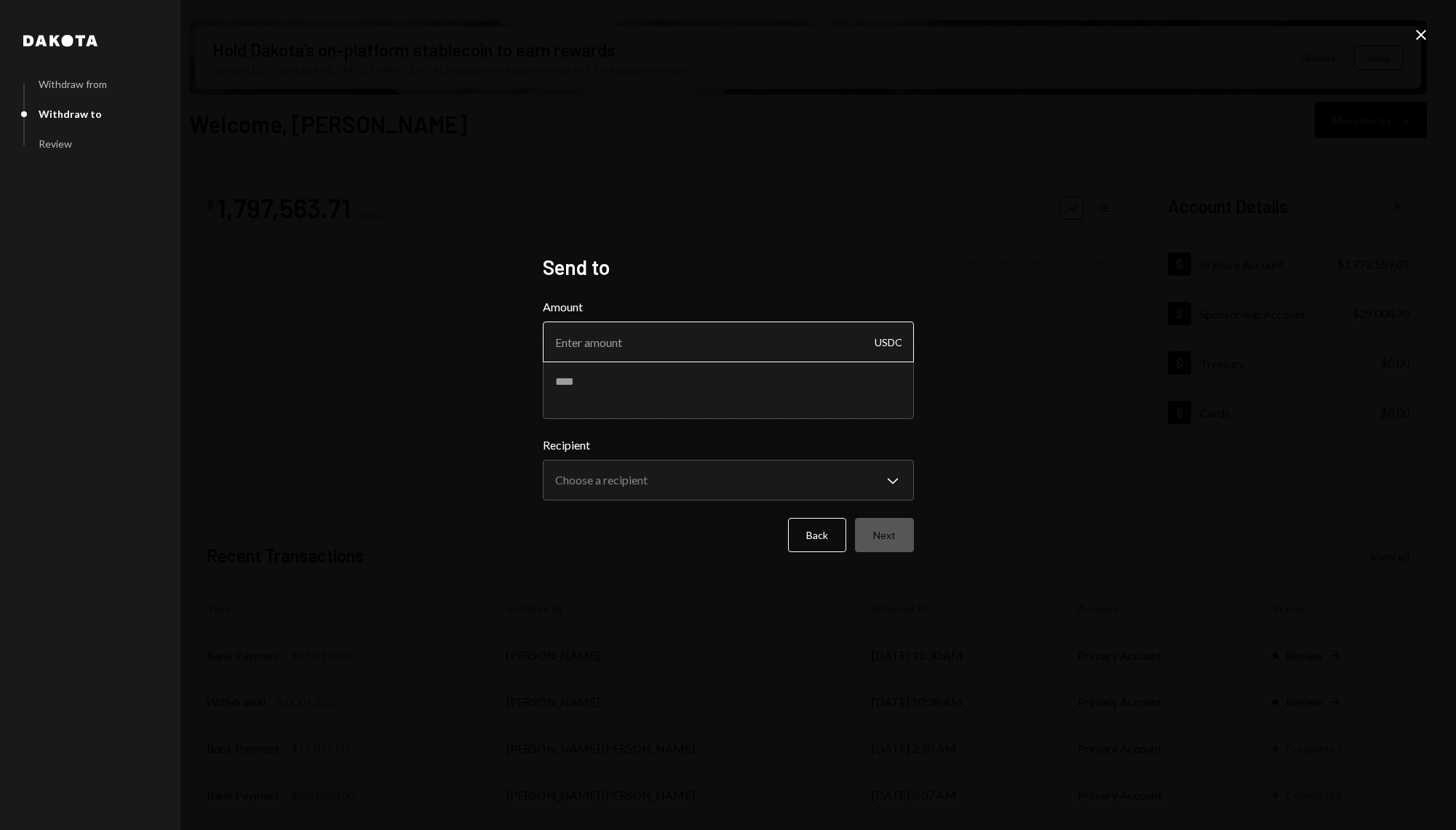
click at [712, 352] on input "Amount" at bounding box center [728, 342] width 371 height 41
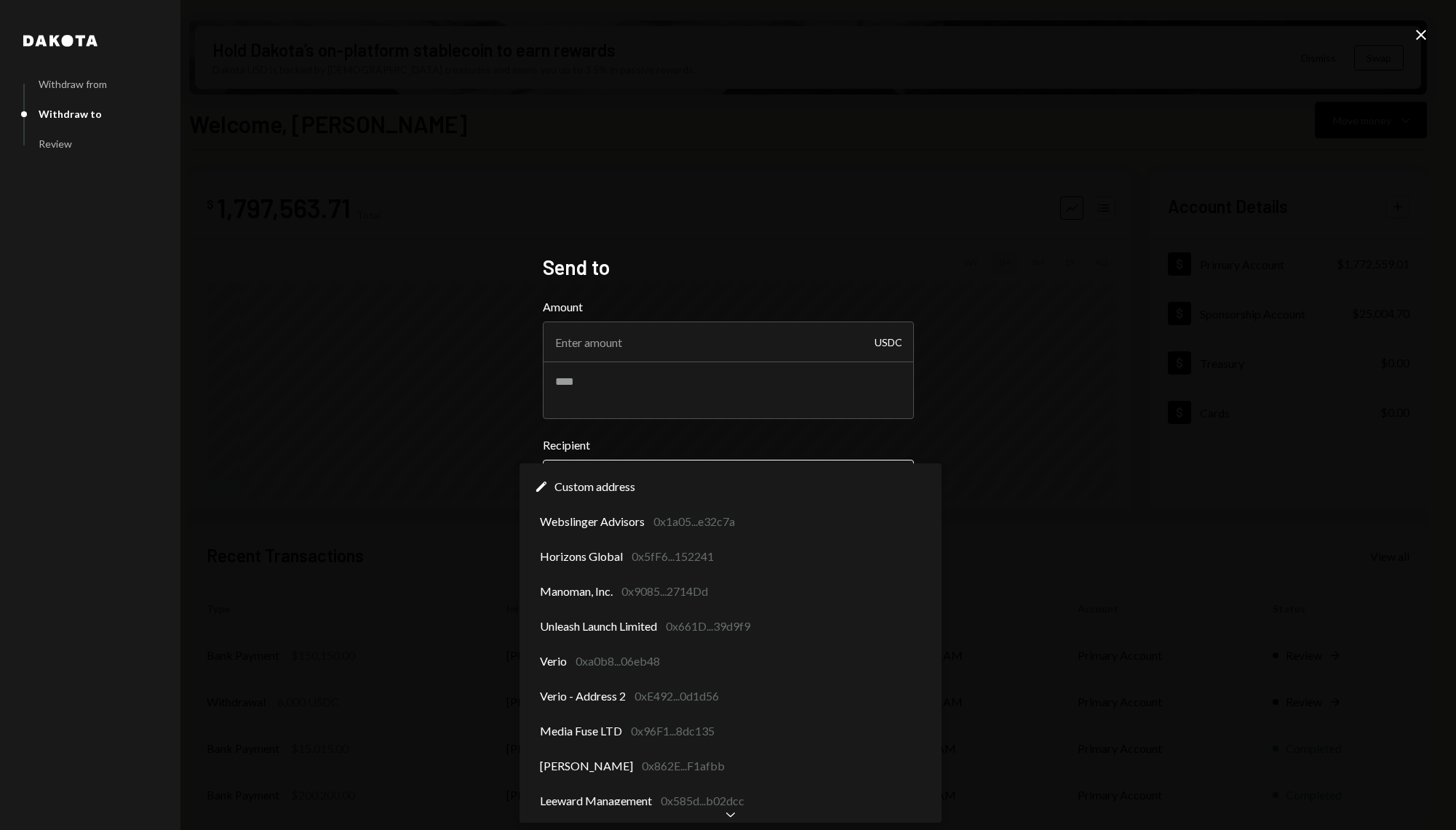
click at [717, 474] on body "S Story Foundation Caret Down Home Home Inbox Inbox Activities Transactions Acc…" at bounding box center [728, 415] width 1456 height 830
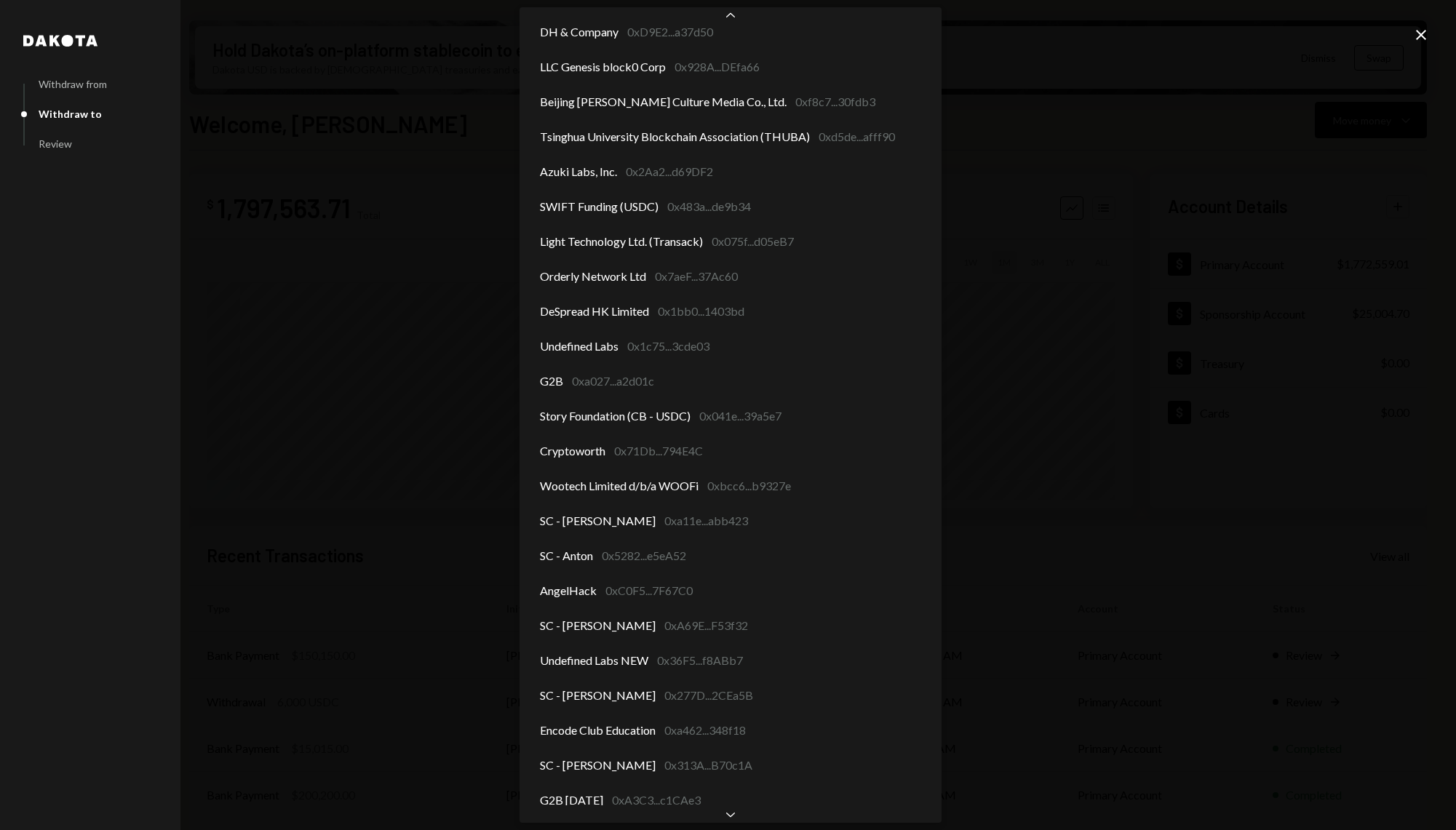
scroll to position [2006, 0]
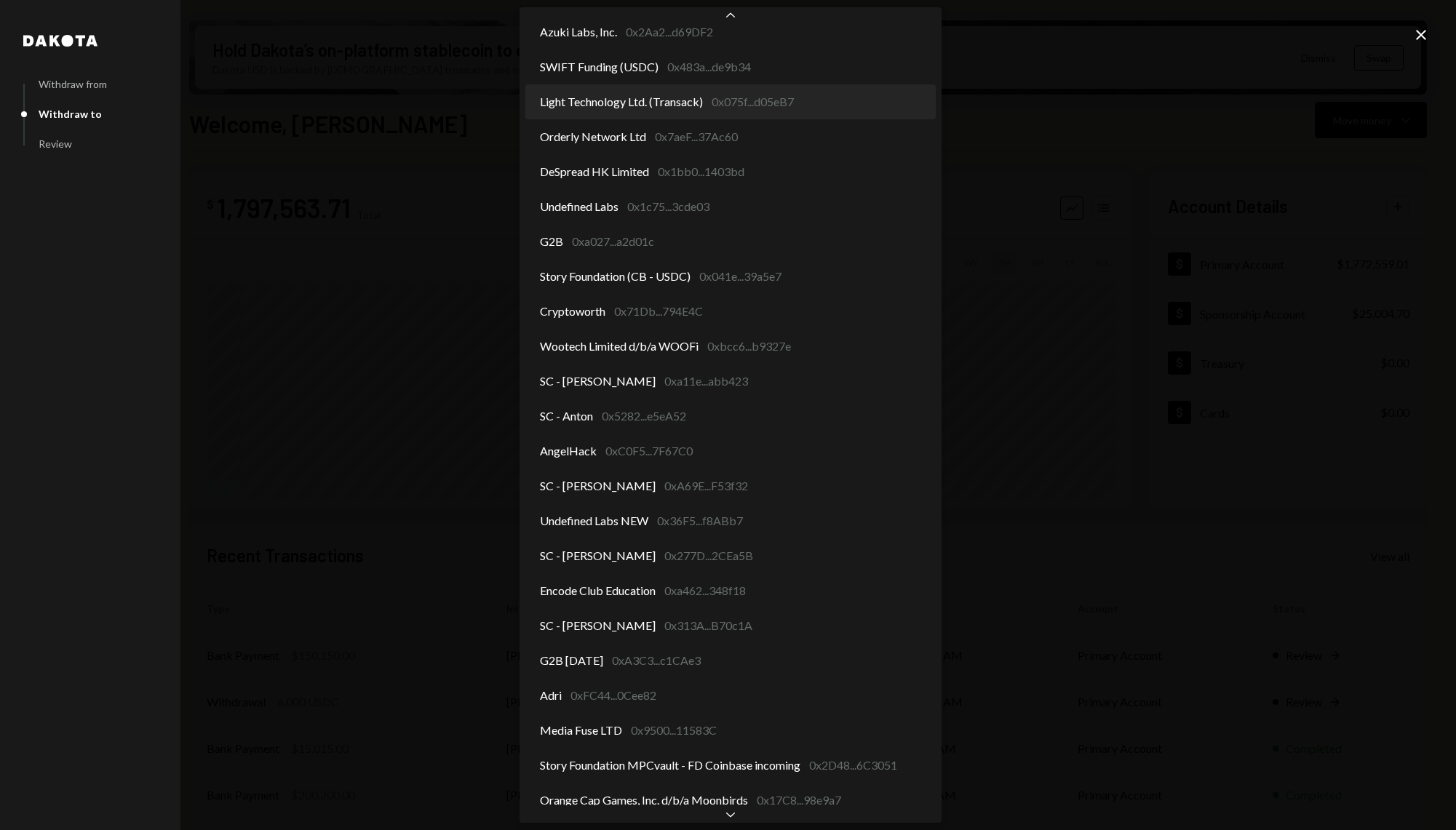
select select "**********"
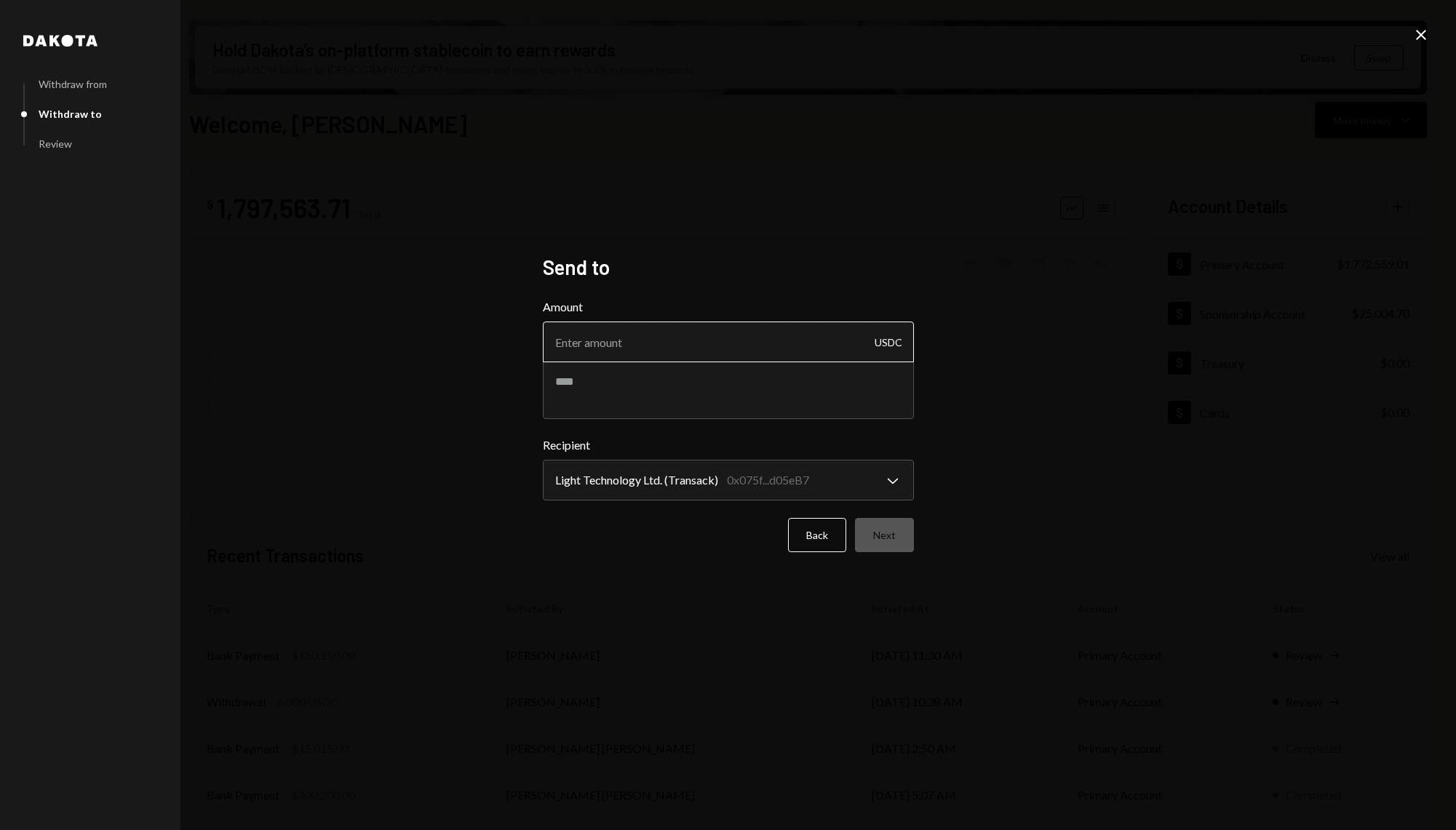
click at [653, 327] on input "Amount" at bounding box center [728, 342] width 371 height 41
type input "1750"
paste textarea "**********"
type textarea "**********"
click at [890, 527] on button "Next" at bounding box center [884, 535] width 59 height 34
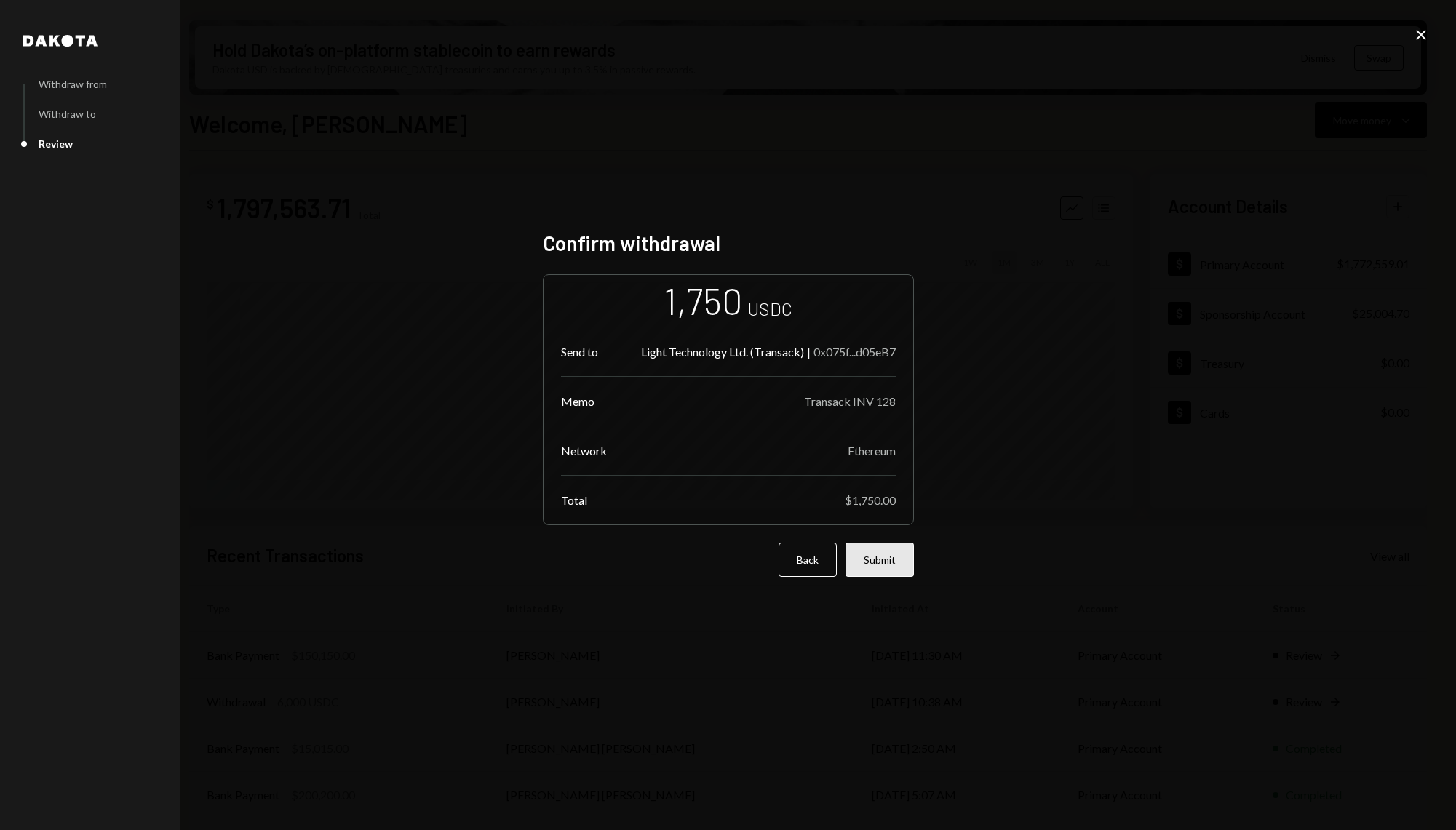
click at [893, 569] on button "Submit" at bounding box center [879, 560] width 68 height 34
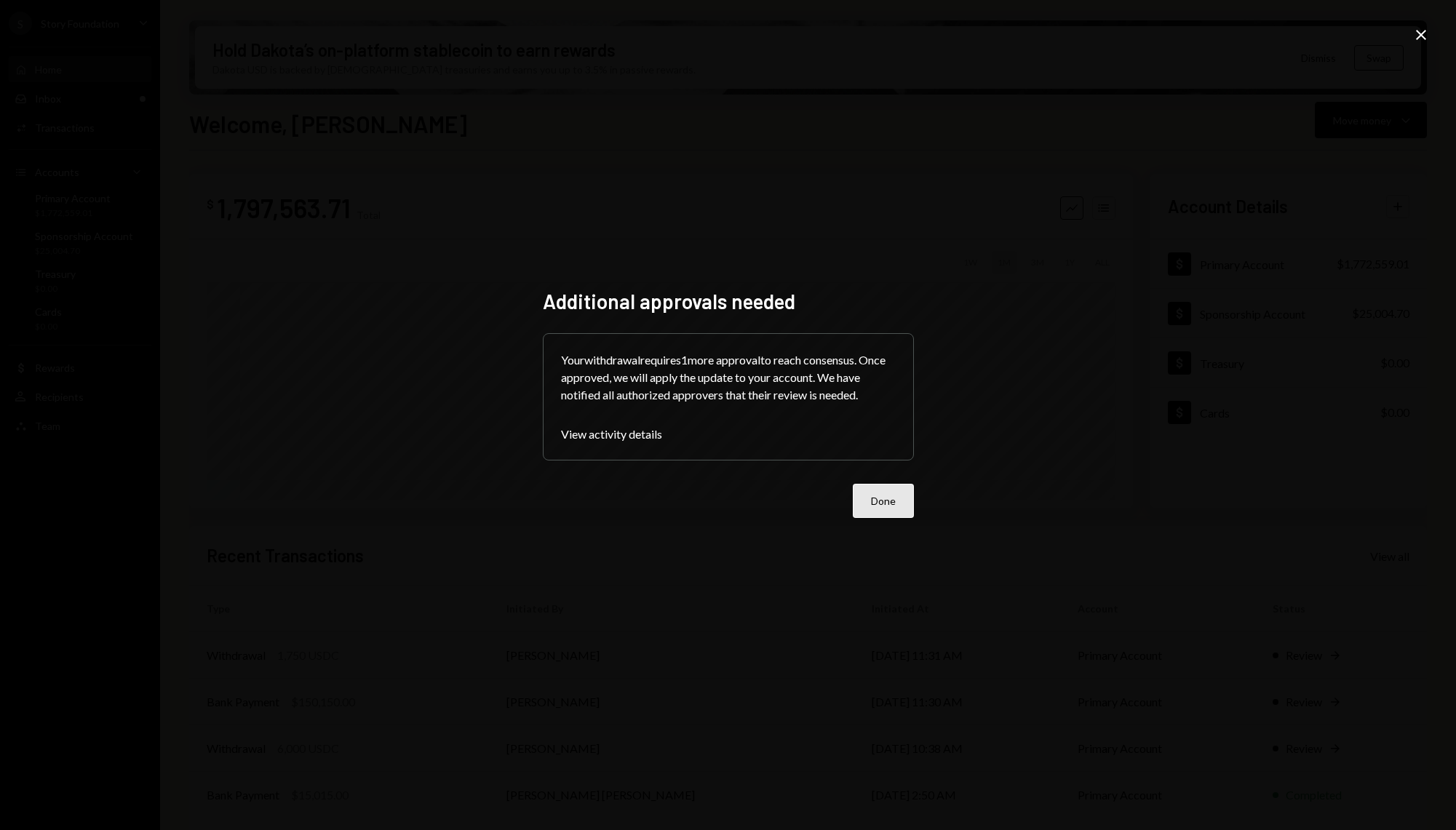
click at [883, 499] on button "Done" at bounding box center [883, 500] width 61 height 34
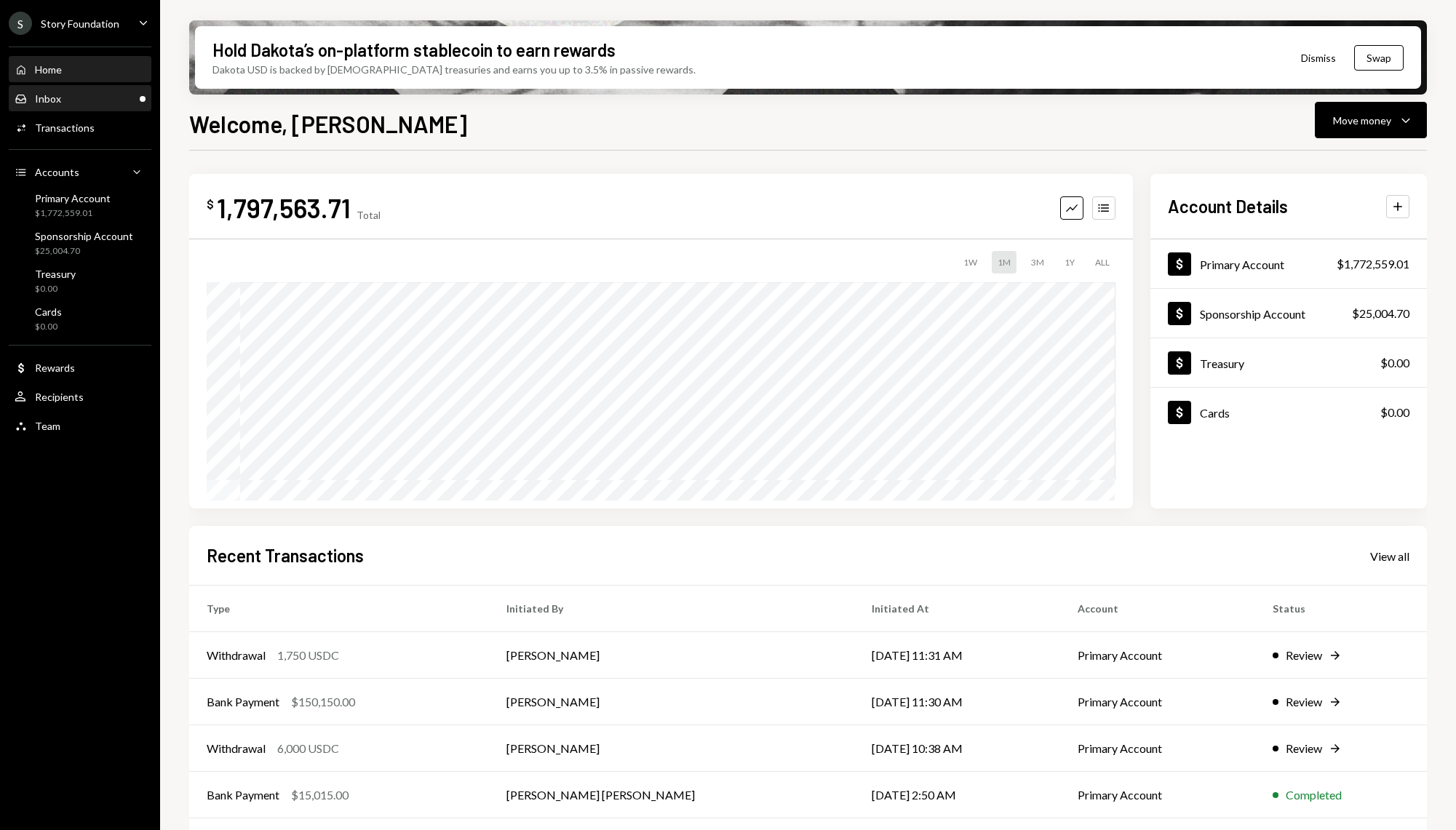
click at [100, 96] on div "Inbox Inbox" at bounding box center [80, 99] width 131 height 13
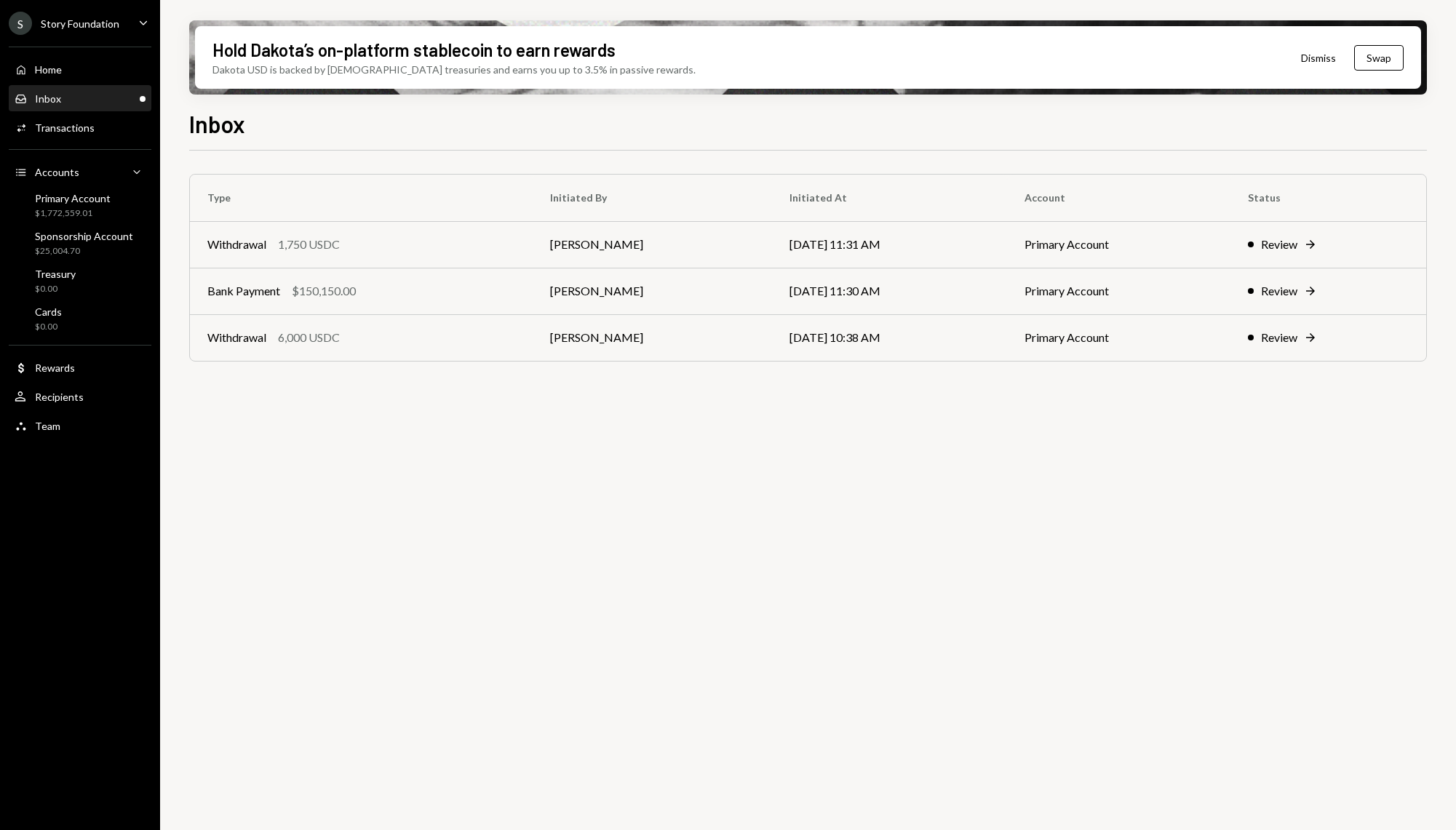
click at [696, 611] on div "Type Initiated By Initiated At Account Status Withdrawal 1,750 USDC Stephanie V…" at bounding box center [808, 499] width 1238 height 696
click at [83, 127] on div "Transactions" at bounding box center [64, 127] width 59 height 12
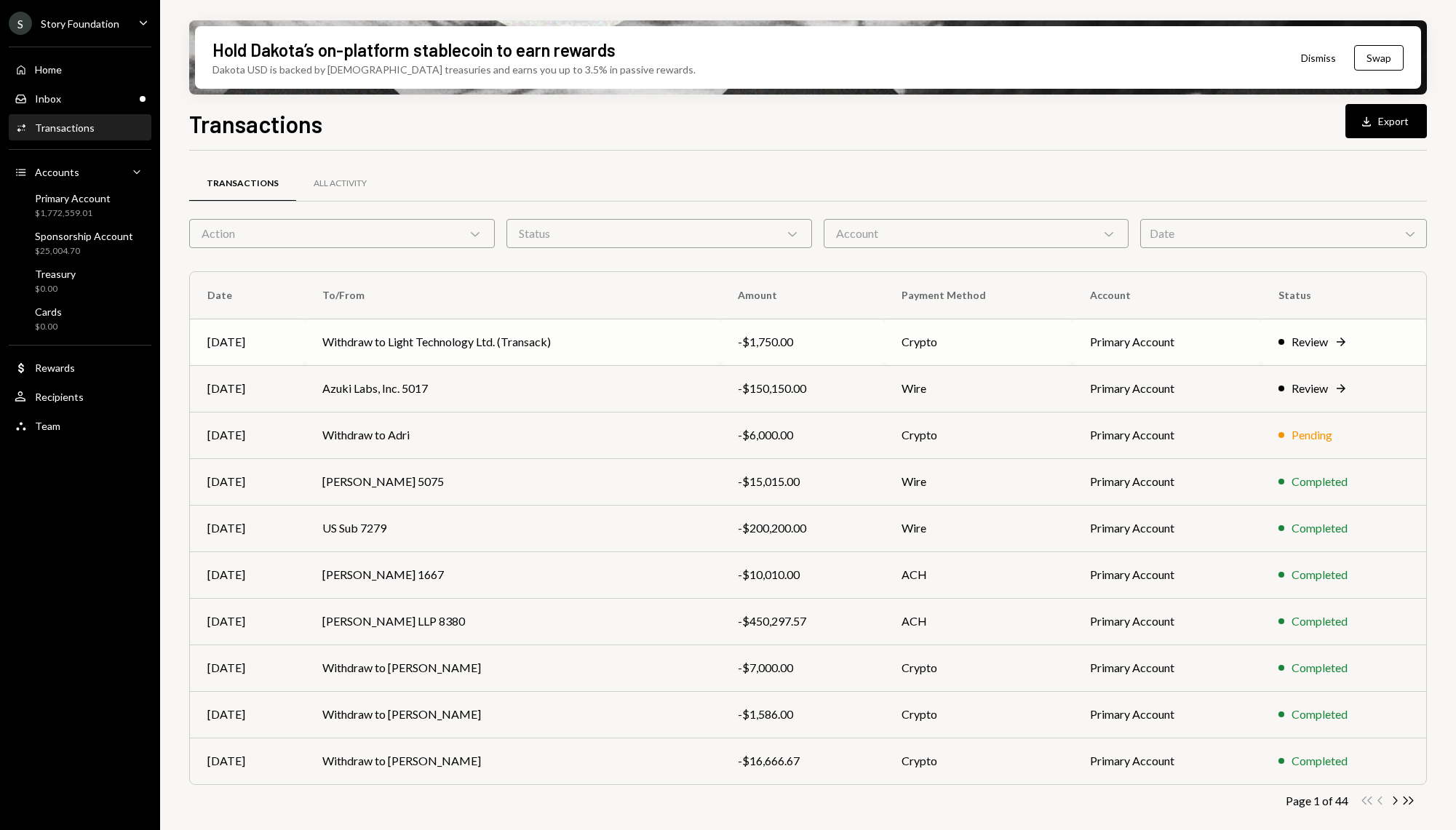
click at [549, 322] on td "Withdraw to Light Technology Ltd. (Transack)" at bounding box center [513, 342] width 416 height 47
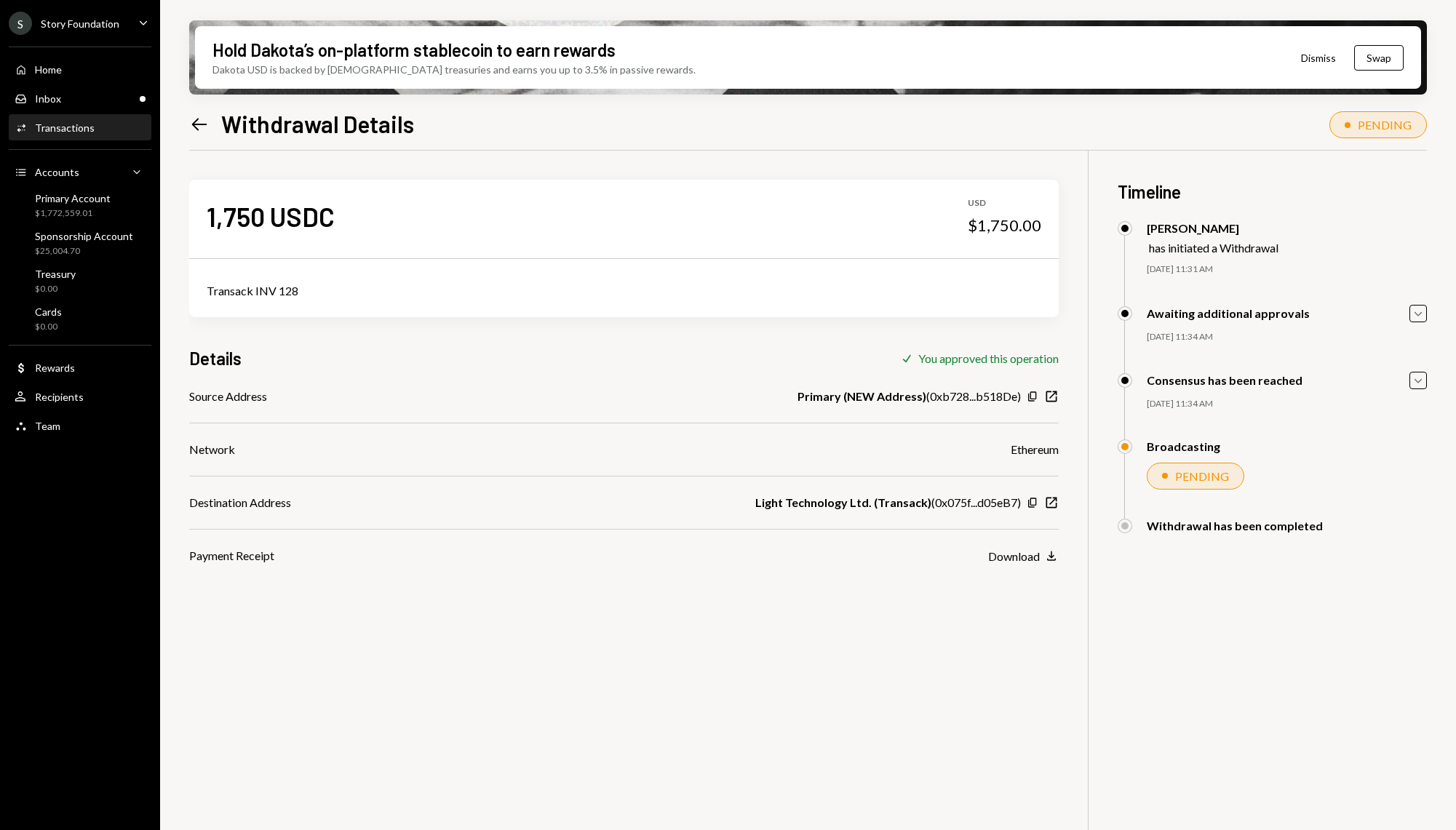
click at [1427, 388] on div "Hold Dakota’s on-platform stablecoin to earn rewards Dakota USD is backed by U.…" at bounding box center [808, 415] width 1296 height 830
click at [1419, 381] on icon "Caret Down" at bounding box center [1418, 380] width 16 height 16
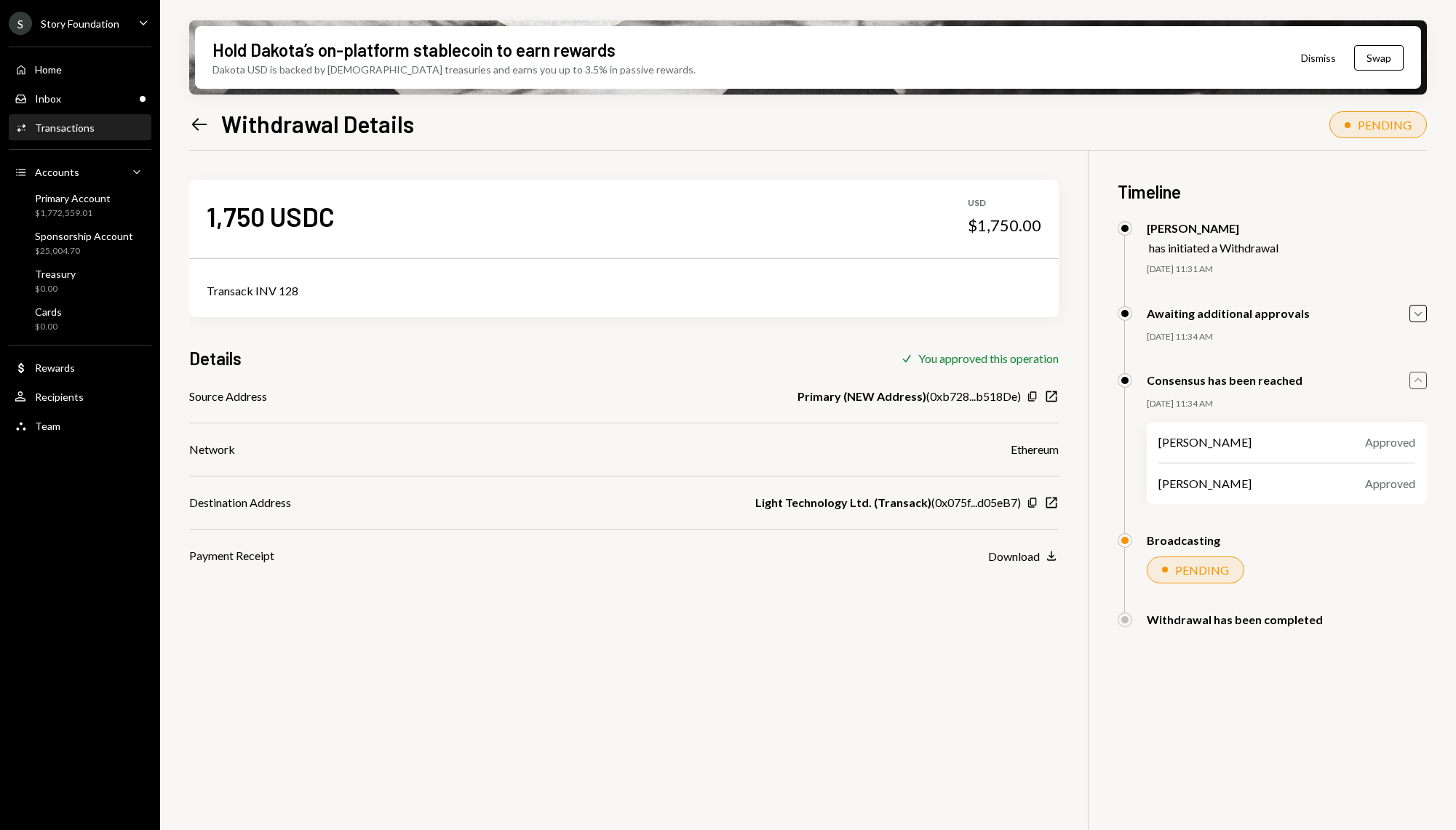
click at [1419, 381] on icon "Caret Up" at bounding box center [1418, 380] width 16 height 16
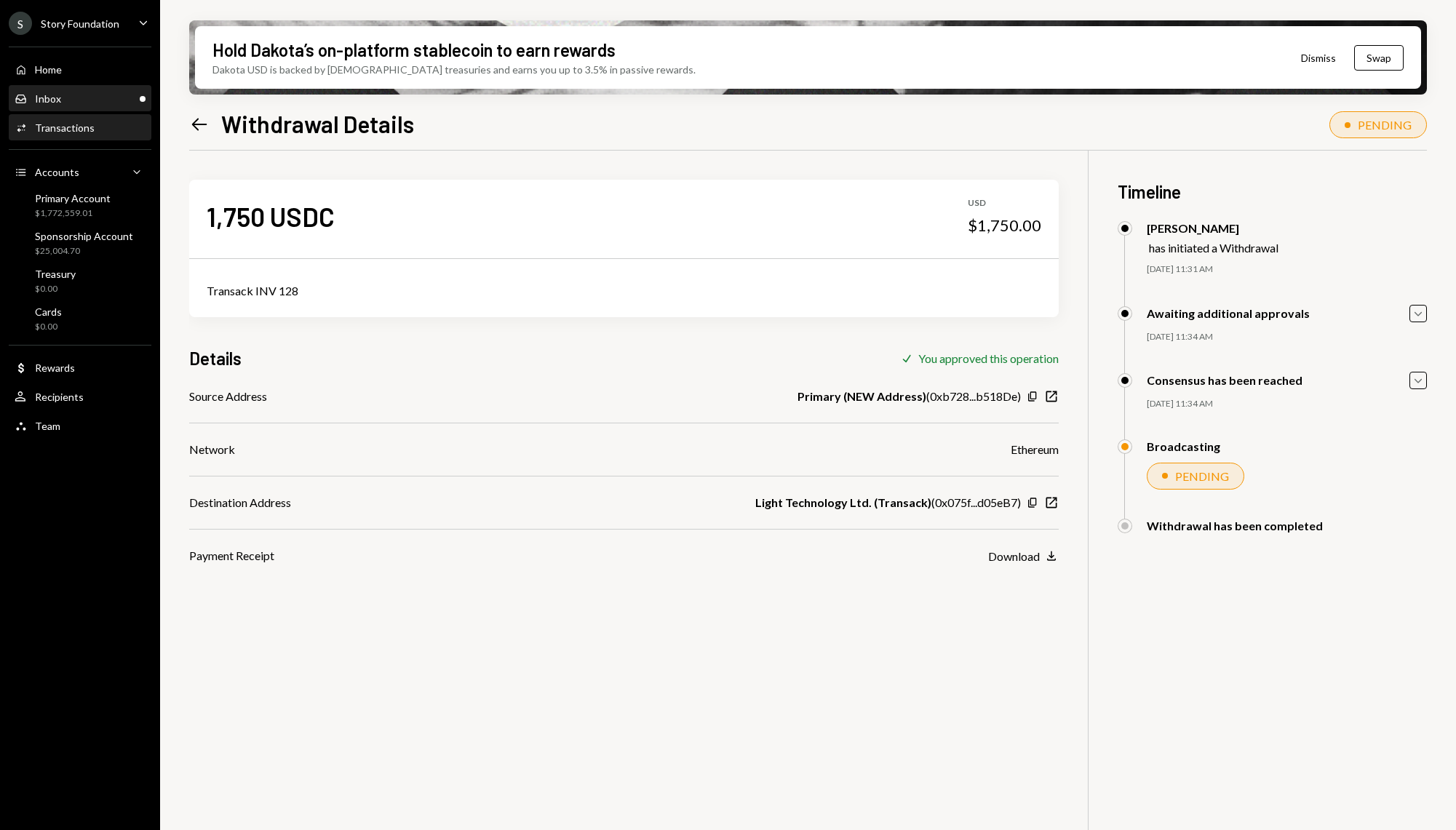
click at [128, 103] on div "Inbox Inbox" at bounding box center [80, 99] width 131 height 13
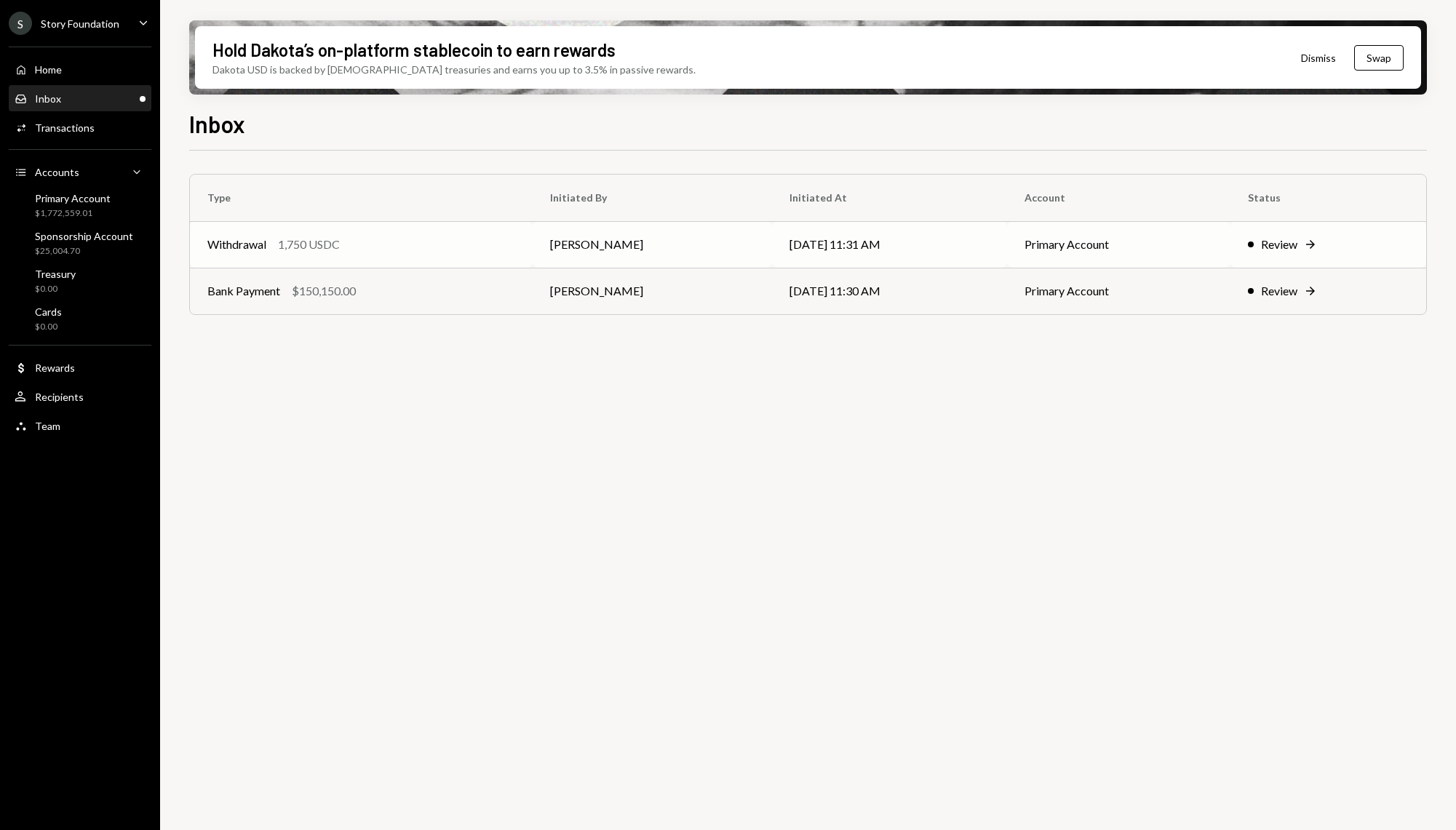
click at [333, 259] on td "Withdrawal 1,750 USDC" at bounding box center [361, 245] width 343 height 47
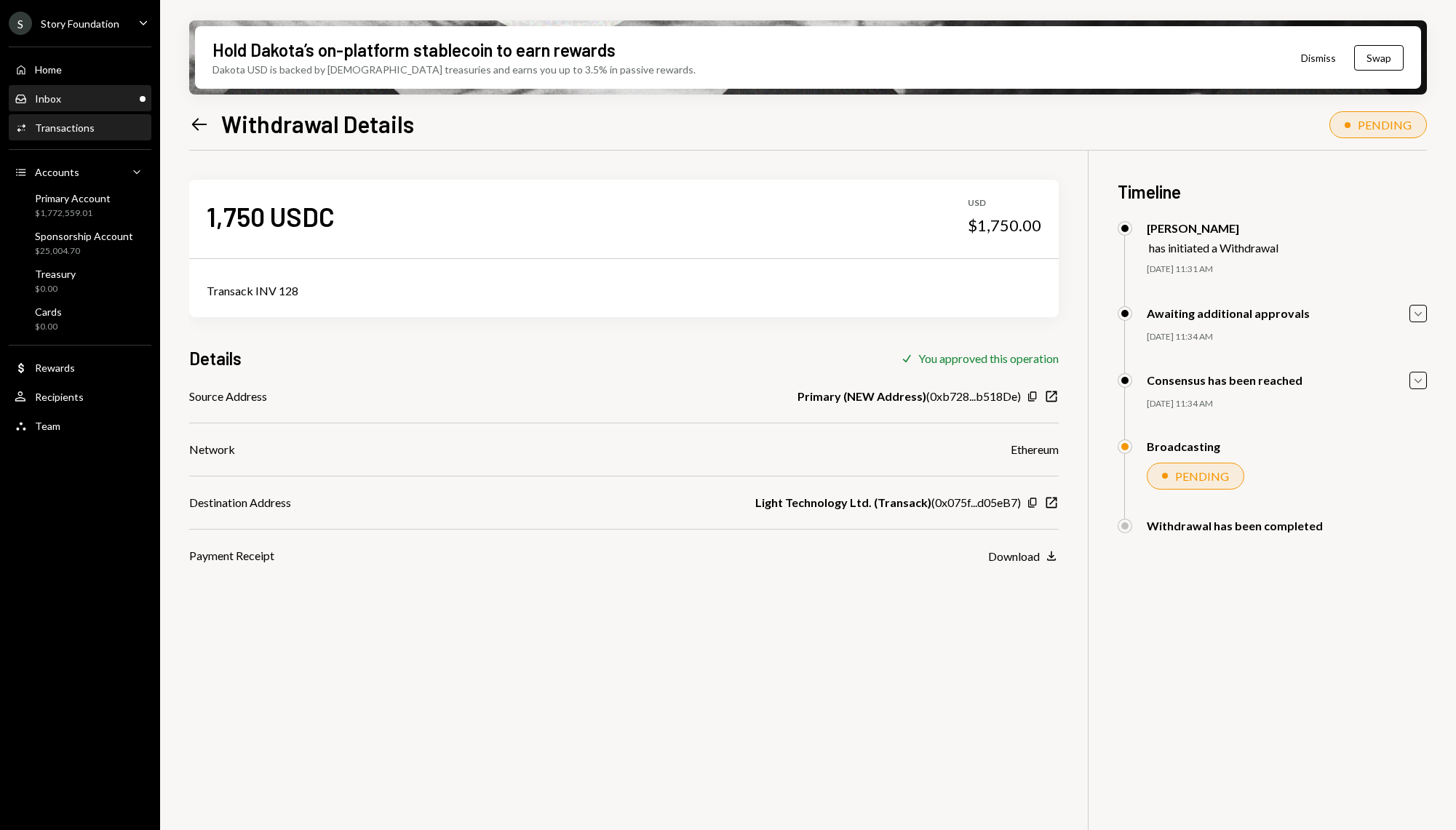
click at [100, 109] on div "Inbox Inbox" at bounding box center [80, 99] width 131 height 25
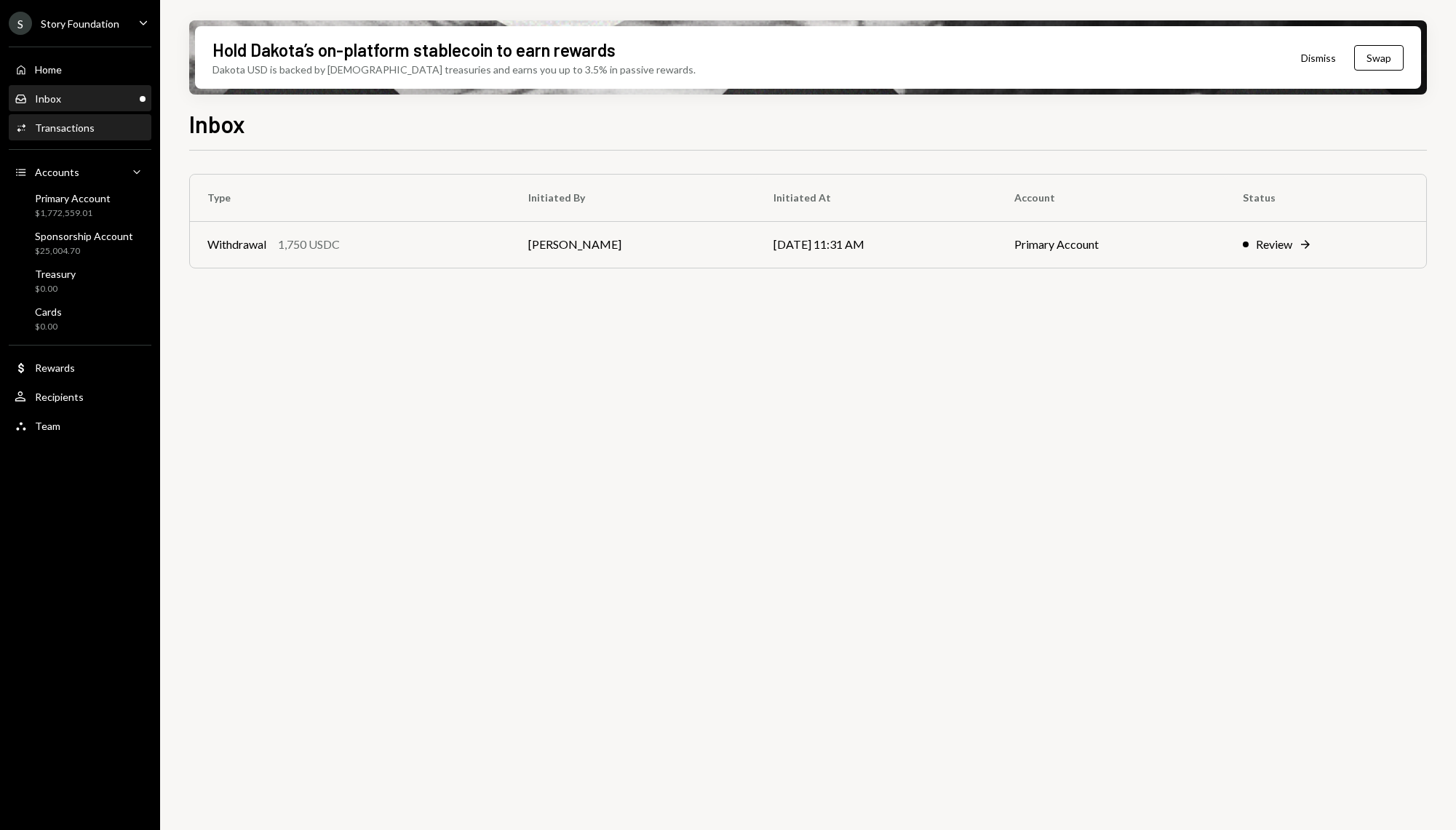
click at [98, 127] on div "Activities Transactions" at bounding box center [80, 128] width 131 height 13
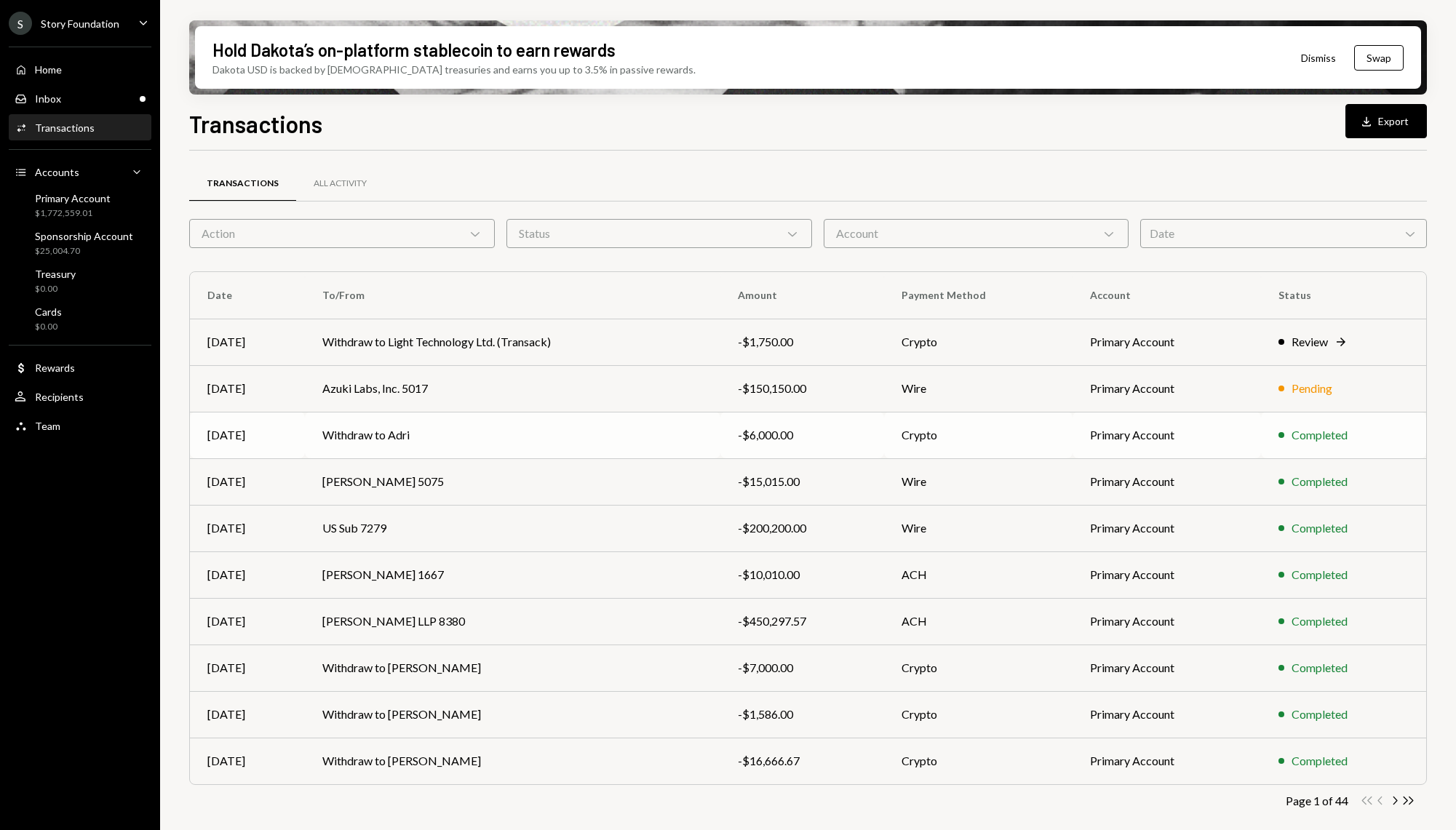
click at [506, 447] on td "Withdraw to Adri" at bounding box center [513, 435] width 416 height 47
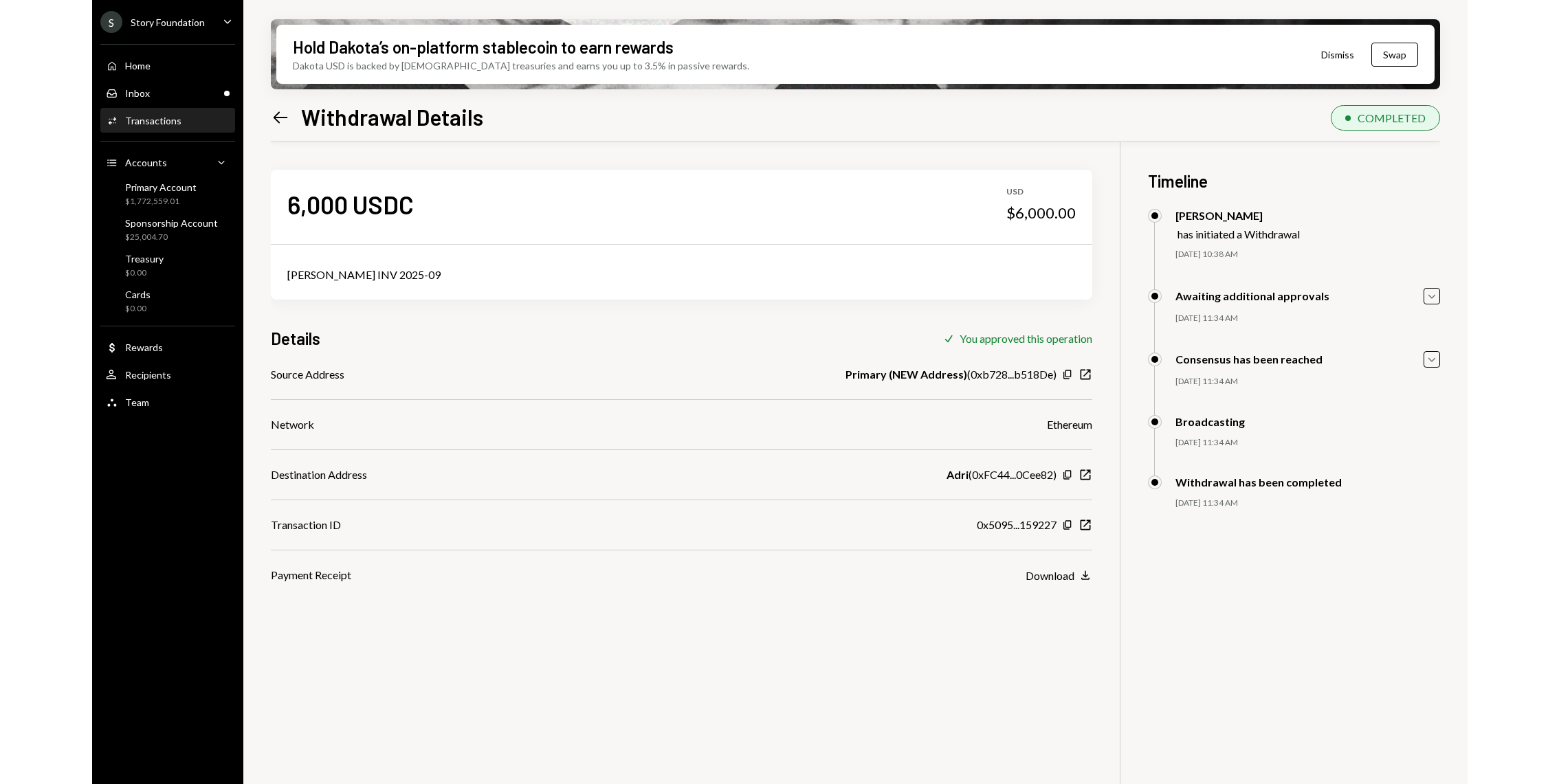
scroll to position [109, 0]
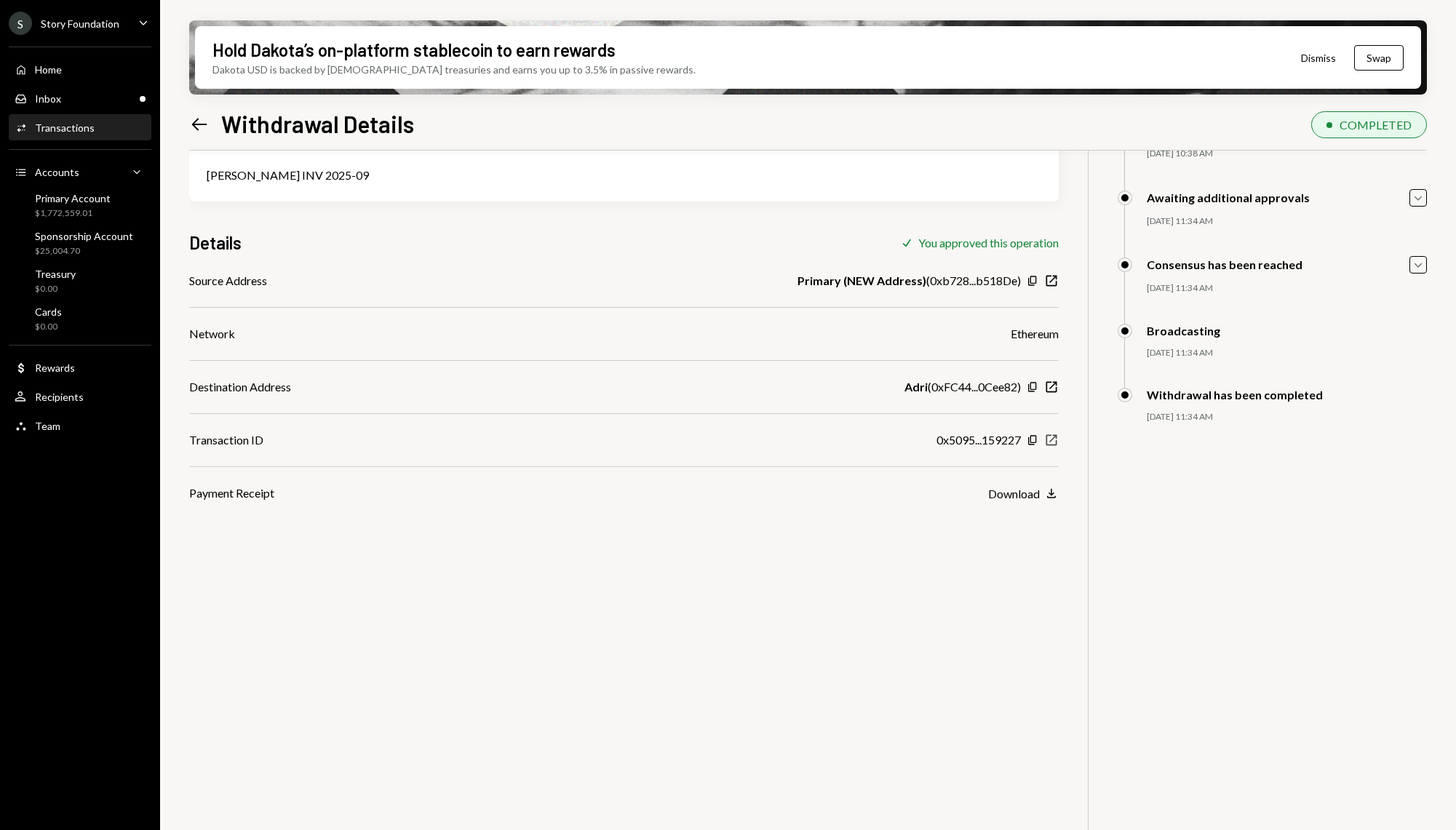
click at [1051, 438] on icon "New Window" at bounding box center [1052, 440] width 15 height 15
click at [89, 125] on div "Transactions" at bounding box center [64, 127] width 59 height 12
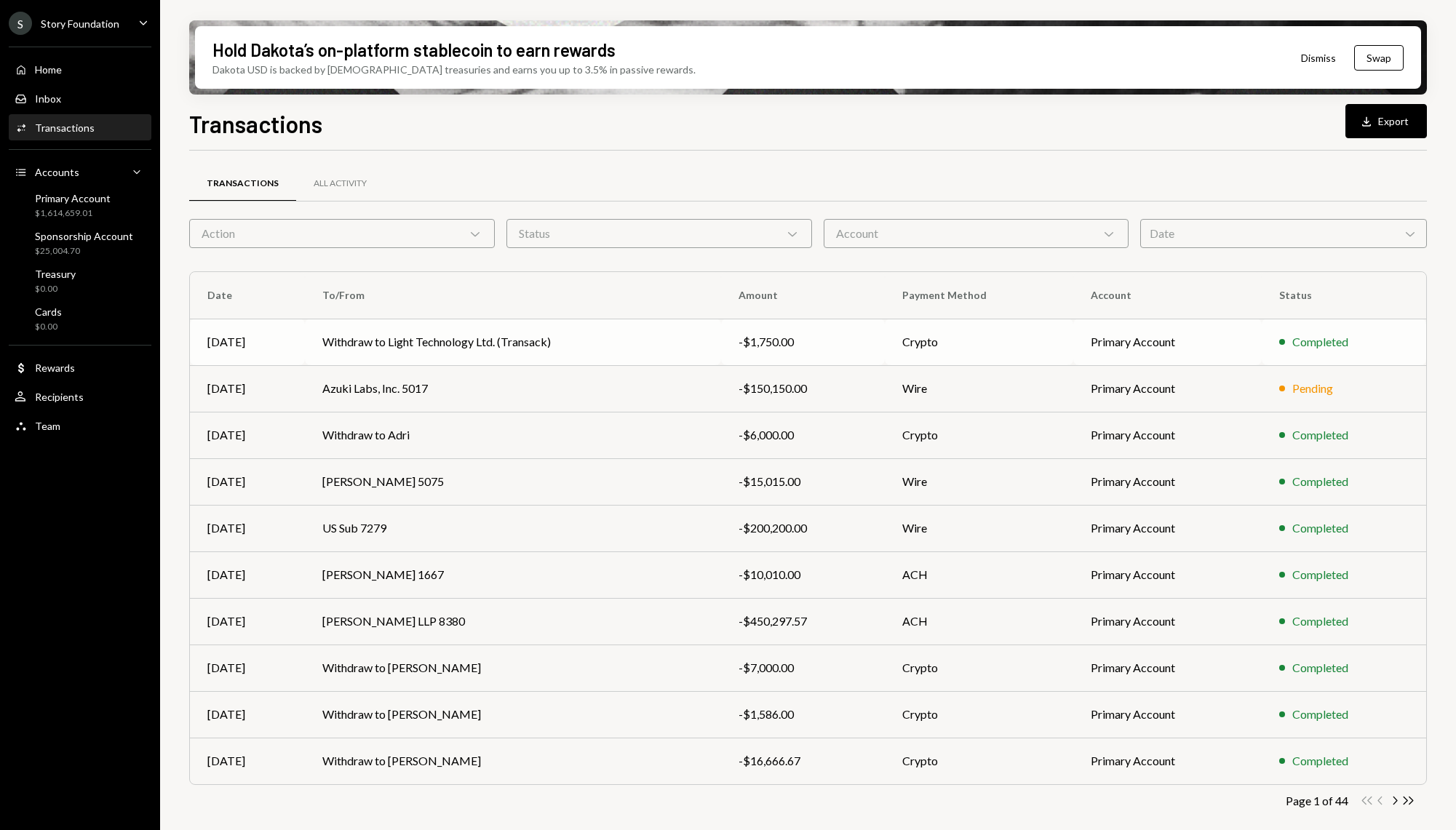
click at [509, 351] on td "Withdraw to Light Technology Ltd. (Transack)" at bounding box center [513, 342] width 416 height 47
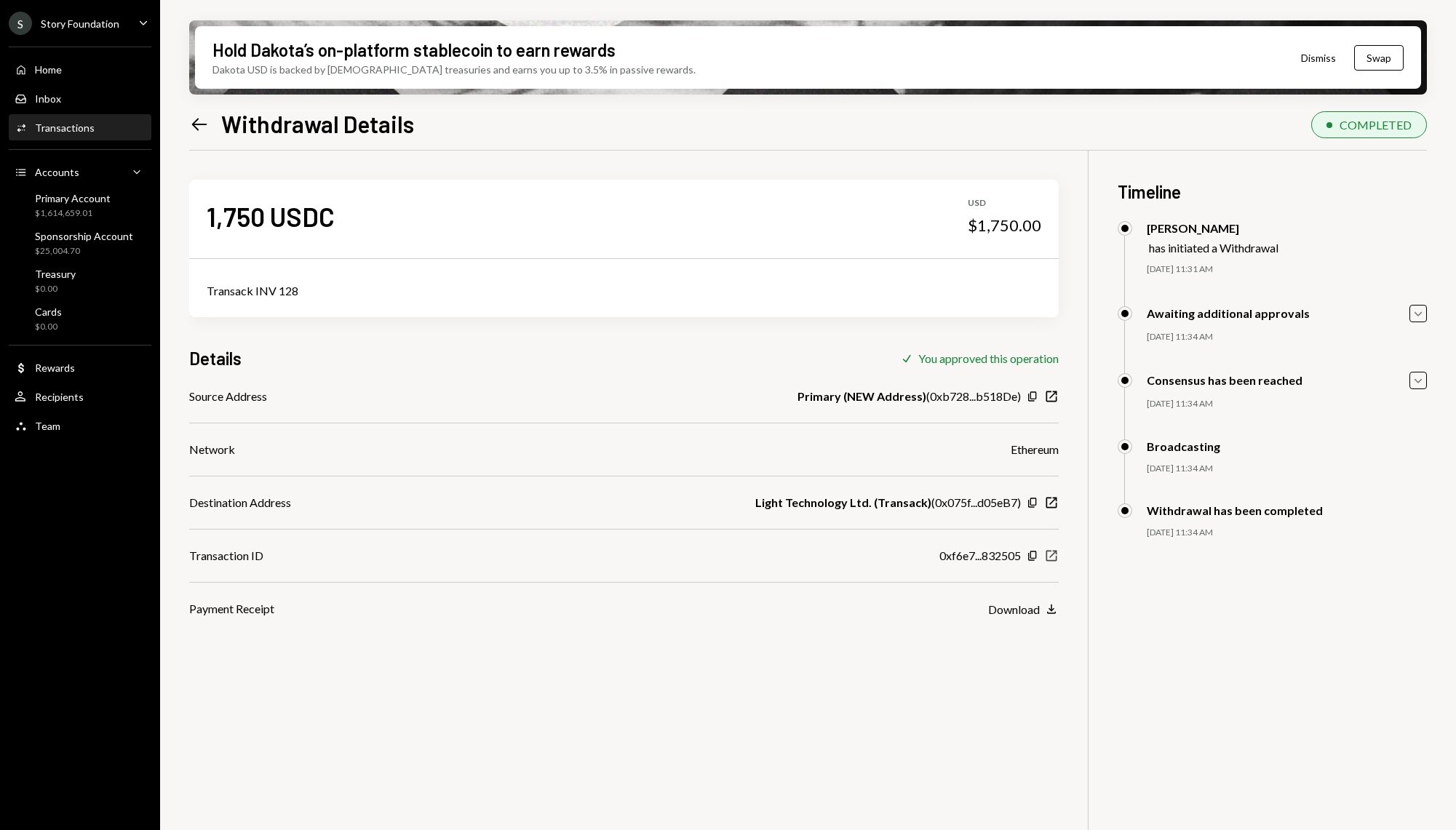
click at [1049, 551] on icon "button" at bounding box center [1052, 556] width 11 height 11
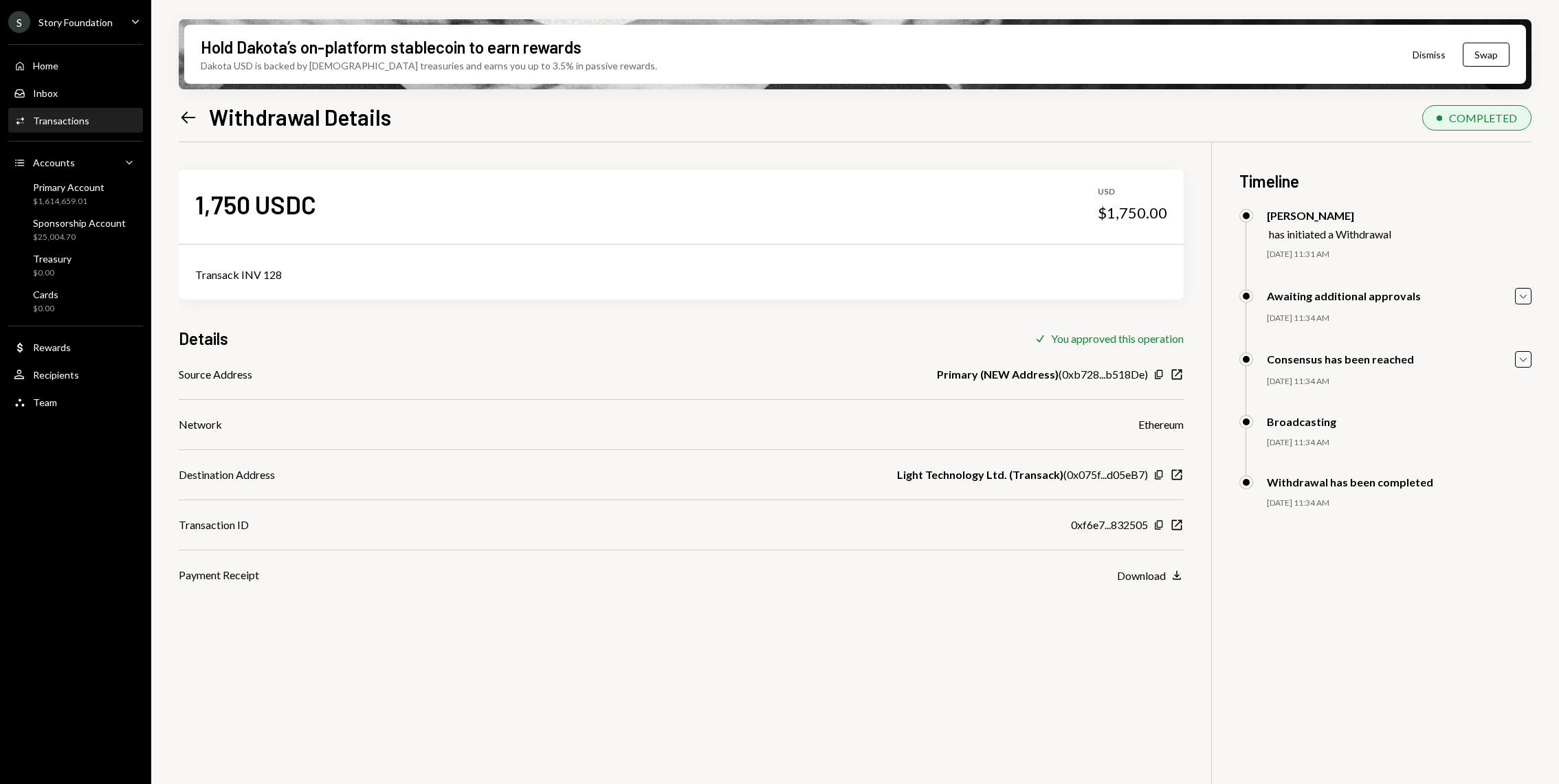
click at [77, 119] on div "Transactions" at bounding box center [61, 120] width 56 height 12
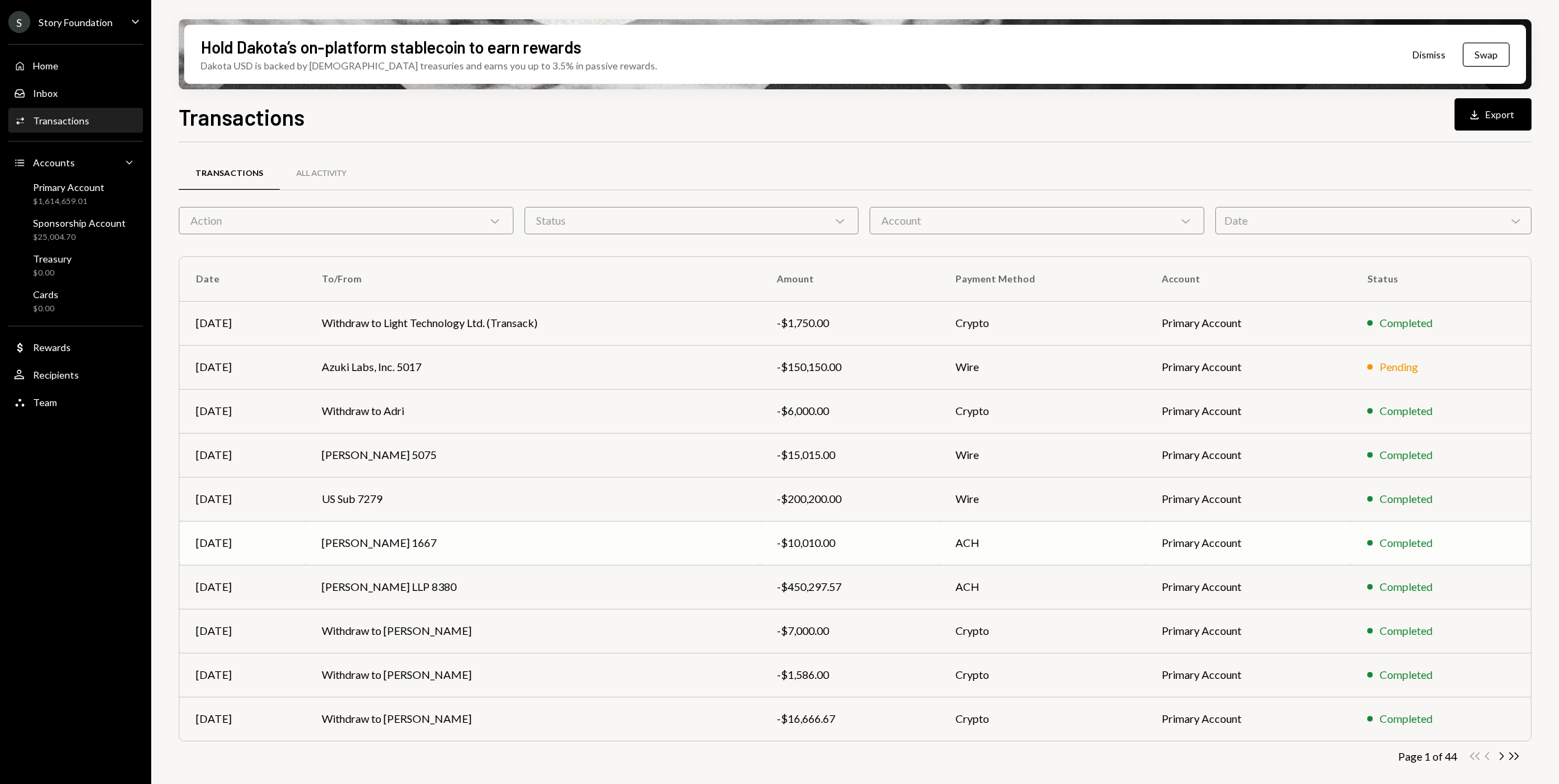
click at [361, 539] on td "Jason Lee 1667" at bounding box center [532, 543] width 455 height 44
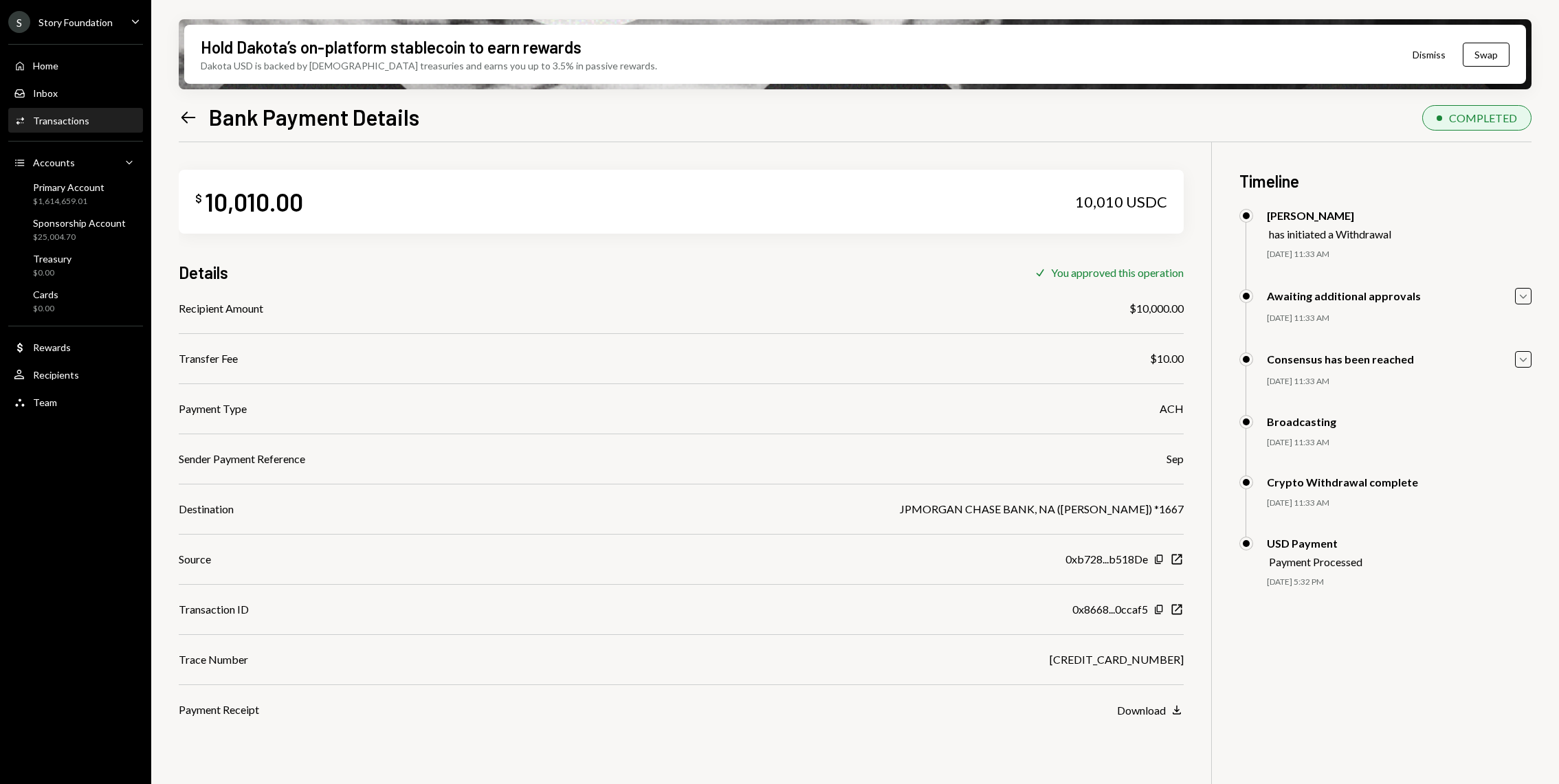
scroll to position [109, 0]
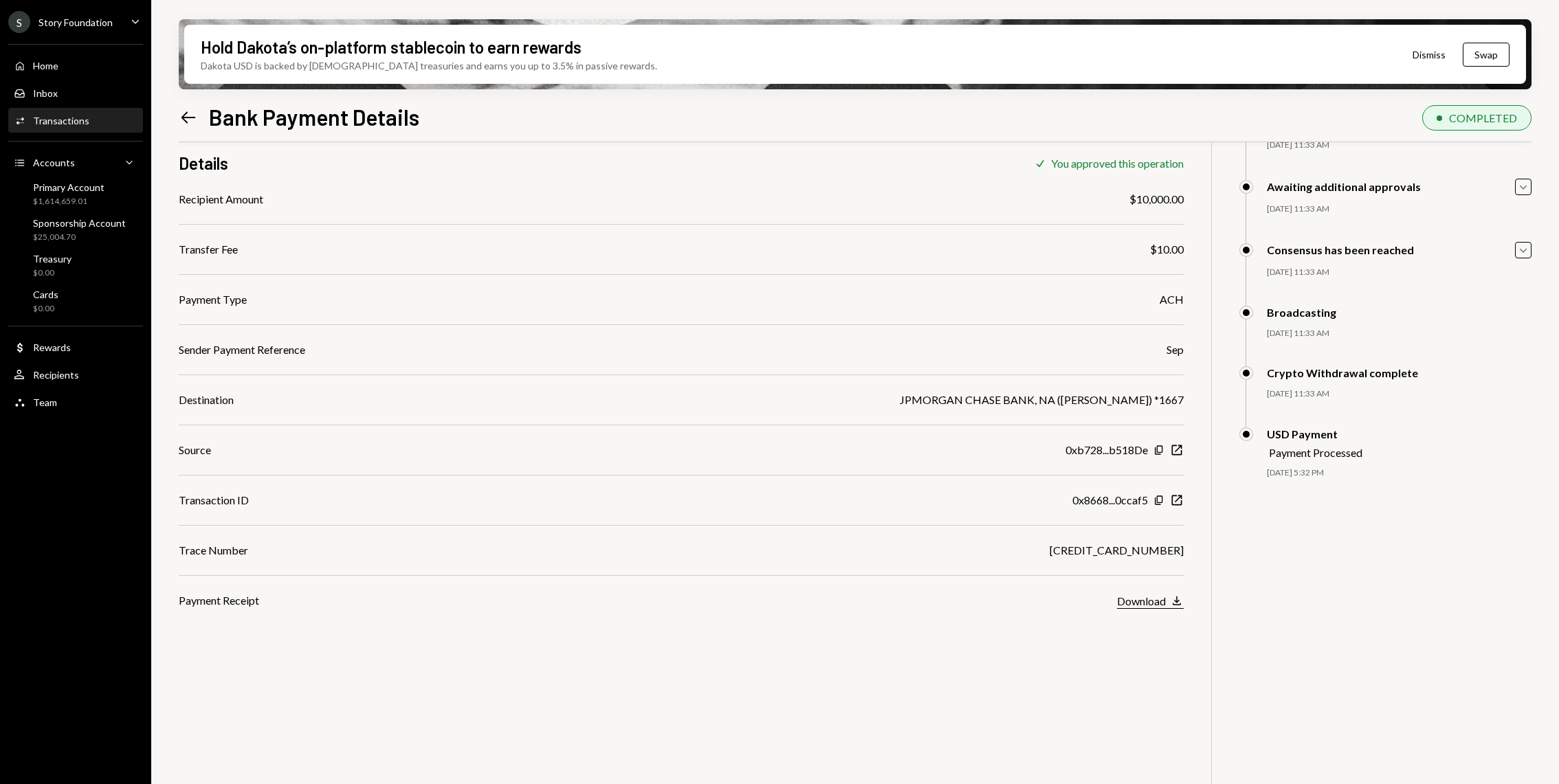
click at [1139, 597] on div "Download" at bounding box center [1141, 601] width 48 height 13
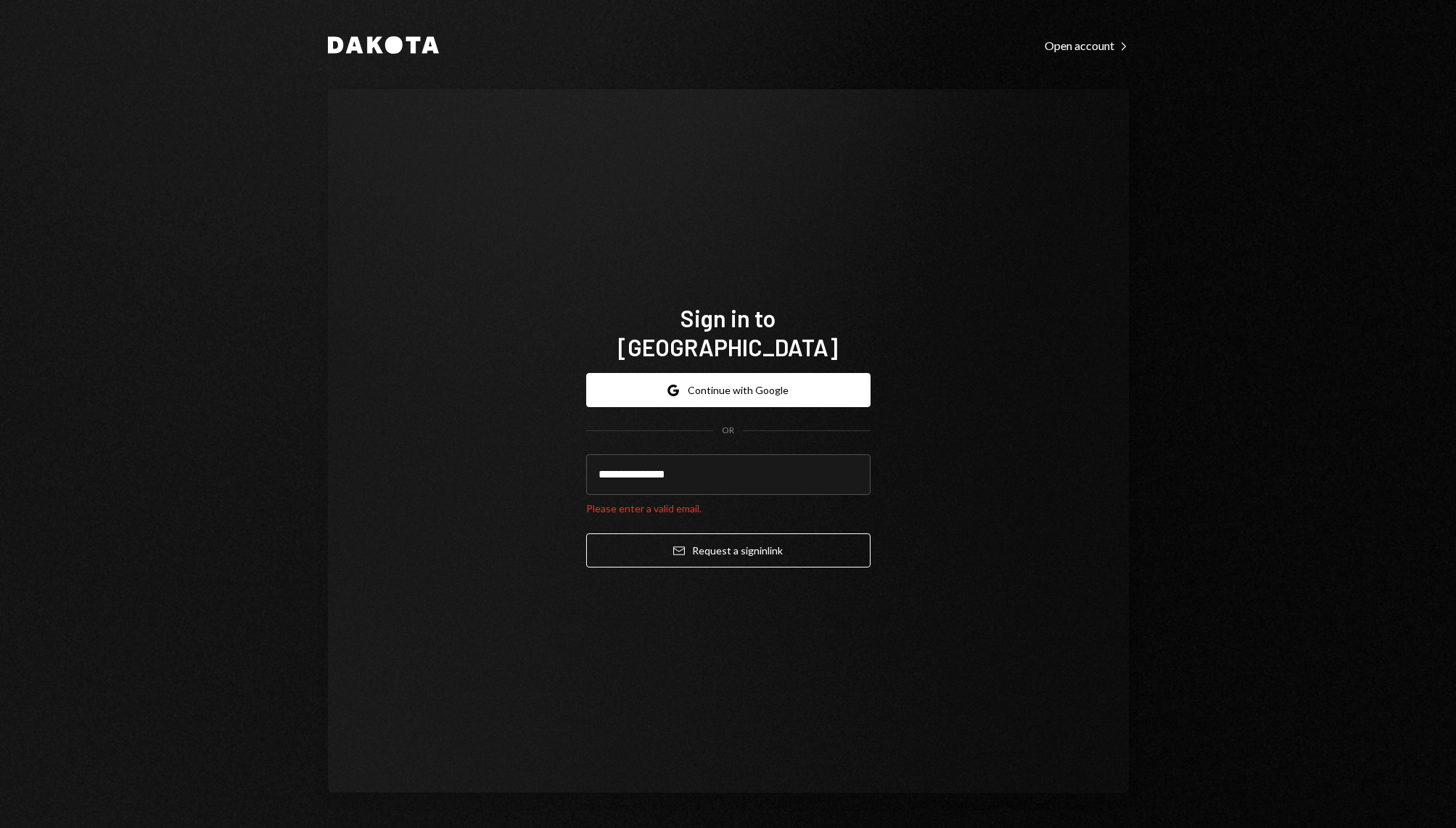
type input "**********"
click at [586, 533] on button "Email Request a sign in link" at bounding box center [728, 550] width 284 height 34
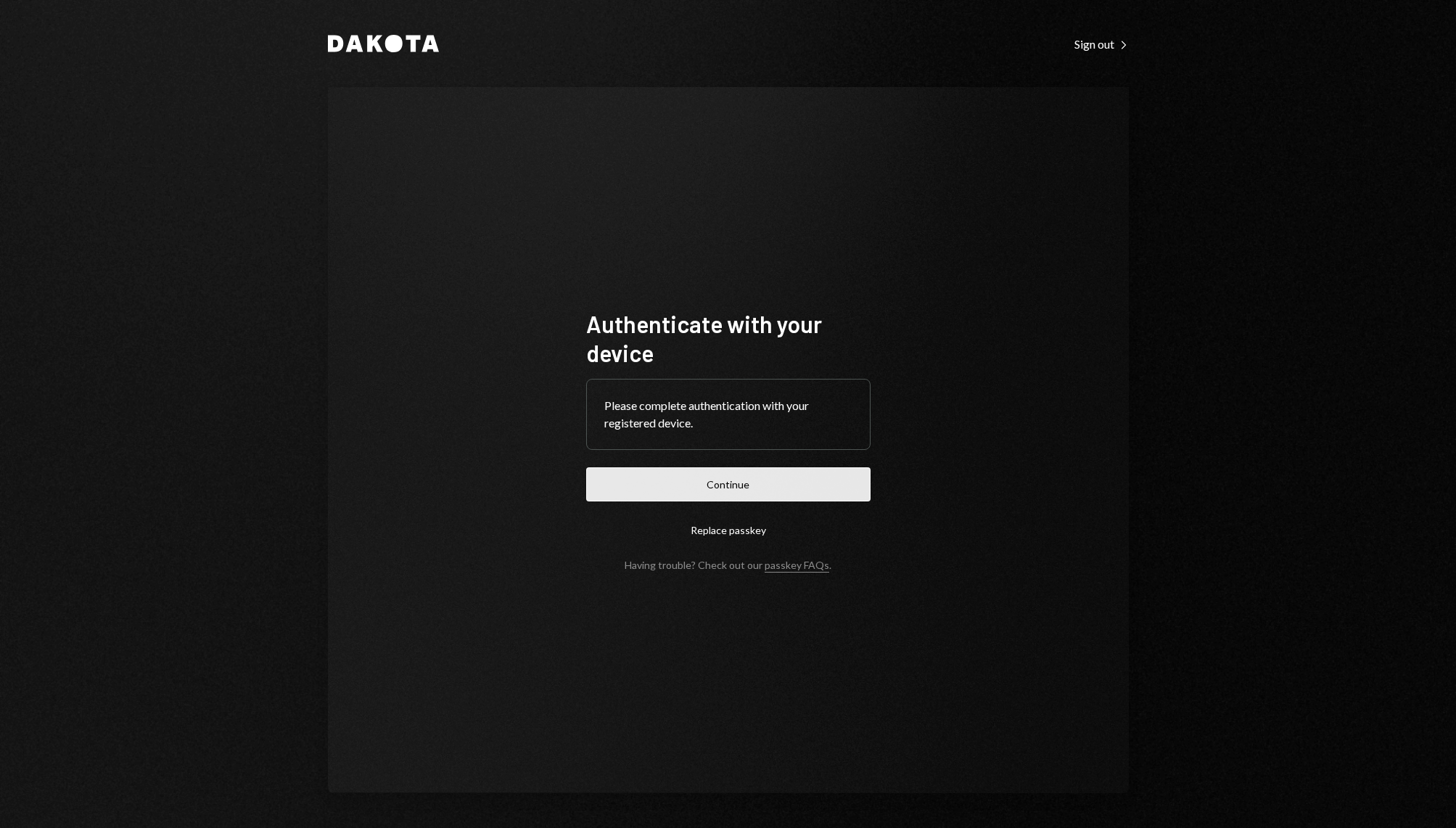
click at [782, 487] on button "Continue" at bounding box center [728, 484] width 284 height 34
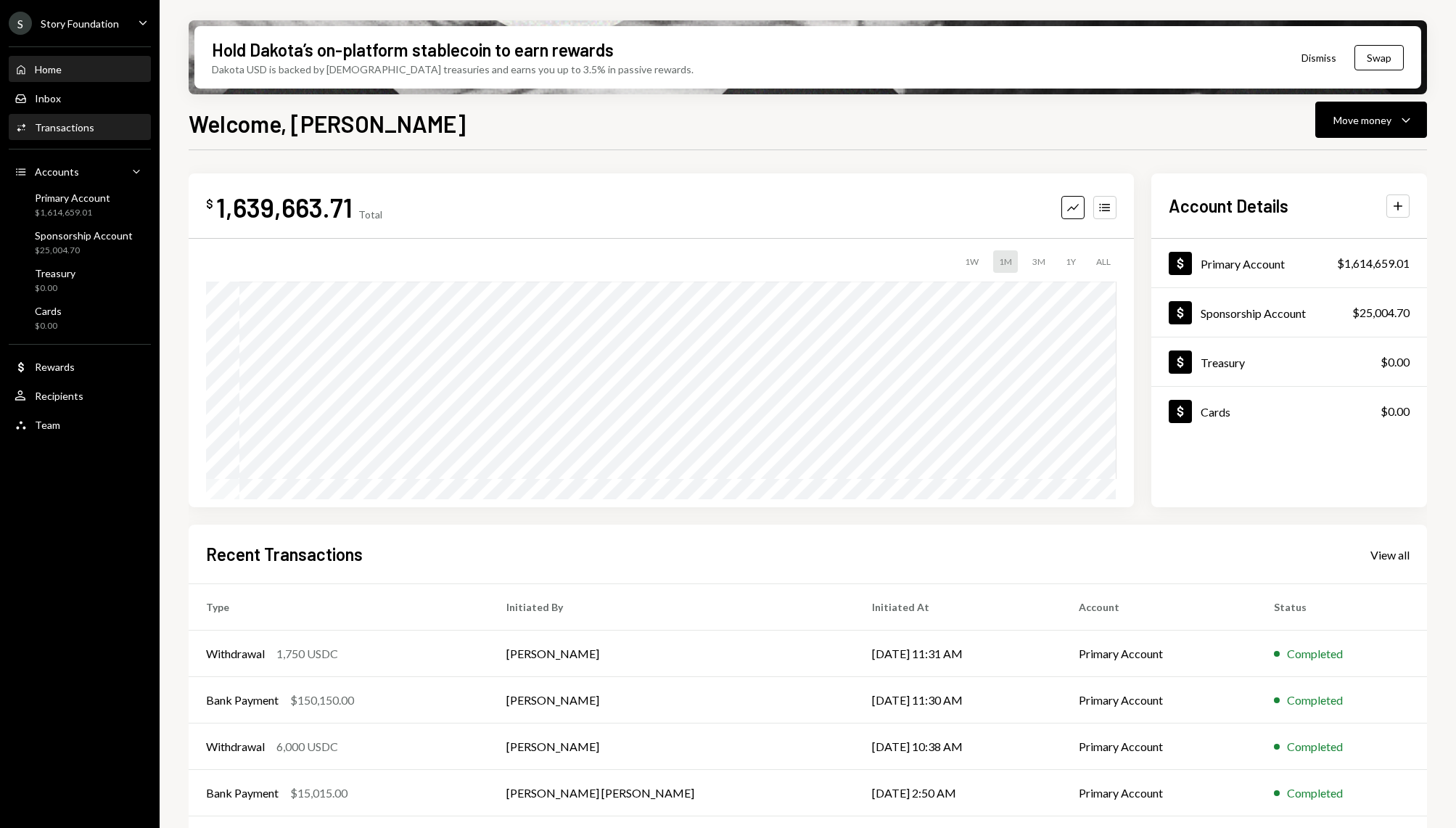
click at [68, 134] on div "Activities Transactions" at bounding box center [80, 128] width 131 height 25
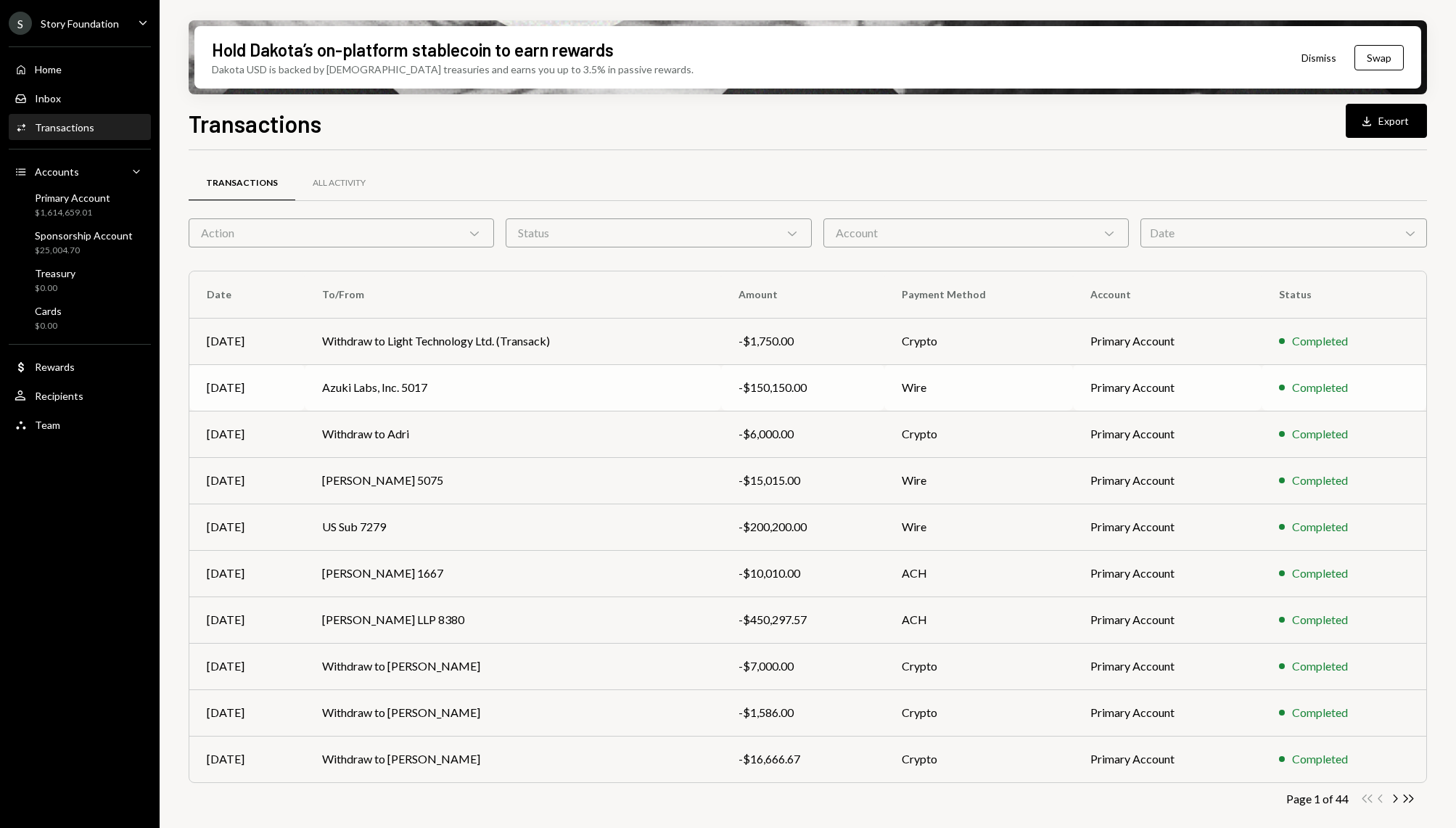
click at [582, 368] on td "Azuki Labs, Inc. 5017" at bounding box center [513, 387] width 416 height 47
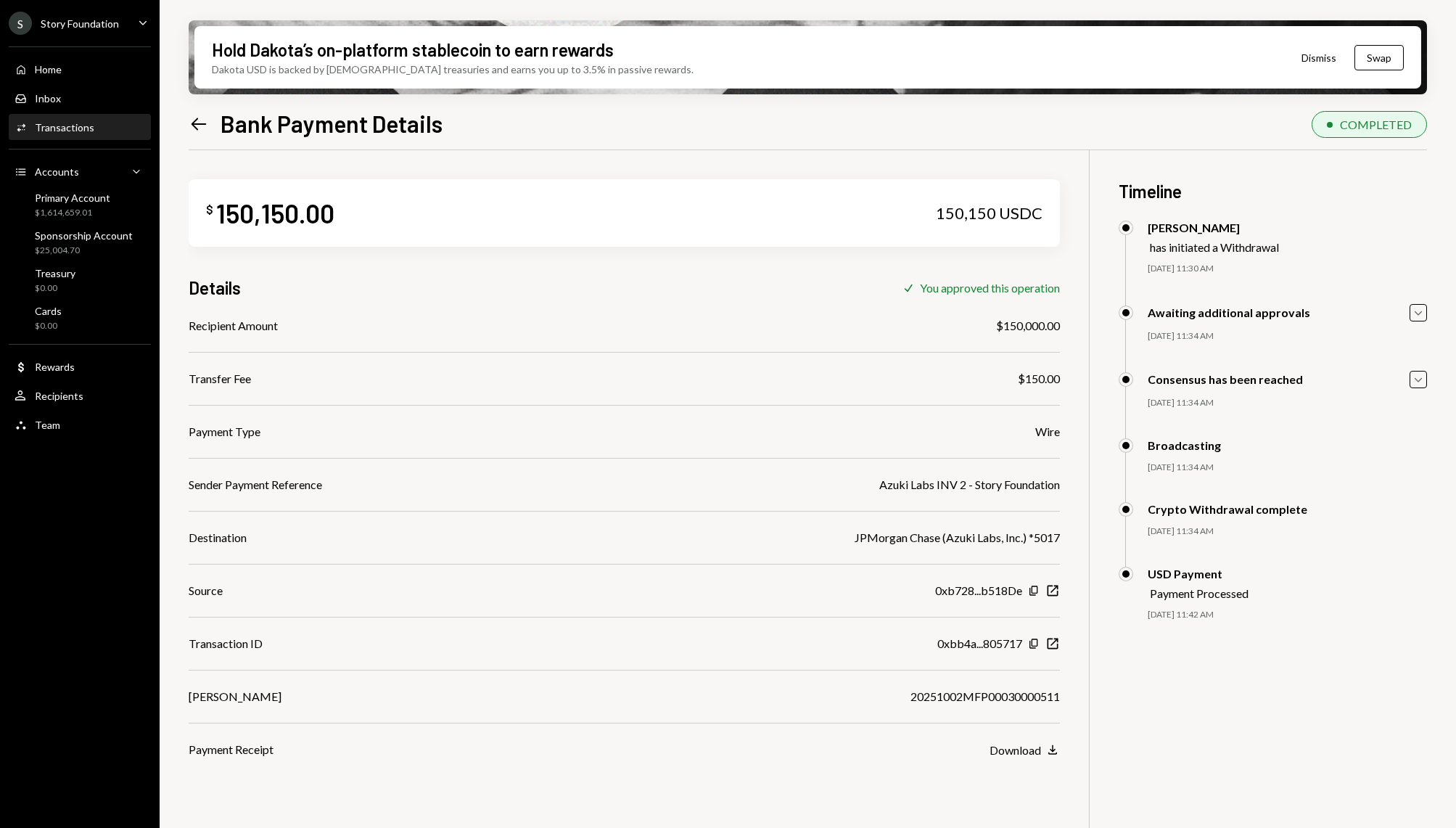
scroll to position [115, 0]
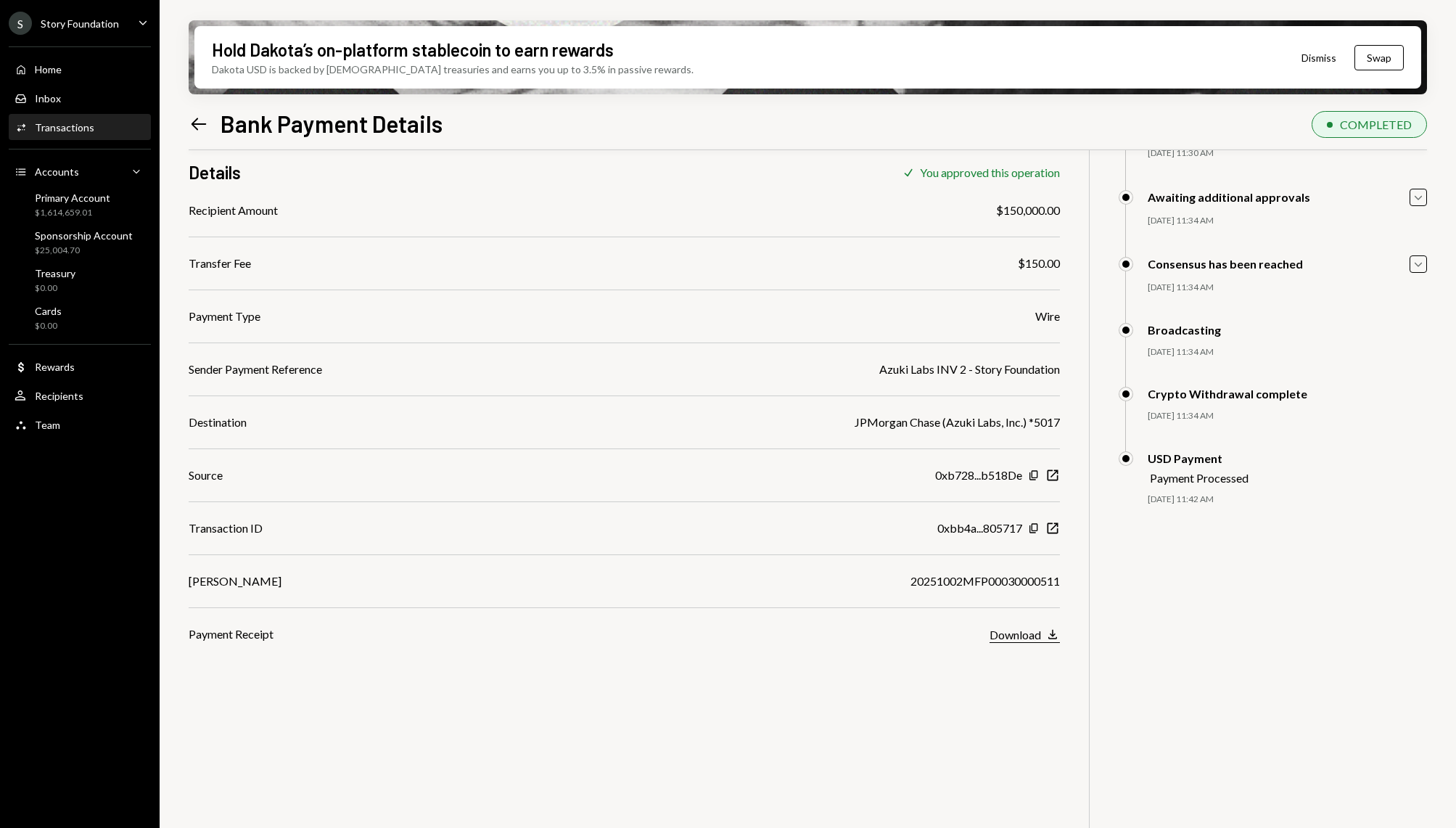
click at [1034, 630] on div "Download" at bounding box center [1015, 634] width 51 height 14
